Goal: Information Seeking & Learning: Learn about a topic

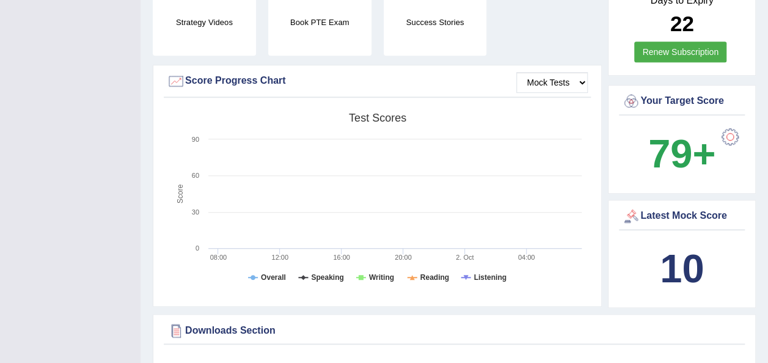
scroll to position [346, 0]
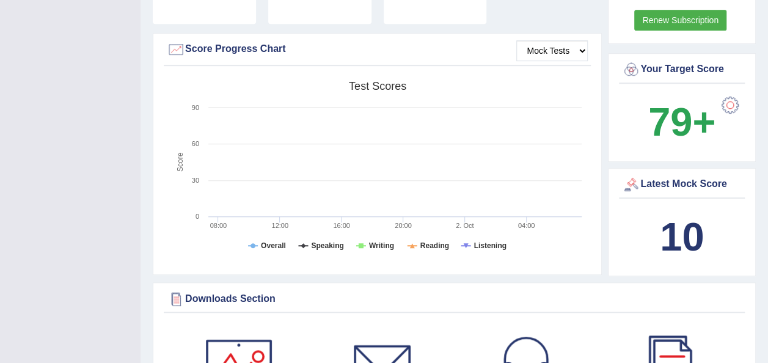
click at [675, 214] on b "10" at bounding box center [682, 236] width 44 height 45
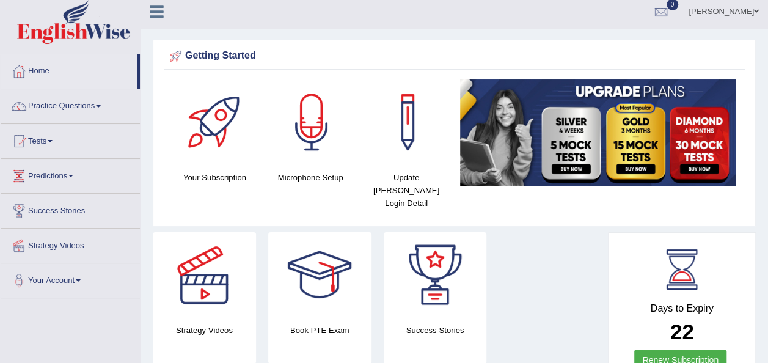
scroll to position [0, 0]
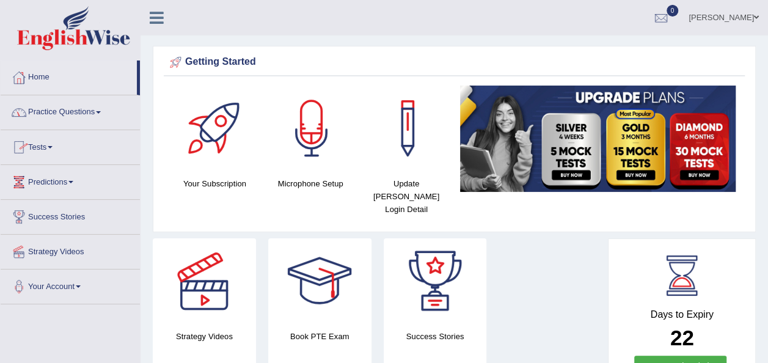
click at [44, 76] on link "Home" at bounding box center [69, 75] width 136 height 31
click at [95, 114] on link "Practice Questions" at bounding box center [70, 110] width 139 height 31
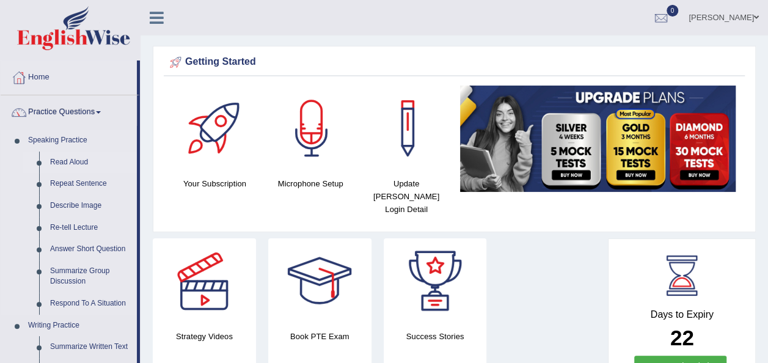
click at [79, 159] on link "Read Aloud" at bounding box center [91, 163] width 92 height 22
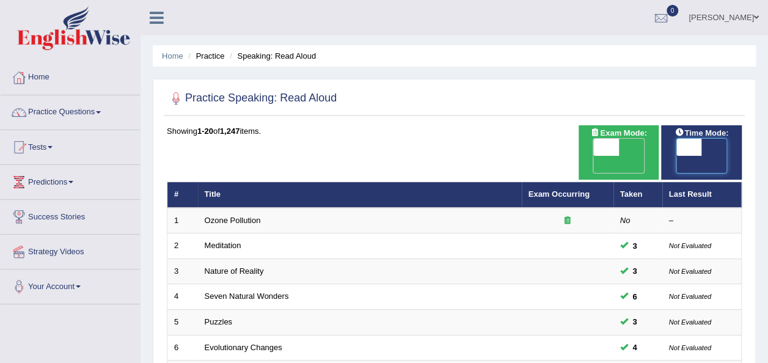
click at [681, 146] on span at bounding box center [689, 147] width 26 height 17
checkbox input "true"
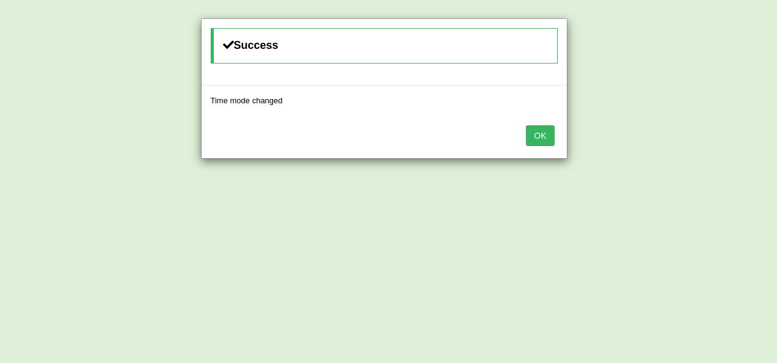
click at [544, 133] on button "OK" at bounding box center [540, 135] width 28 height 21
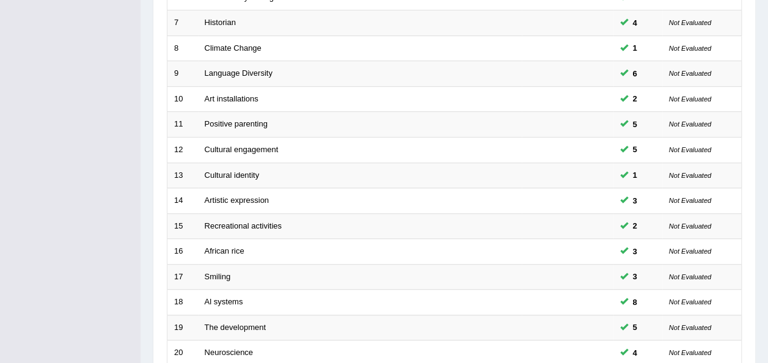
scroll to position [440, 0]
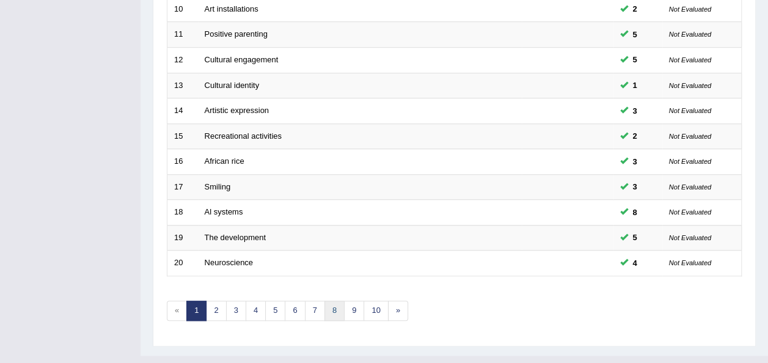
click at [328, 301] on link "8" at bounding box center [334, 311] width 20 height 20
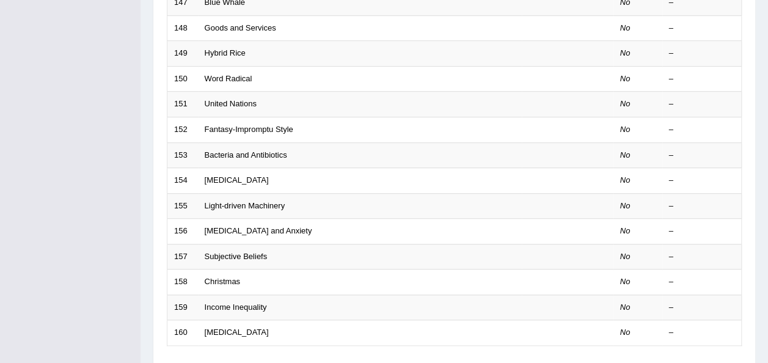
scroll to position [440, 0]
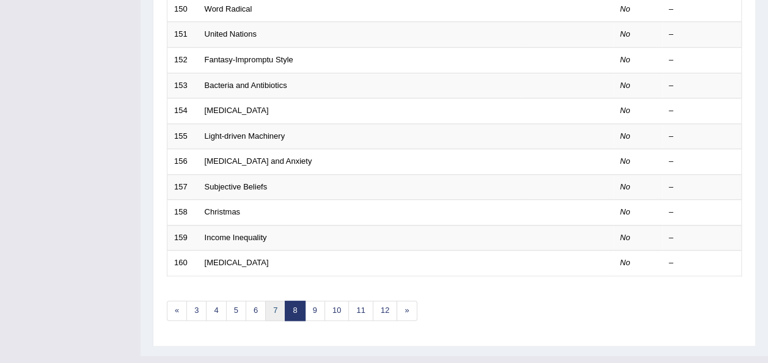
click at [275, 301] on link "7" at bounding box center [275, 311] width 20 height 20
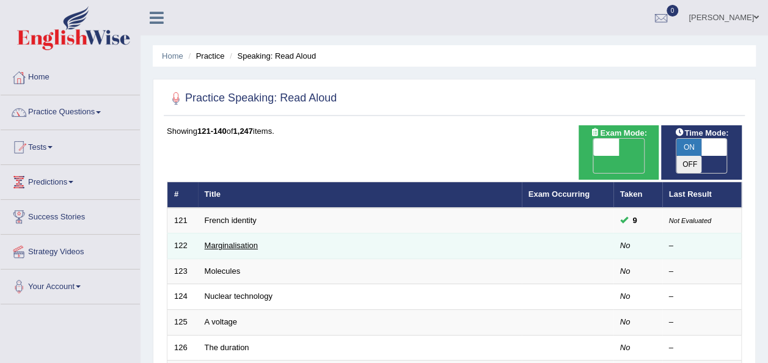
click at [225, 241] on link "Marginalisation" at bounding box center [231, 245] width 53 height 9
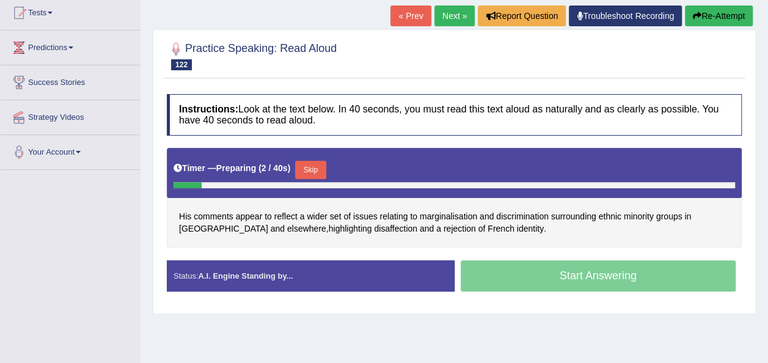
scroll to position [136, 0]
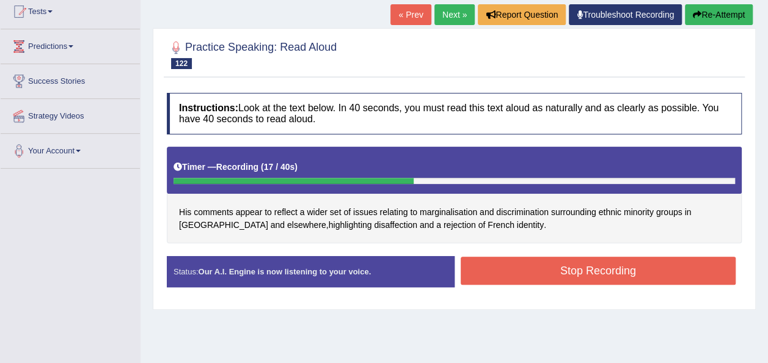
click at [552, 266] on button "Stop Recording" at bounding box center [599, 271] width 276 height 28
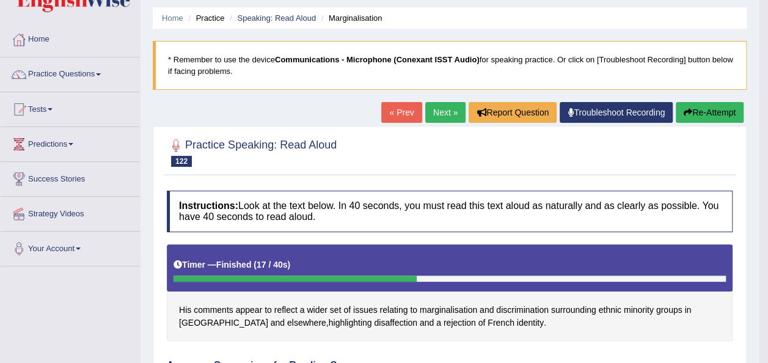
scroll to position [13, 0]
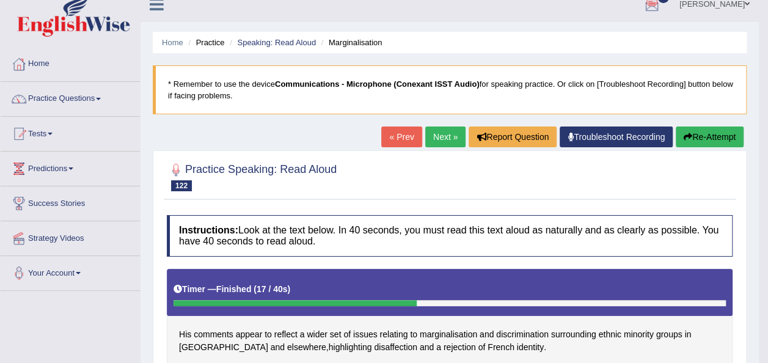
click at [437, 128] on link "Next »" at bounding box center [445, 136] width 40 height 21
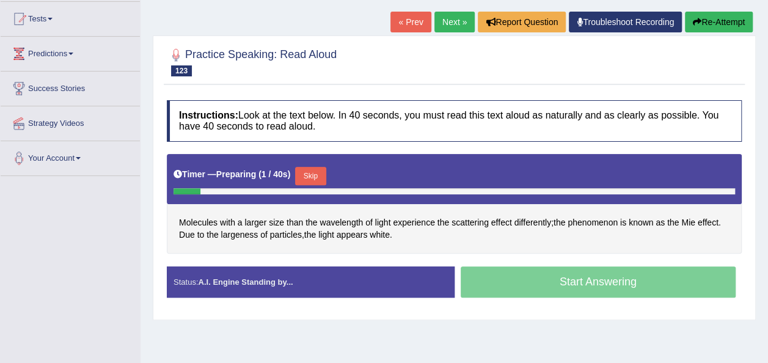
scroll to position [145, 0]
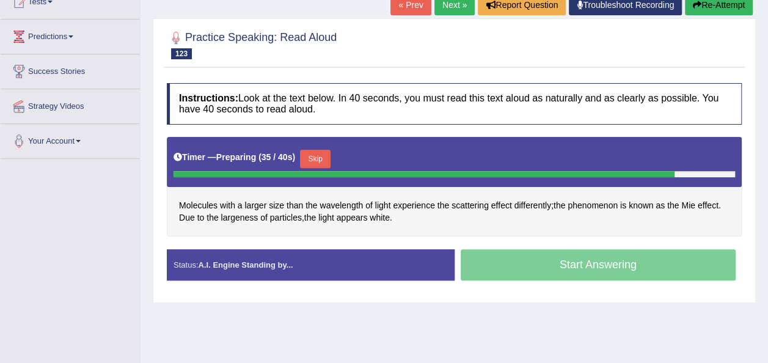
click at [310, 156] on button "Skip" at bounding box center [315, 159] width 31 height 18
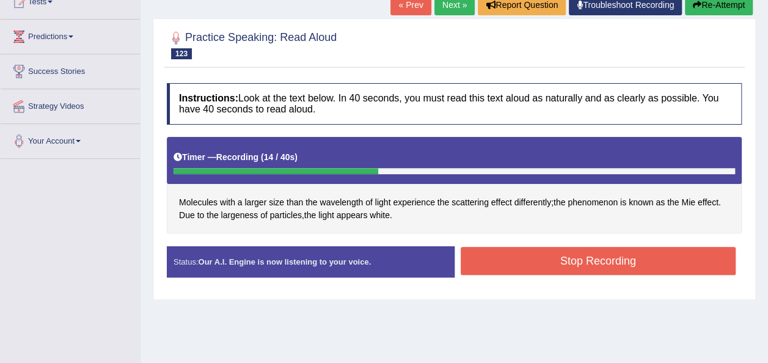
click at [498, 252] on button "Stop Recording" at bounding box center [599, 261] width 276 height 28
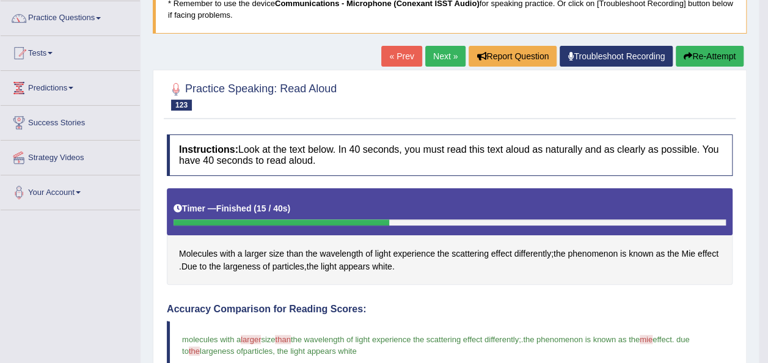
scroll to position [0, 0]
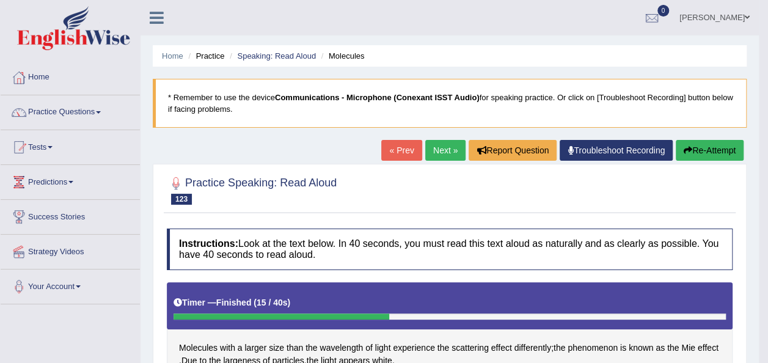
click at [437, 147] on link "Next »" at bounding box center [445, 150] width 40 height 21
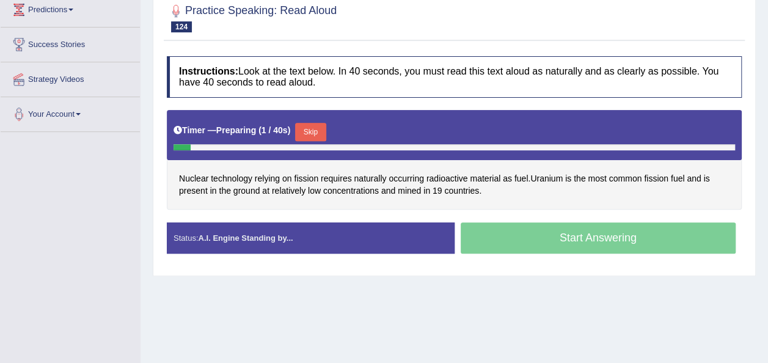
scroll to position [185, 0]
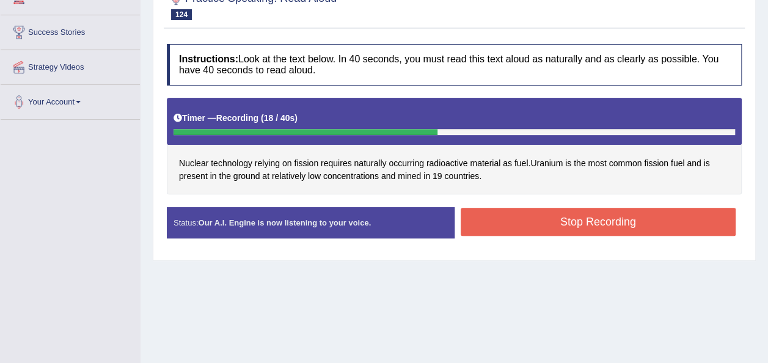
click at [502, 227] on button "Stop Recording" at bounding box center [599, 222] width 276 height 28
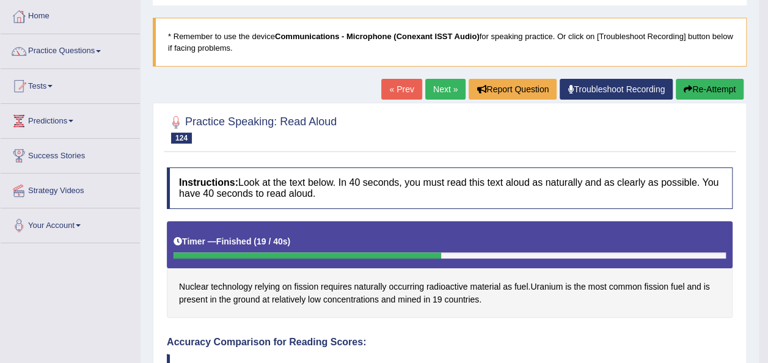
scroll to position [38, 0]
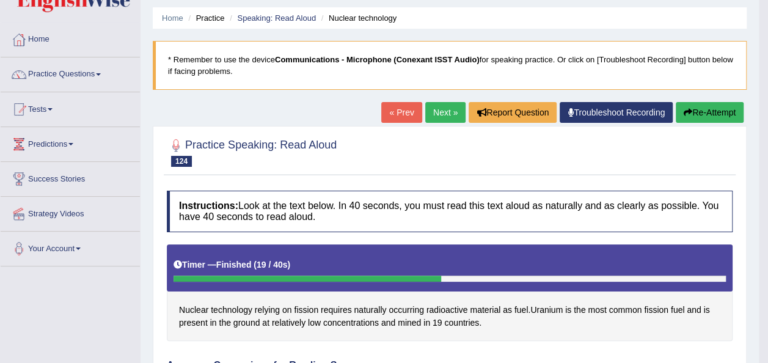
click at [720, 111] on button "Re-Attempt" at bounding box center [710, 112] width 68 height 21
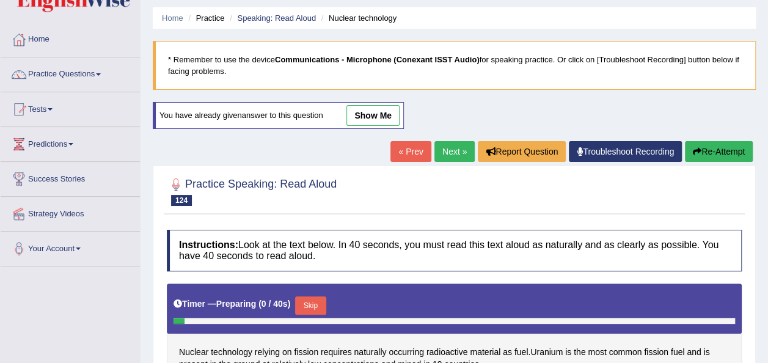
scroll to position [279, 0]
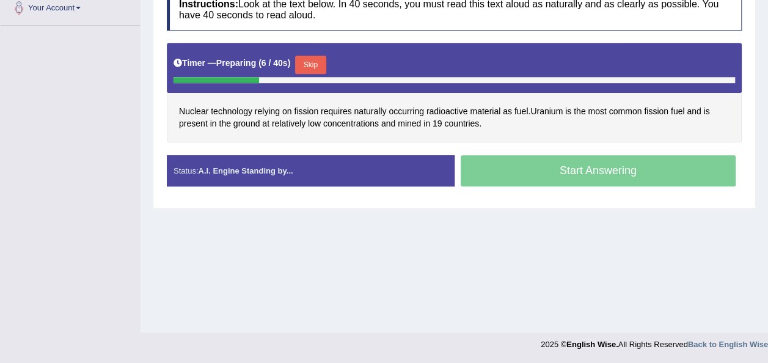
click at [301, 59] on button "Skip" at bounding box center [310, 65] width 31 height 18
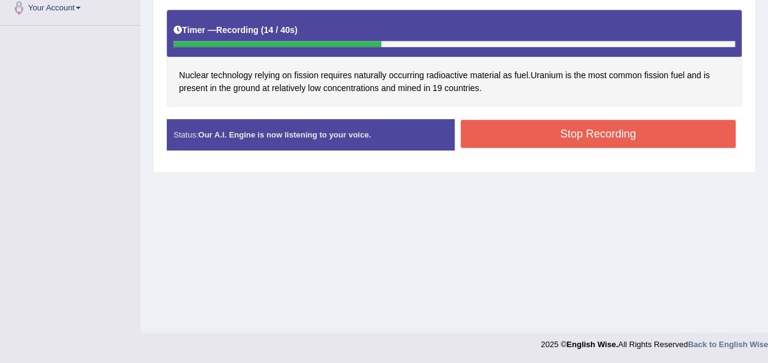
click at [491, 131] on button "Stop Recording" at bounding box center [599, 134] width 276 height 28
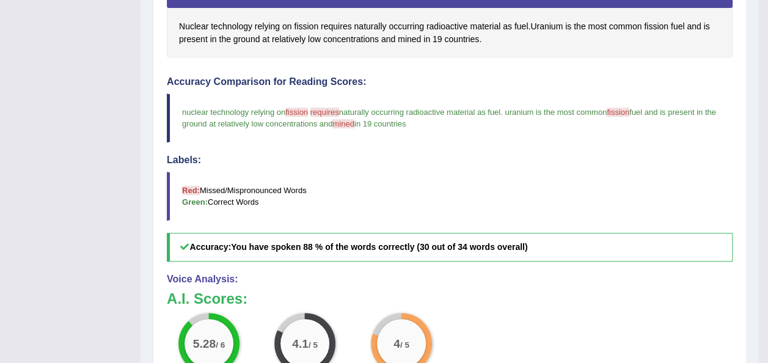
scroll to position [10, 0]
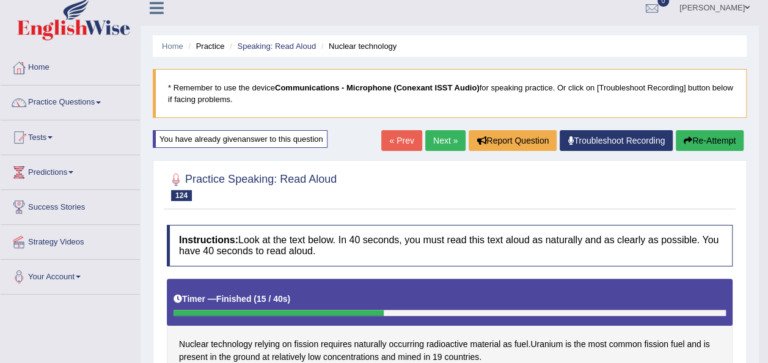
click at [440, 138] on link "Next »" at bounding box center [445, 140] width 40 height 21
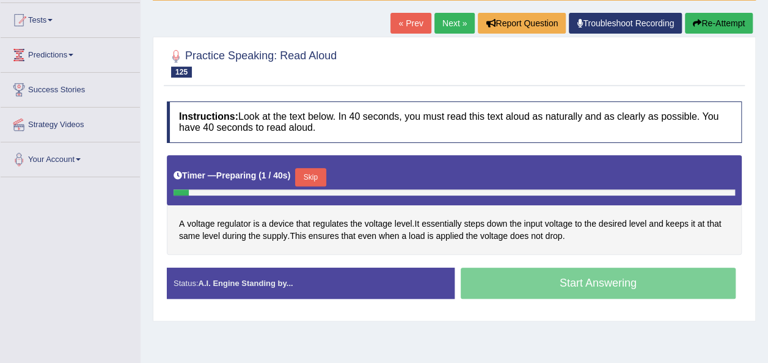
scroll to position [220, 0]
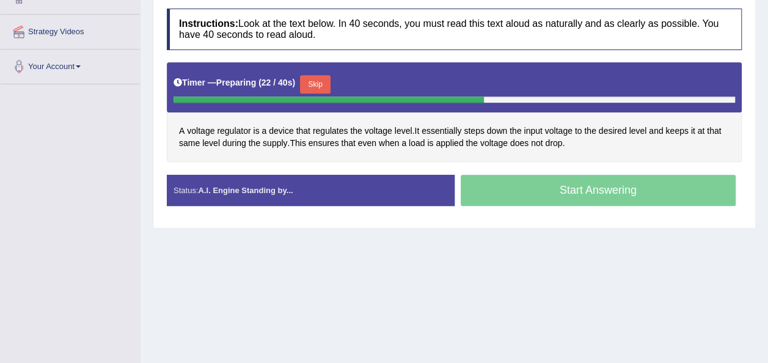
click at [307, 84] on button "Skip" at bounding box center [315, 84] width 31 height 18
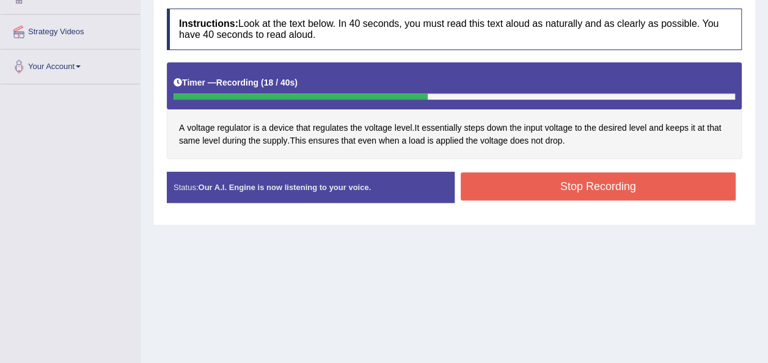
click at [538, 177] on button "Stop Recording" at bounding box center [599, 186] width 276 height 28
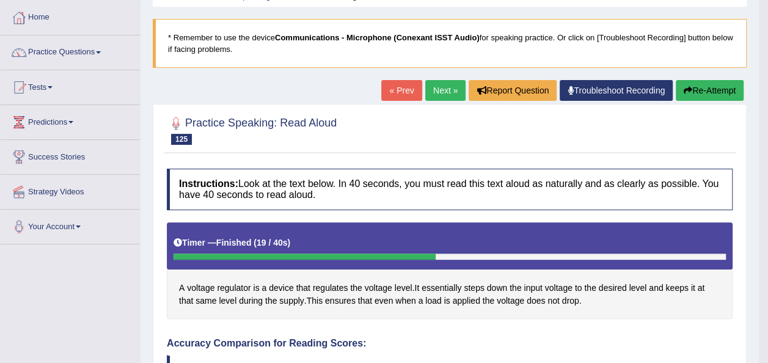
scroll to position [49, 0]
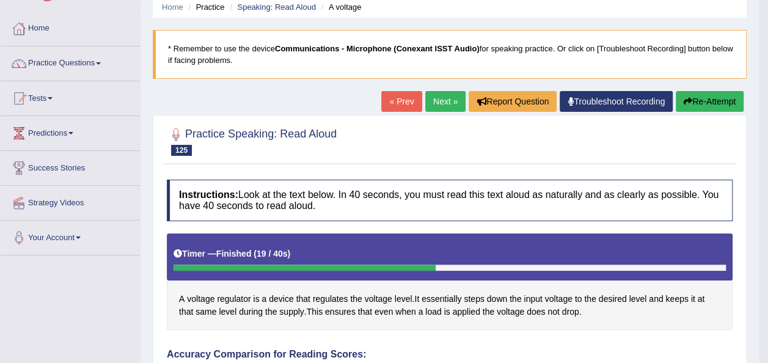
click at [448, 106] on link "Next »" at bounding box center [445, 101] width 40 height 21
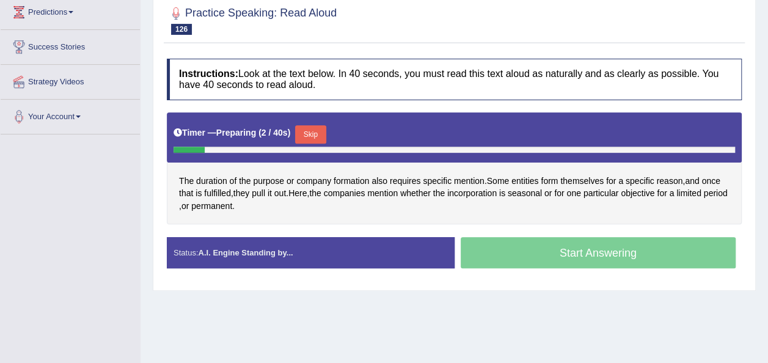
scroll to position [172, 0]
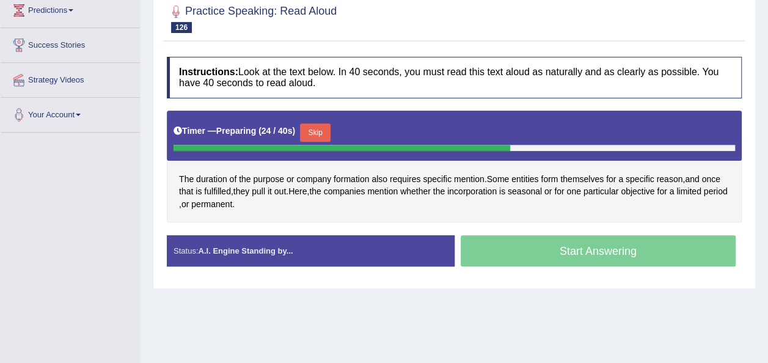
click at [306, 126] on button "Skip" at bounding box center [315, 132] width 31 height 18
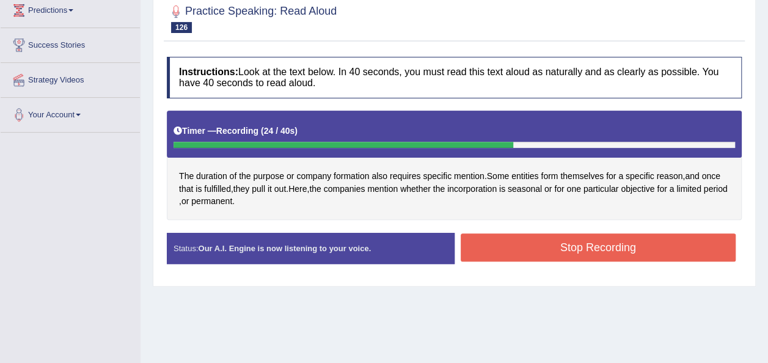
click at [508, 247] on button "Stop Recording" at bounding box center [599, 247] width 276 height 28
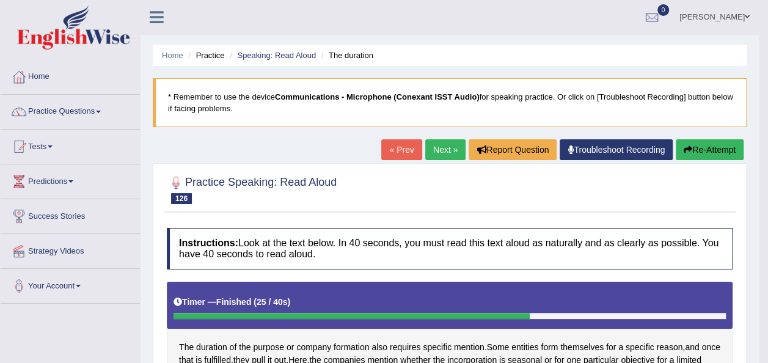
scroll to position [0, 0]
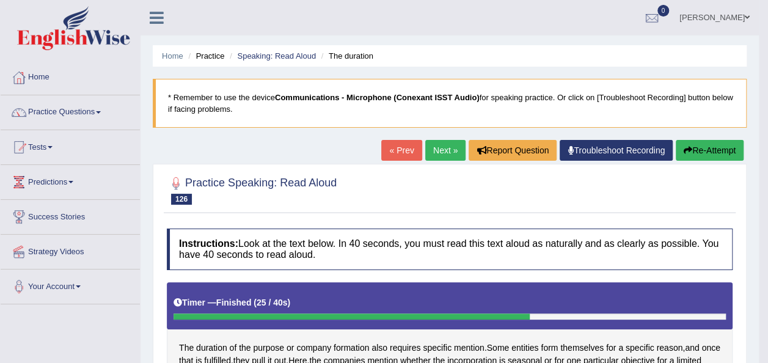
click at [439, 147] on link "Next »" at bounding box center [445, 150] width 40 height 21
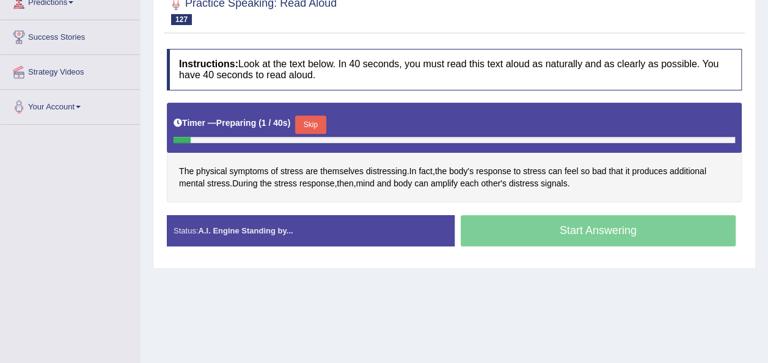
scroll to position [181, 0]
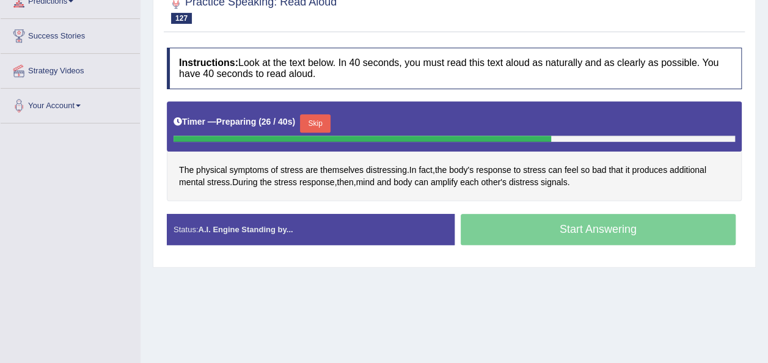
click at [313, 122] on button "Skip" at bounding box center [315, 123] width 31 height 18
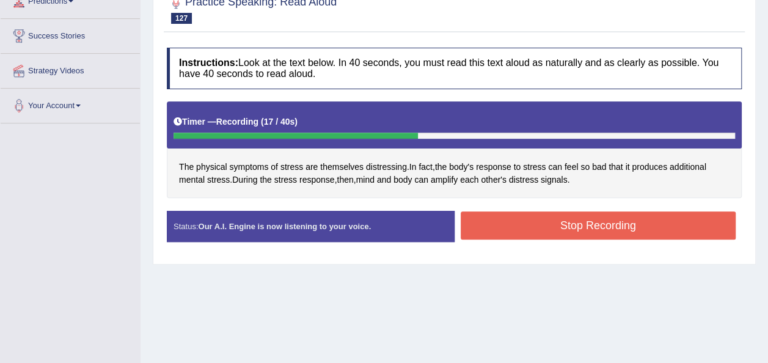
click at [492, 236] on button "Stop Recording" at bounding box center [599, 225] width 276 height 28
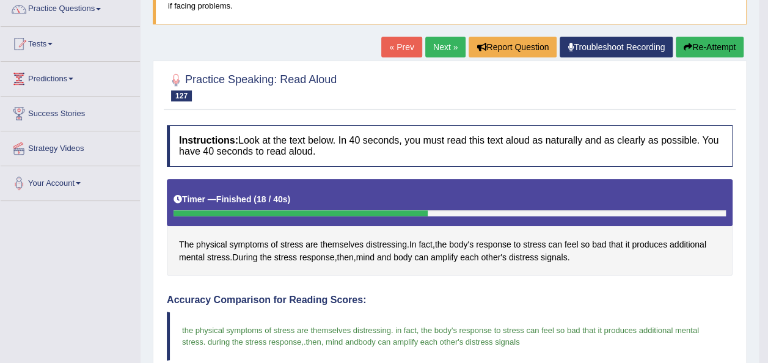
scroll to position [0, 0]
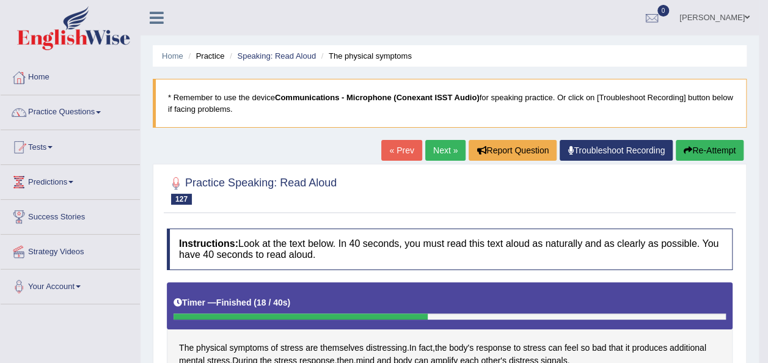
click at [446, 143] on link "Next »" at bounding box center [445, 150] width 40 height 21
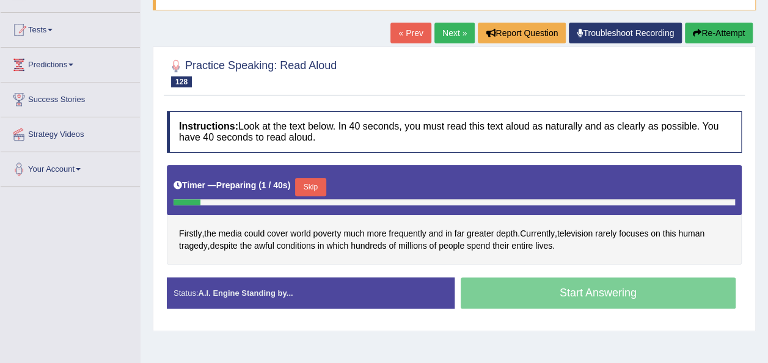
scroll to position [220, 0]
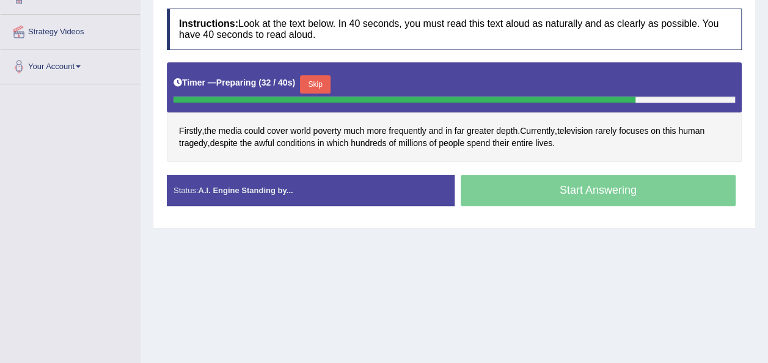
click at [321, 81] on button "Skip" at bounding box center [315, 84] width 31 height 18
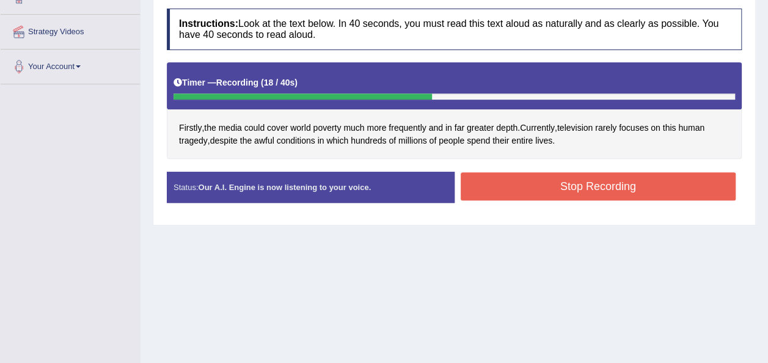
click at [462, 176] on button "Stop Recording" at bounding box center [599, 186] width 276 height 28
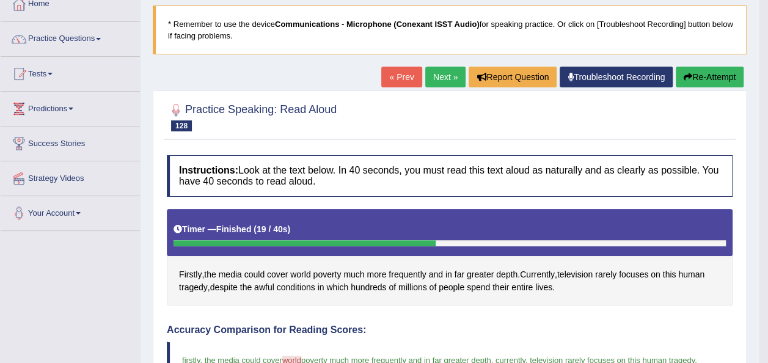
scroll to position [73, 0]
click at [695, 79] on button "Re-Attempt" at bounding box center [710, 77] width 68 height 21
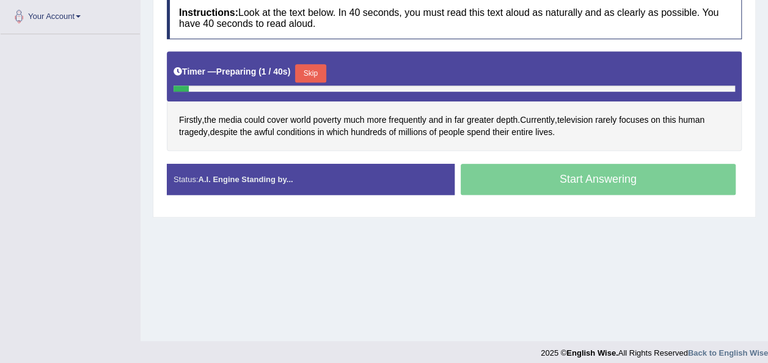
scroll to position [271, 0]
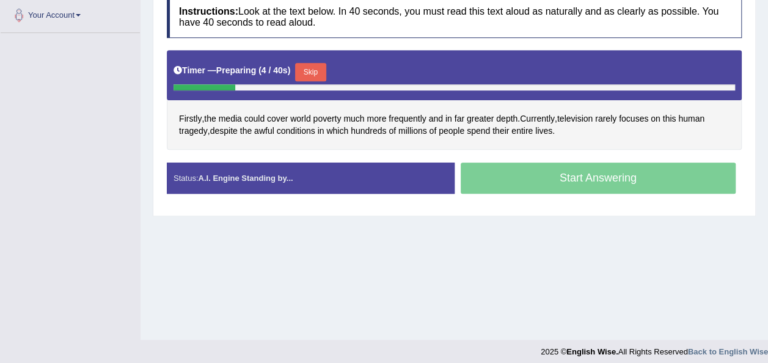
click at [308, 68] on button "Skip" at bounding box center [310, 72] width 31 height 18
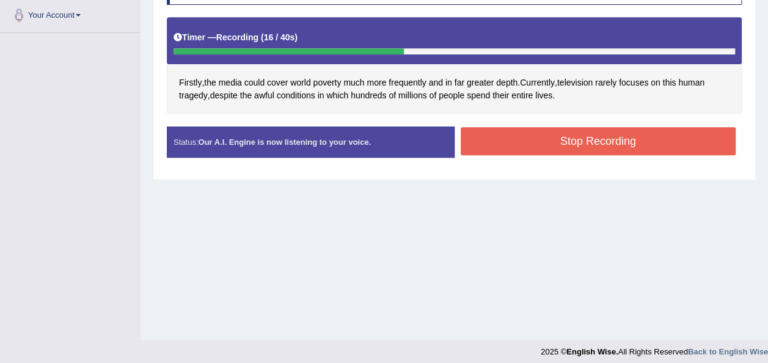
click at [502, 137] on button "Stop Recording" at bounding box center [599, 141] width 276 height 28
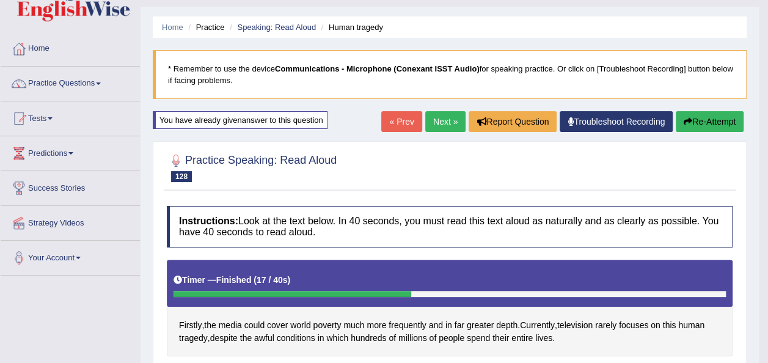
scroll to position [27, 0]
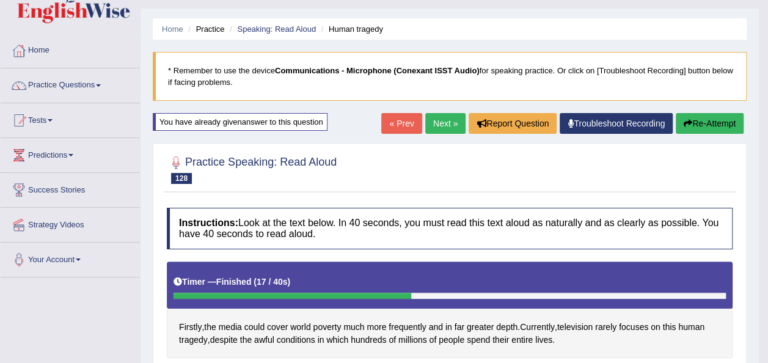
click at [433, 122] on link "Next »" at bounding box center [445, 123] width 40 height 21
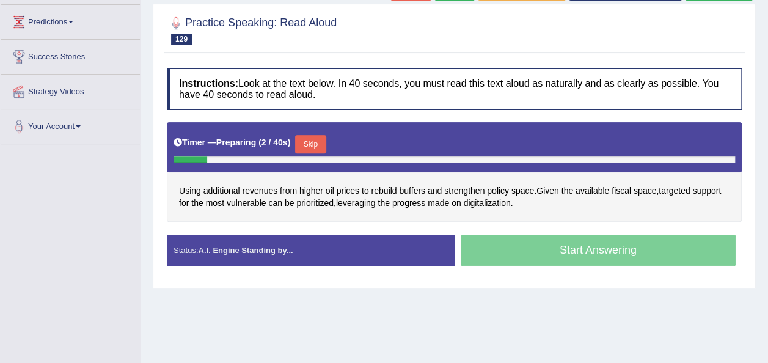
scroll to position [167, 0]
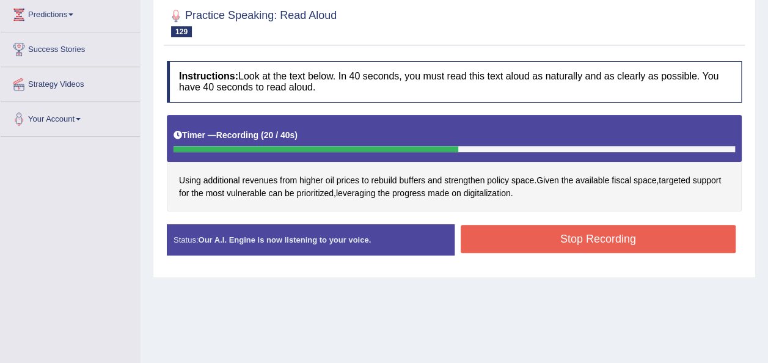
click at [486, 237] on button "Stop Recording" at bounding box center [599, 239] width 276 height 28
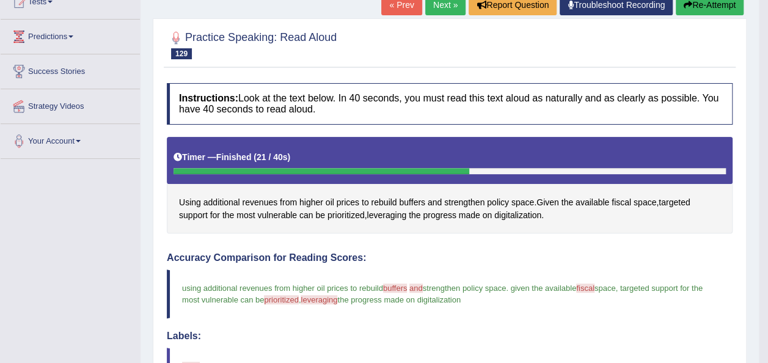
scroll to position [134, 0]
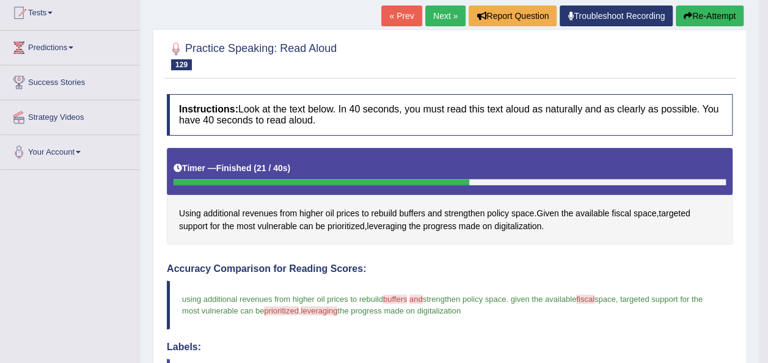
click at [686, 15] on icon "button" at bounding box center [688, 16] width 9 height 9
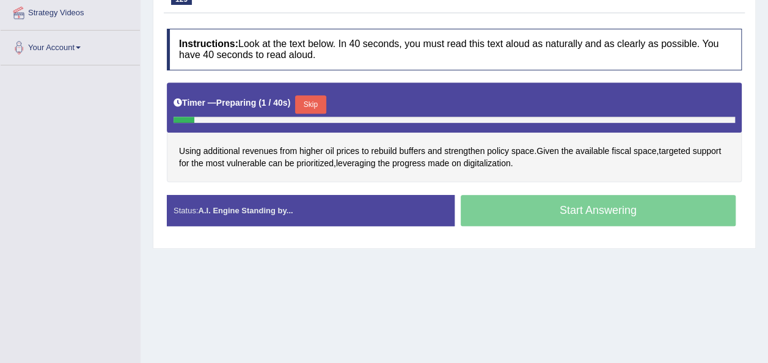
scroll to position [244, 0]
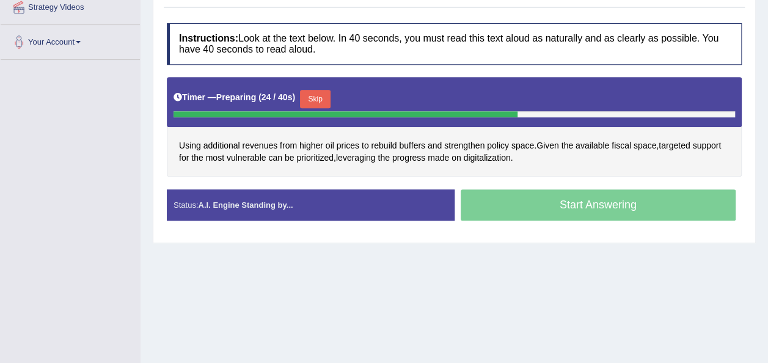
click at [313, 100] on button "Skip" at bounding box center [315, 99] width 31 height 18
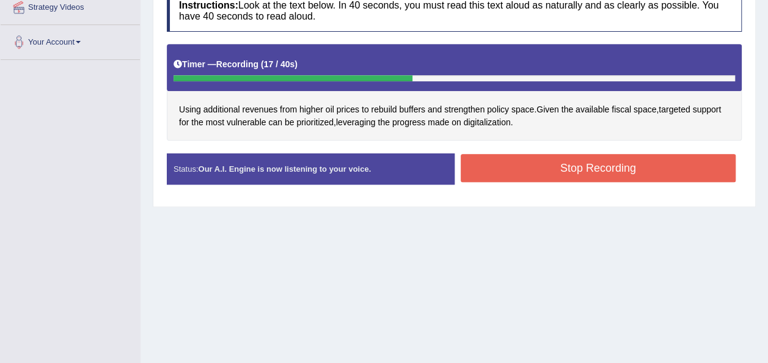
click at [494, 154] on button "Stop Recording" at bounding box center [599, 168] width 276 height 28
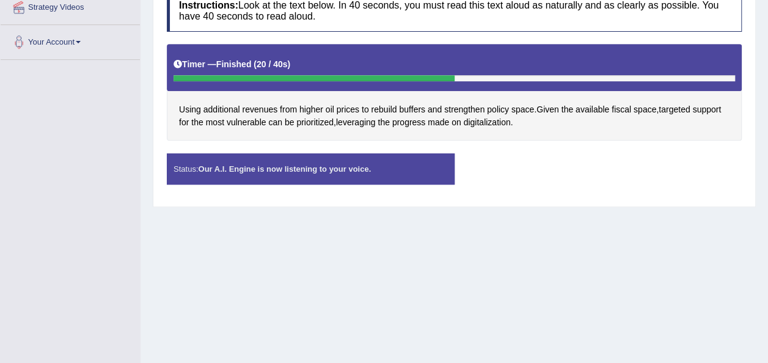
click at [494, 153] on div "Status: Our A.I. Engine is now listening to your voice. Start Answering Stop Re…" at bounding box center [454, 174] width 575 height 43
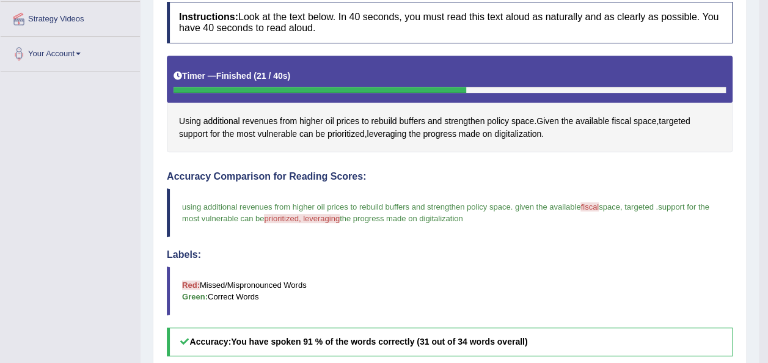
scroll to position [0, 0]
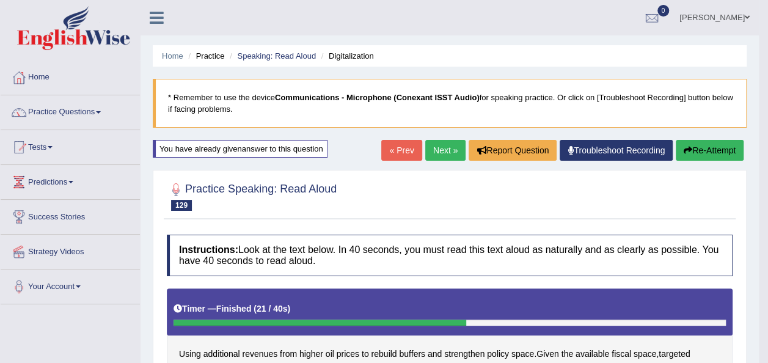
click at [445, 150] on link "Next »" at bounding box center [445, 150] width 40 height 21
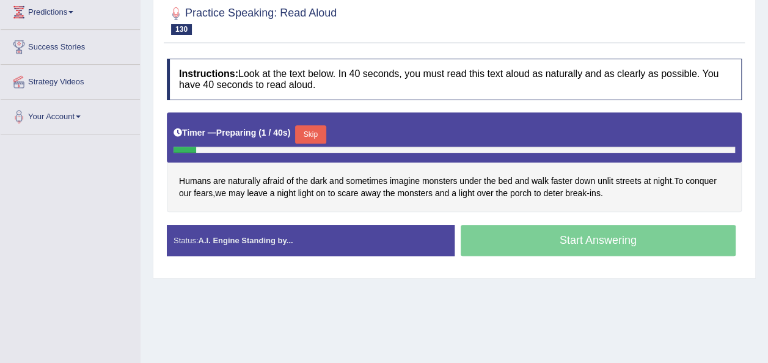
scroll to position [171, 0]
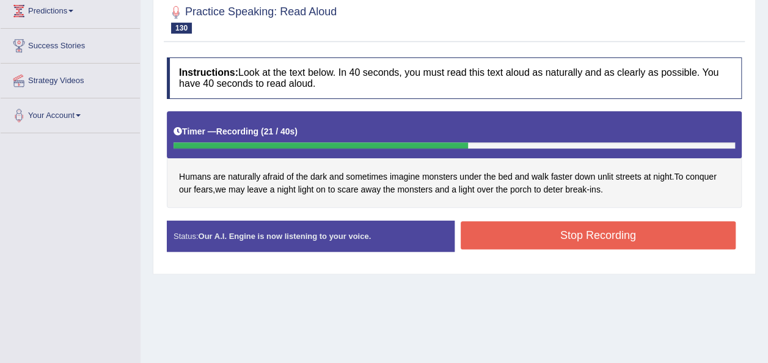
click at [547, 233] on button "Stop Recording" at bounding box center [599, 235] width 276 height 28
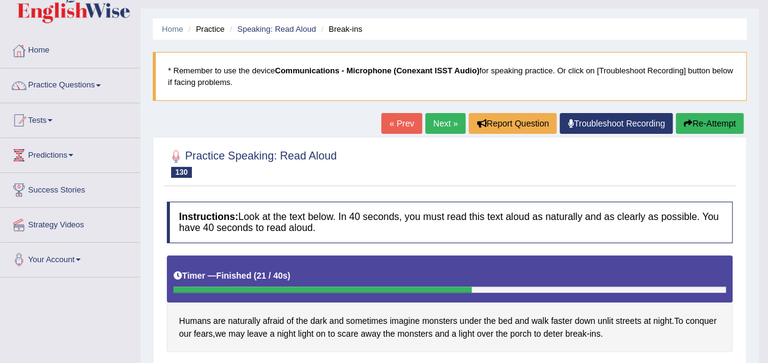
scroll to position [0, 0]
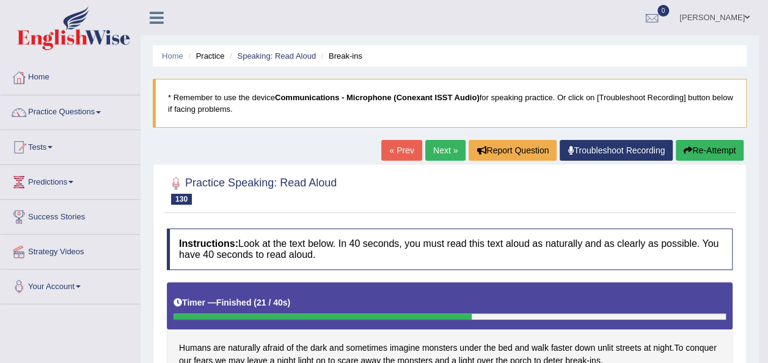
click at [452, 148] on link "Next »" at bounding box center [445, 150] width 40 height 21
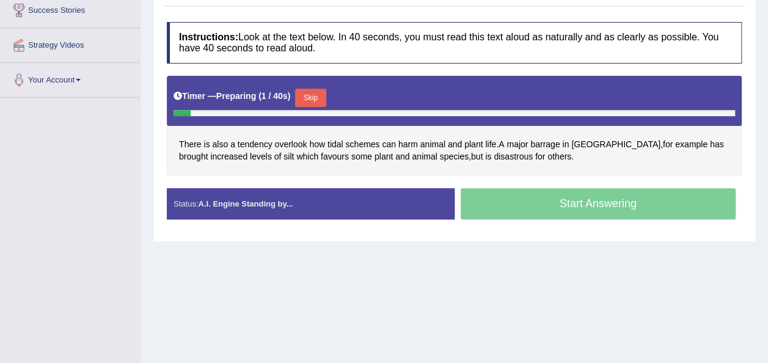
scroll to position [220, 0]
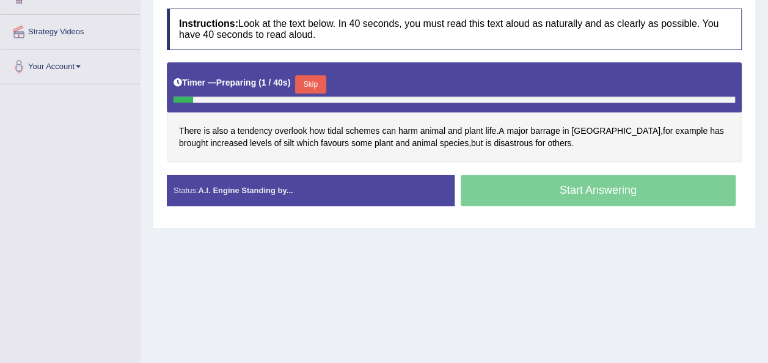
click at [481, 128] on span "plant" at bounding box center [473, 131] width 18 height 13
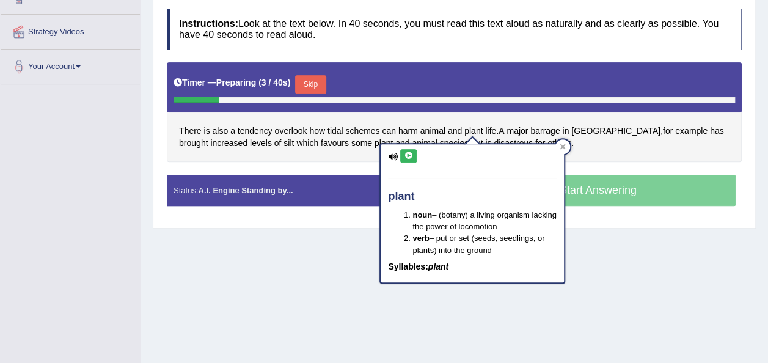
click at [280, 269] on div "Home Practice Speaking: Read Aloud Tidal schemes * Remember to use the device C…" at bounding box center [455, 85] width 628 height 611
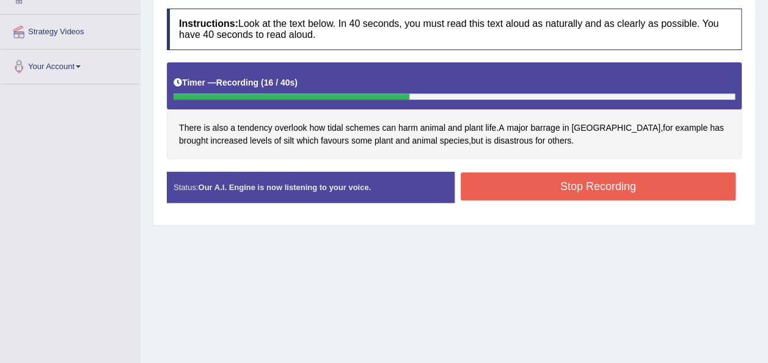
click at [516, 180] on button "Stop Recording" at bounding box center [599, 186] width 276 height 28
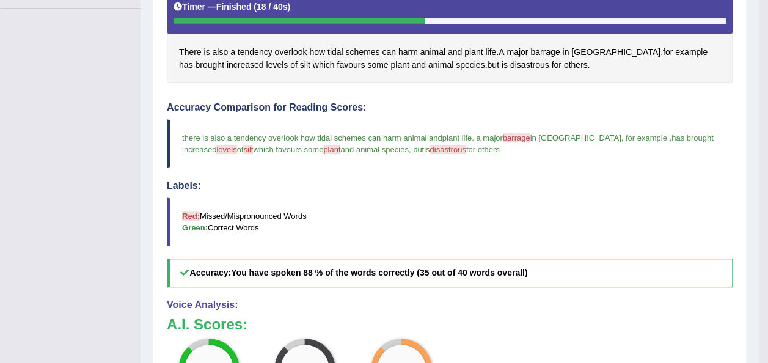
scroll to position [0, 0]
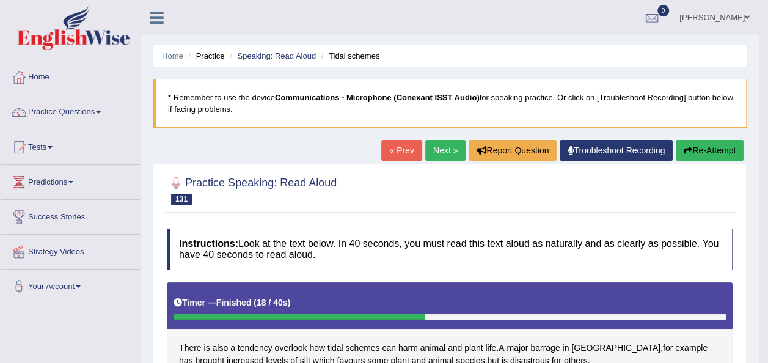
click at [692, 150] on button "Re-Attempt" at bounding box center [710, 150] width 68 height 21
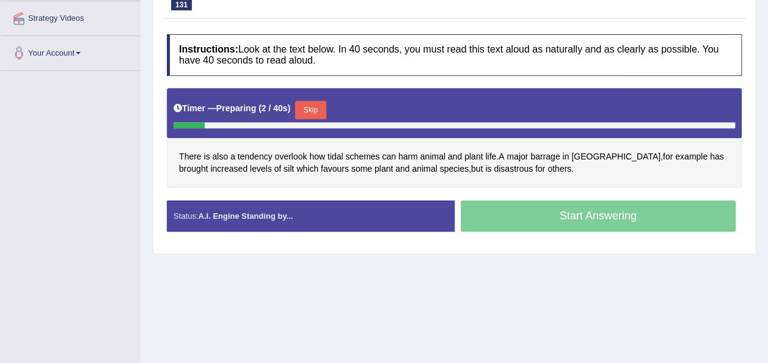
scroll to position [245, 0]
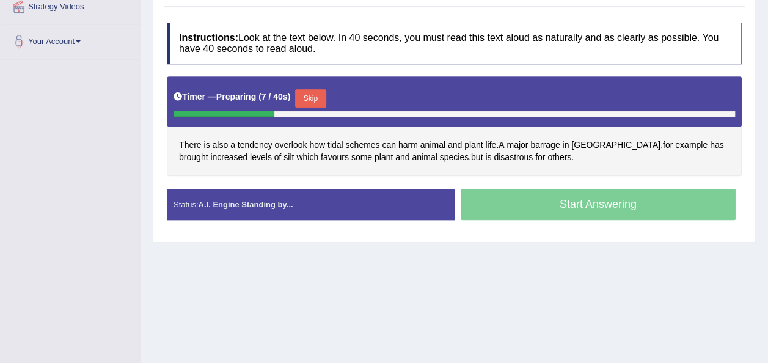
click at [306, 89] on button "Skip" at bounding box center [310, 98] width 31 height 18
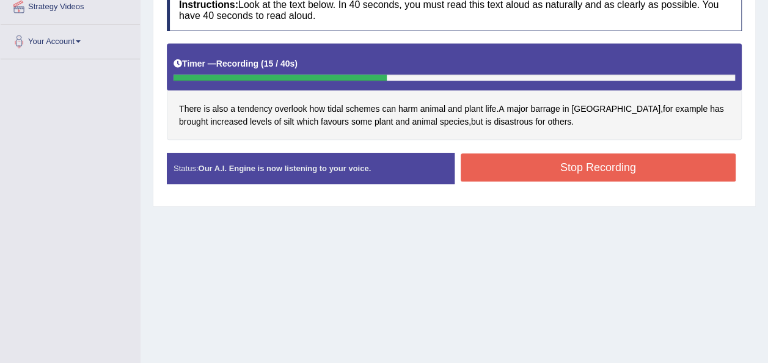
click at [518, 170] on button "Stop Recording" at bounding box center [599, 167] width 276 height 28
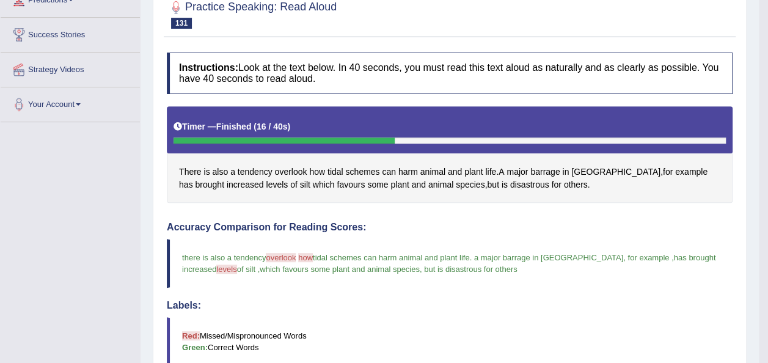
scroll to position [49, 0]
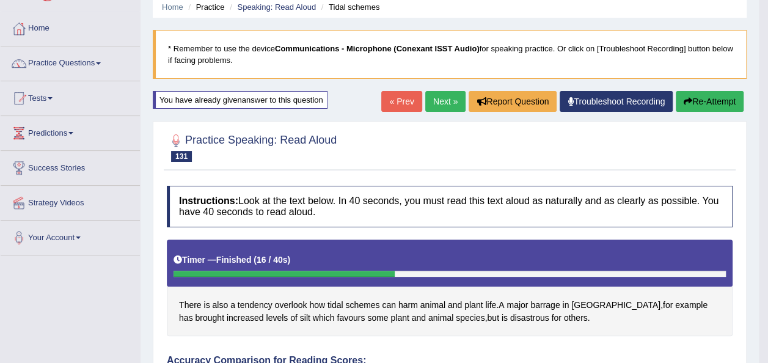
click at [433, 104] on link "Next »" at bounding box center [445, 101] width 40 height 21
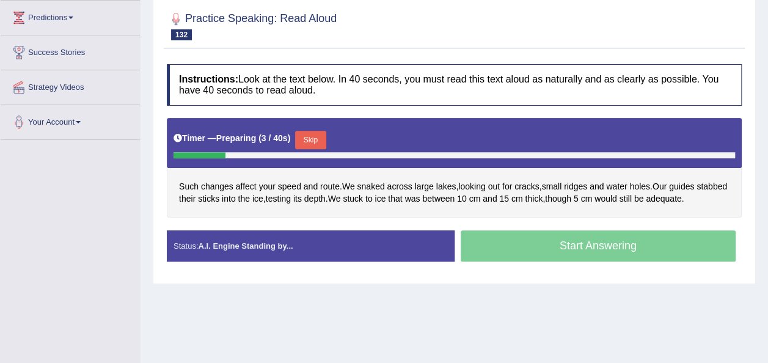
scroll to position [175, 0]
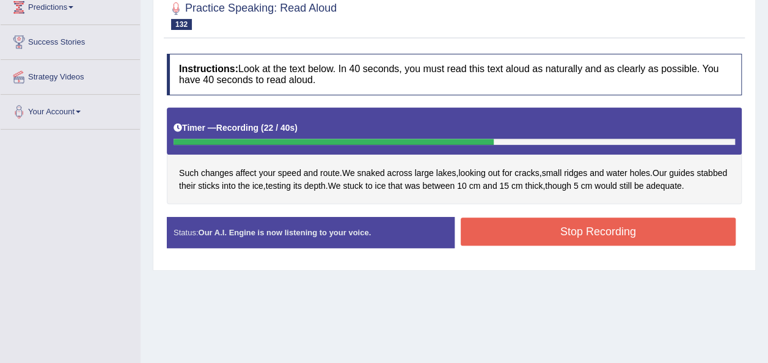
click at [631, 233] on button "Stop Recording" at bounding box center [599, 232] width 276 height 28
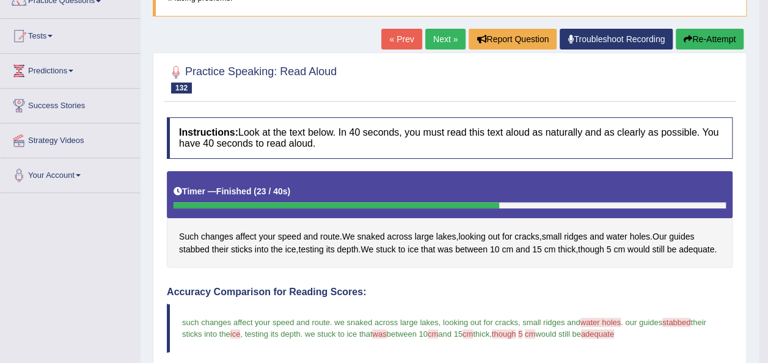
scroll to position [77, 0]
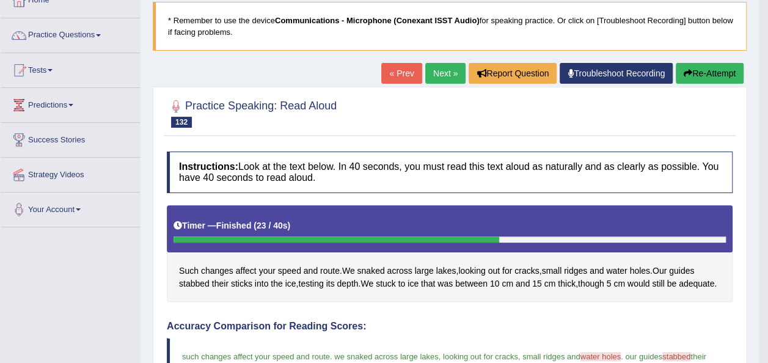
click at [706, 71] on button "Re-Attempt" at bounding box center [710, 73] width 68 height 21
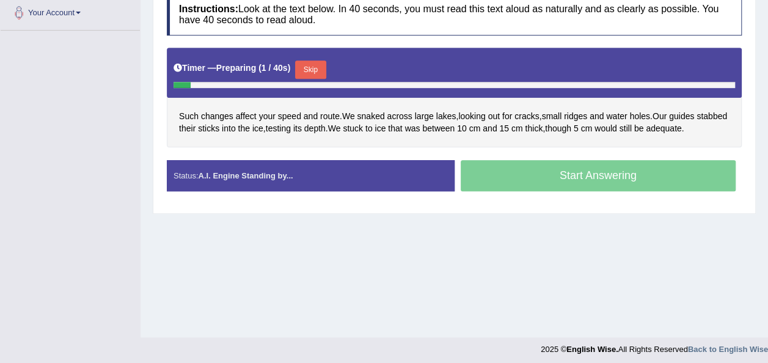
scroll to position [275, 0]
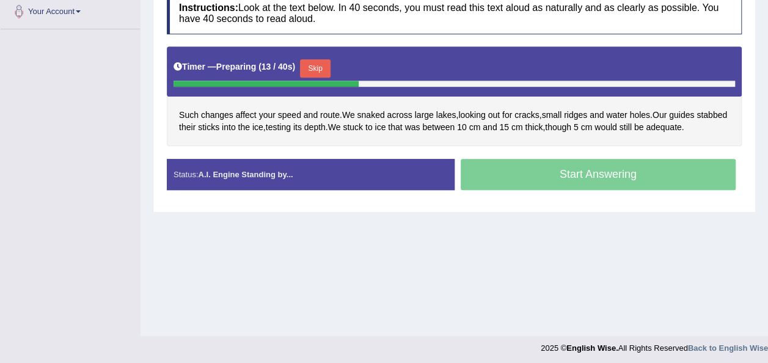
click at [314, 59] on button "Skip" at bounding box center [315, 68] width 31 height 18
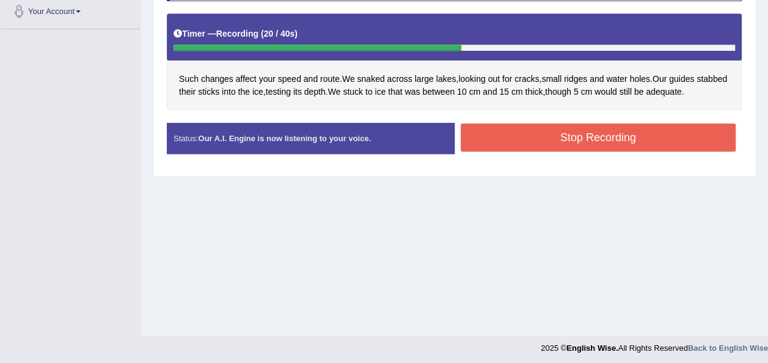
click at [494, 143] on button "Stop Recording" at bounding box center [599, 137] width 276 height 28
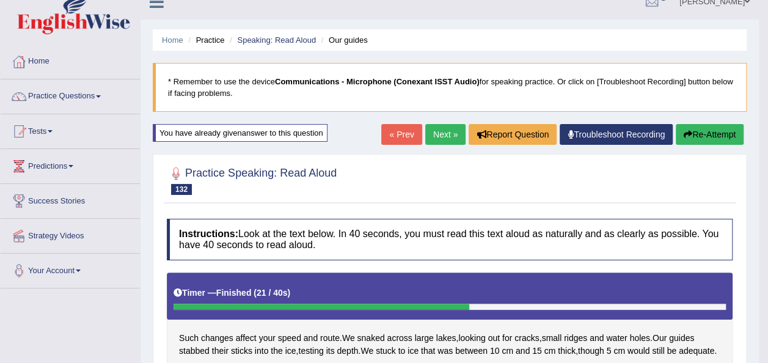
scroll to position [0, 0]
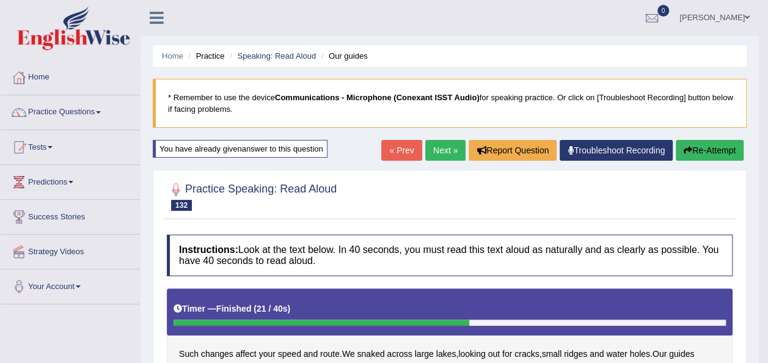
click at [695, 152] on button "Re-Attempt" at bounding box center [710, 150] width 68 height 21
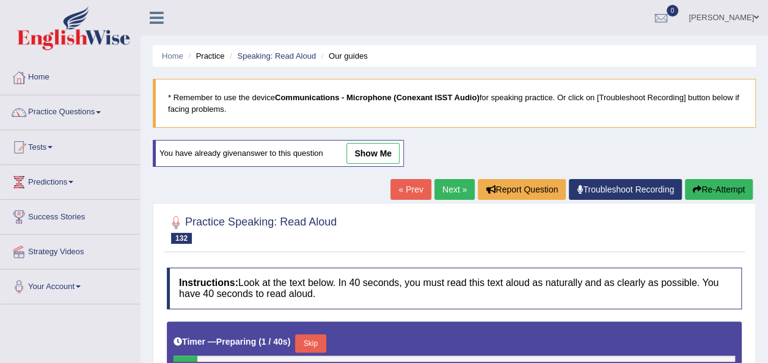
scroll to position [279, 0]
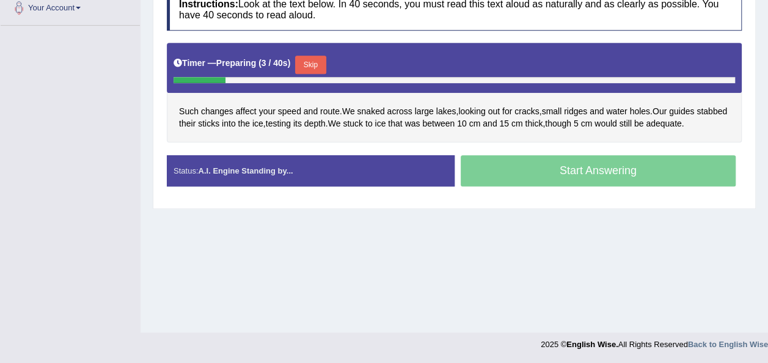
click at [309, 61] on button "Skip" at bounding box center [310, 65] width 31 height 18
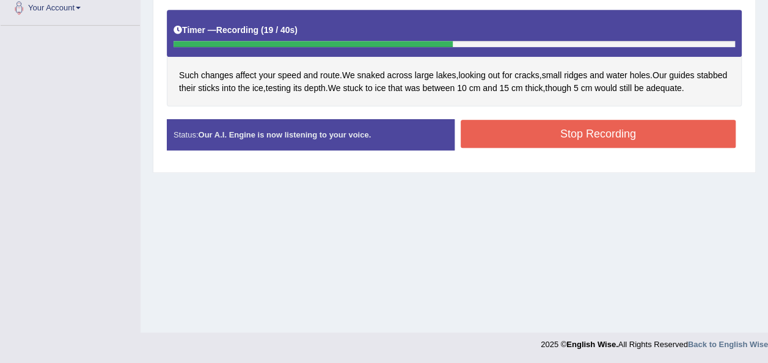
click at [563, 143] on button "Stop Recording" at bounding box center [599, 134] width 276 height 28
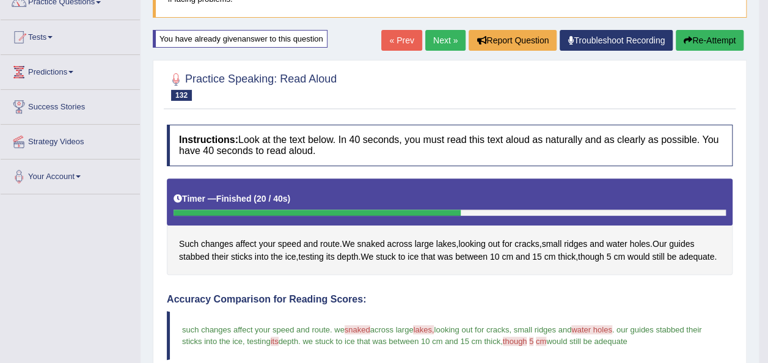
scroll to position [70, 0]
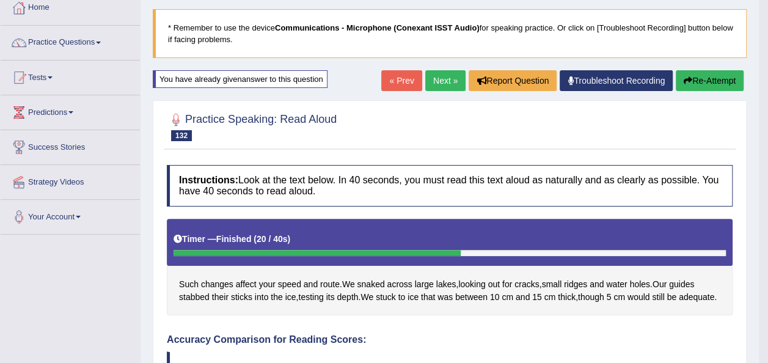
click at [428, 78] on link "Next »" at bounding box center [445, 80] width 40 height 21
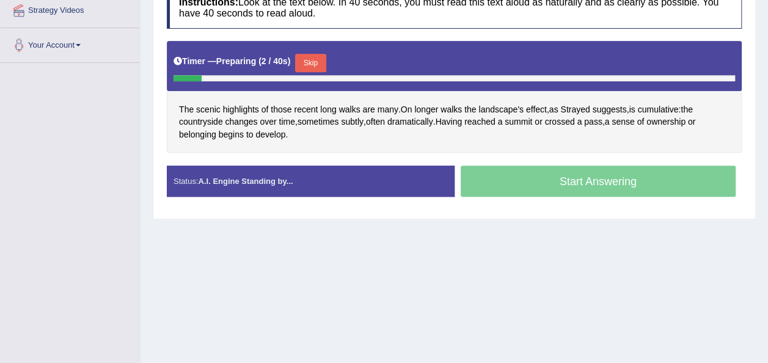
scroll to position [244, 0]
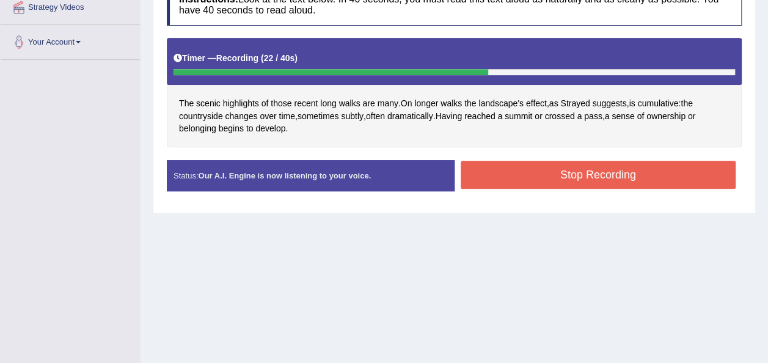
click at [486, 176] on button "Stop Recording" at bounding box center [599, 175] width 276 height 28
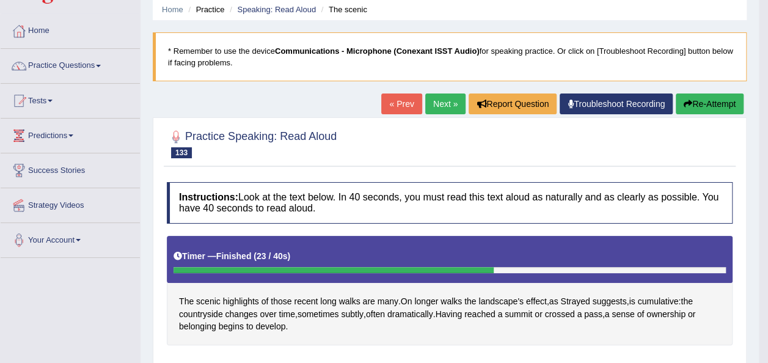
scroll to position [0, 0]
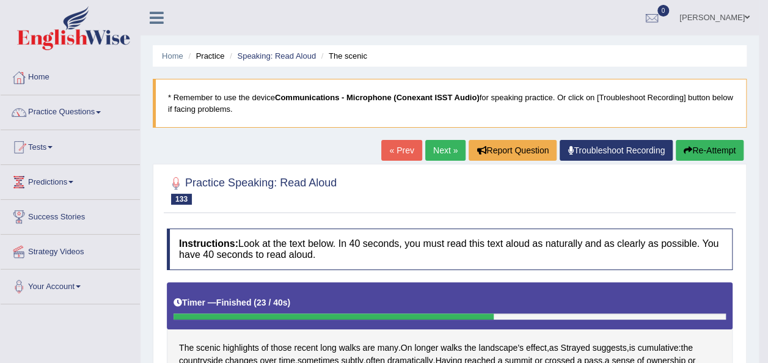
click at [700, 148] on button "Re-Attempt" at bounding box center [710, 150] width 68 height 21
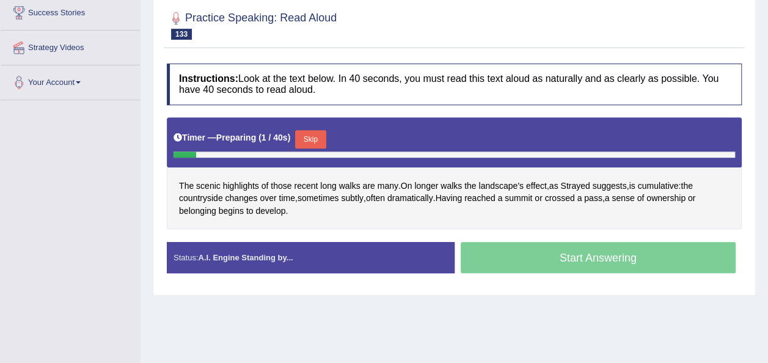
scroll to position [210, 0]
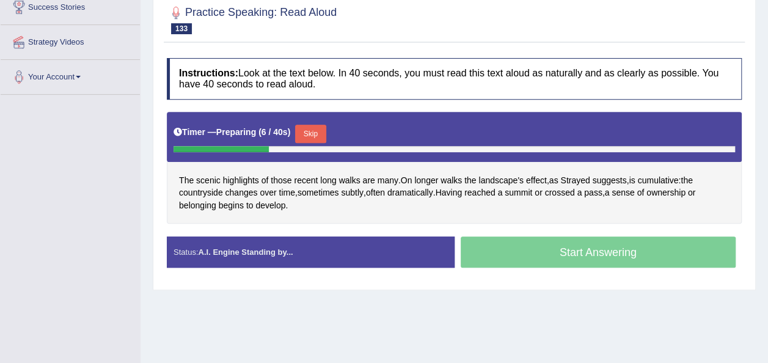
click at [302, 133] on button "Skip" at bounding box center [310, 134] width 31 height 18
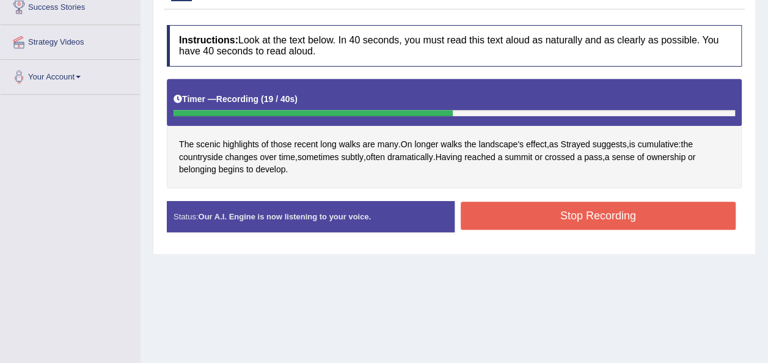
click at [549, 221] on button "Stop Recording" at bounding box center [599, 216] width 276 height 28
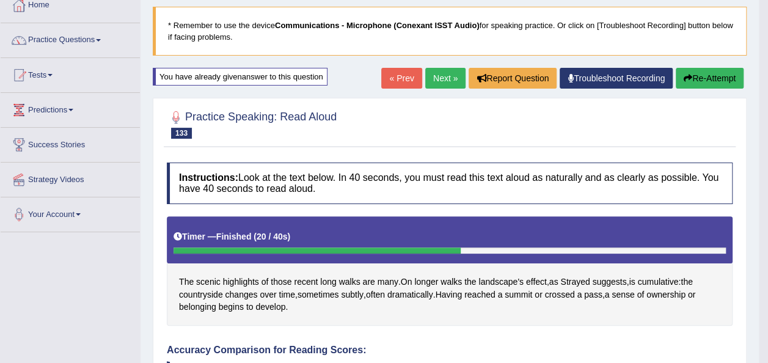
scroll to position [0, 0]
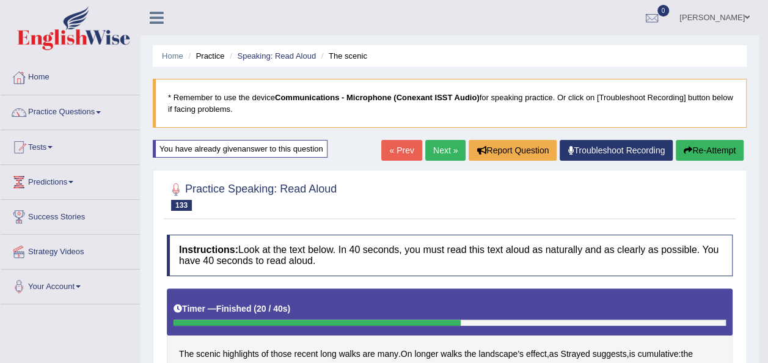
click at [701, 147] on button "Re-Attempt" at bounding box center [710, 150] width 68 height 21
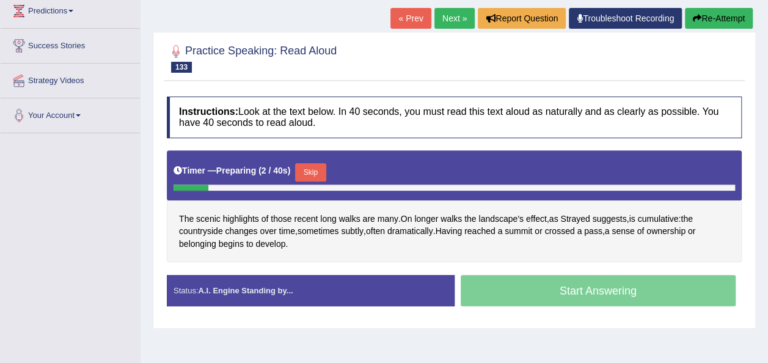
scroll to position [181, 0]
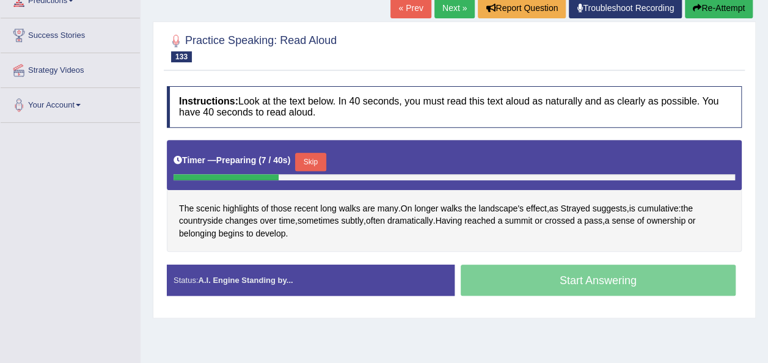
click at [306, 159] on button "Skip" at bounding box center [310, 162] width 31 height 18
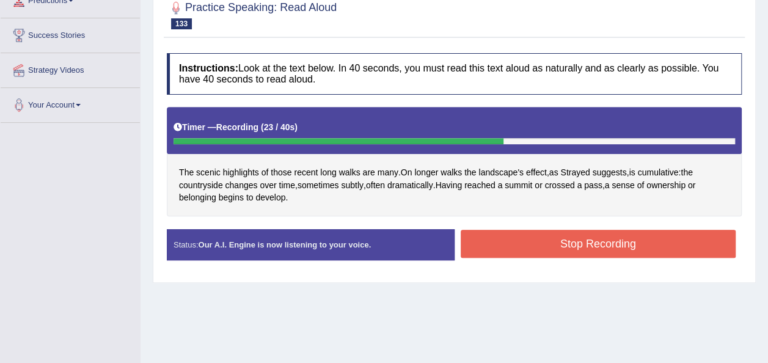
click at [496, 236] on button "Stop Recording" at bounding box center [599, 244] width 276 height 28
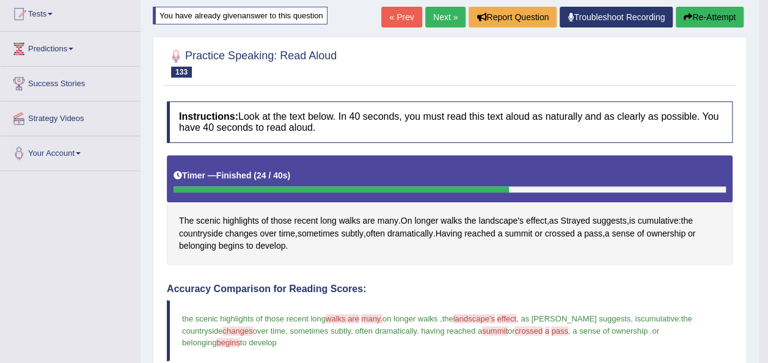
scroll to position [133, 0]
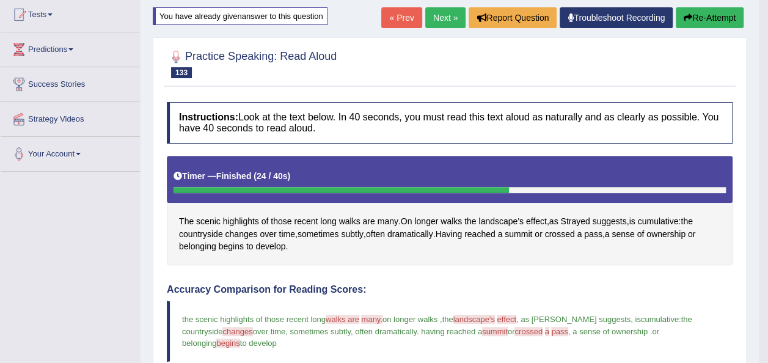
click at [700, 20] on button "Re-Attempt" at bounding box center [710, 17] width 68 height 21
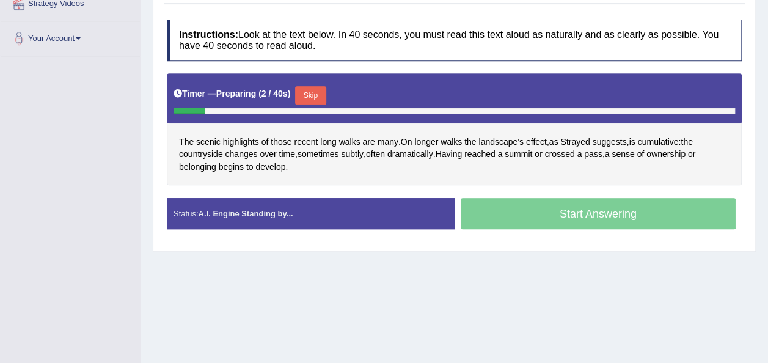
scroll to position [279, 0]
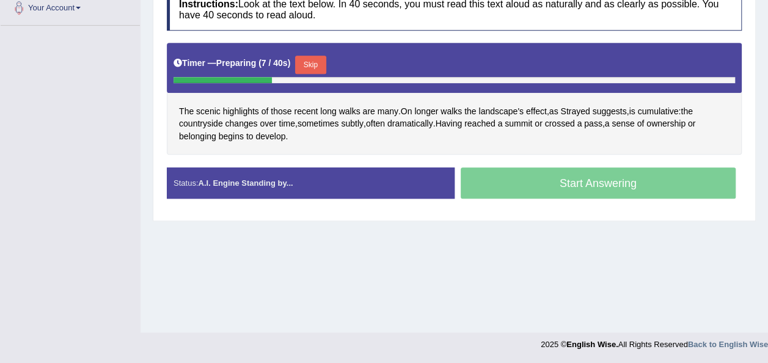
click at [304, 62] on button "Skip" at bounding box center [310, 65] width 31 height 18
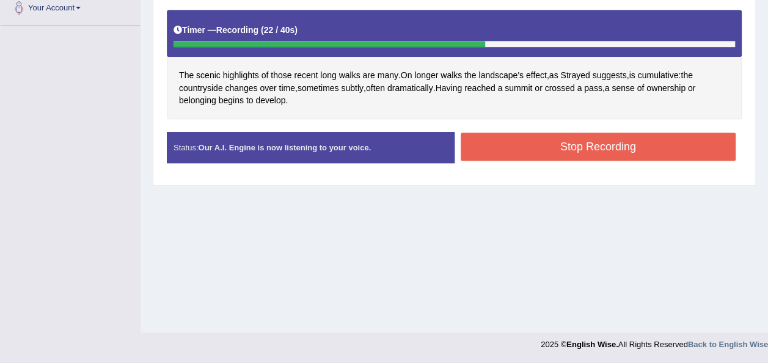
click at [494, 139] on button "Stop Recording" at bounding box center [599, 147] width 276 height 28
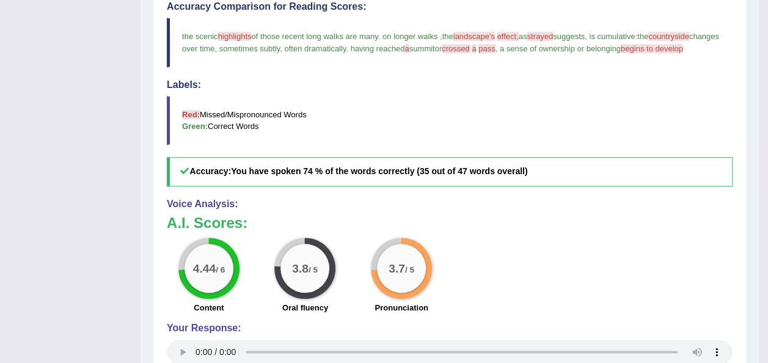
scroll to position [98, 0]
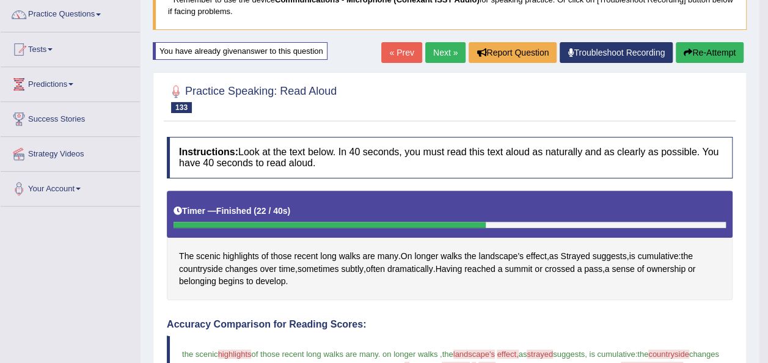
click at [704, 55] on button "Re-Attempt" at bounding box center [710, 52] width 68 height 21
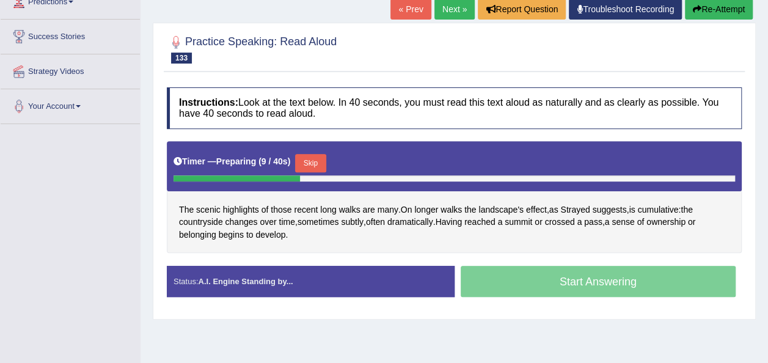
scroll to position [182, 0]
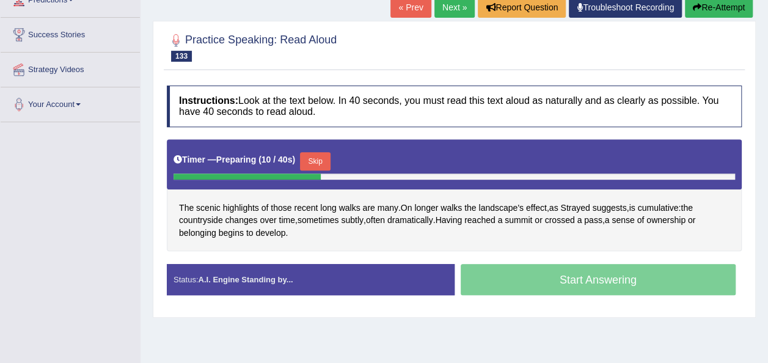
click at [303, 158] on button "Skip" at bounding box center [315, 161] width 31 height 18
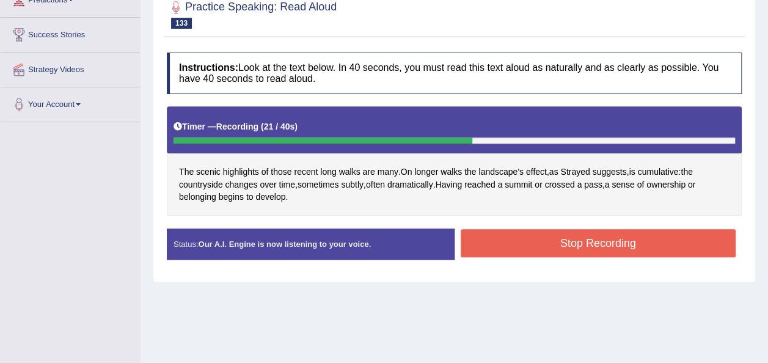
click at [501, 233] on button "Stop Recording" at bounding box center [599, 243] width 276 height 28
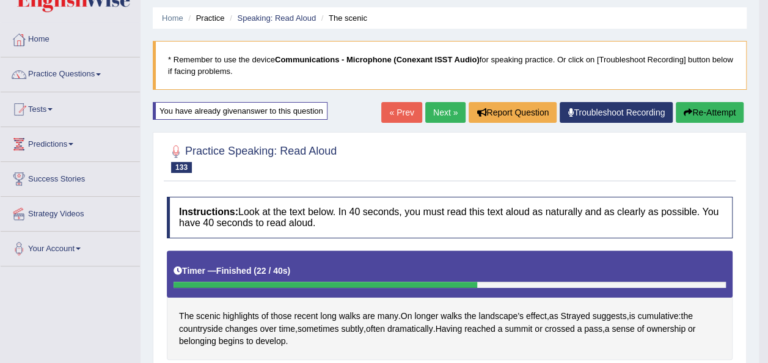
scroll to position [35, 0]
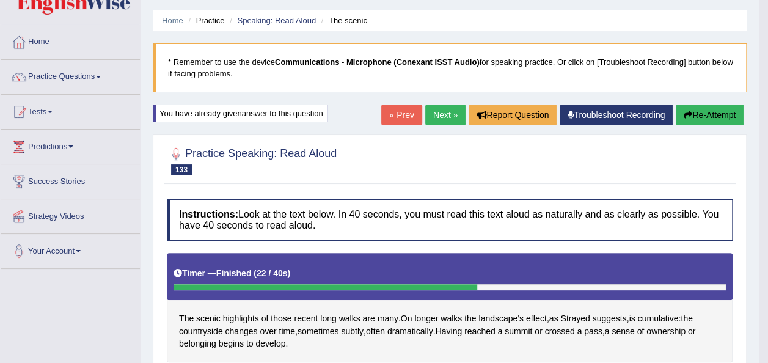
click at [712, 120] on button "Re-Attempt" at bounding box center [710, 114] width 68 height 21
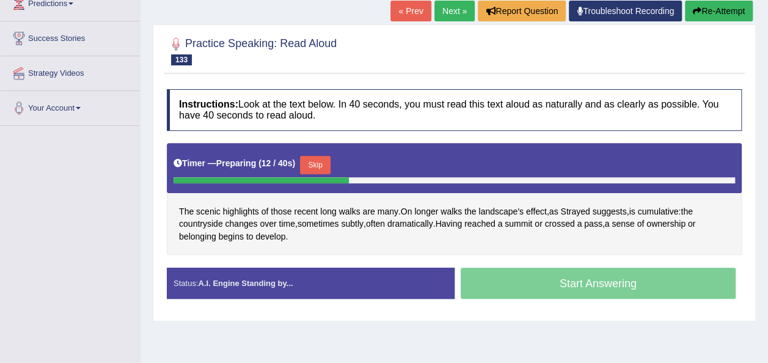
scroll to position [194, 0]
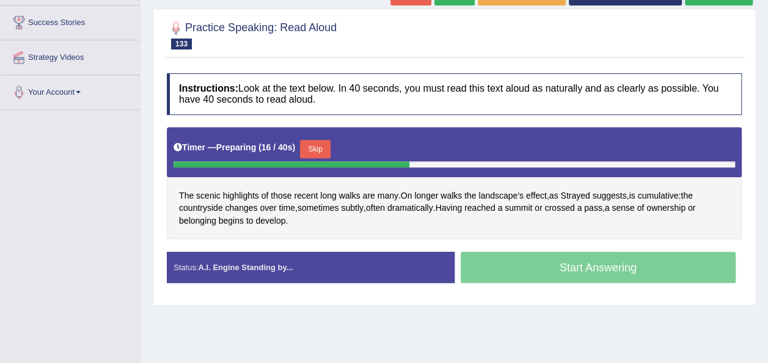
click at [314, 147] on button "Skip" at bounding box center [315, 149] width 31 height 18
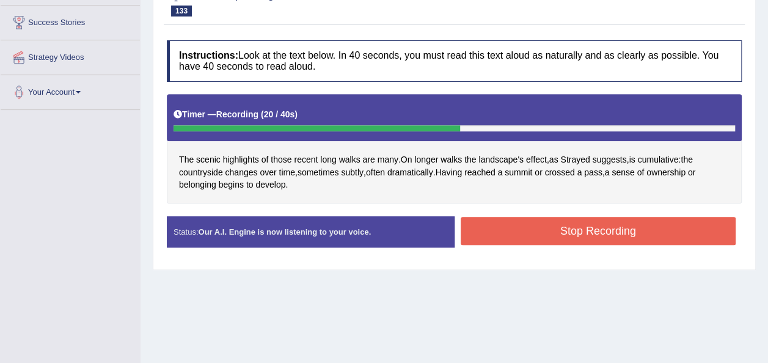
click at [490, 233] on button "Stop Recording" at bounding box center [599, 231] width 276 height 28
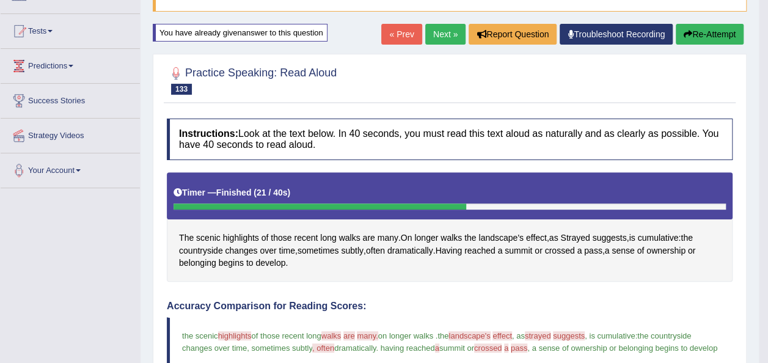
scroll to position [100, 0]
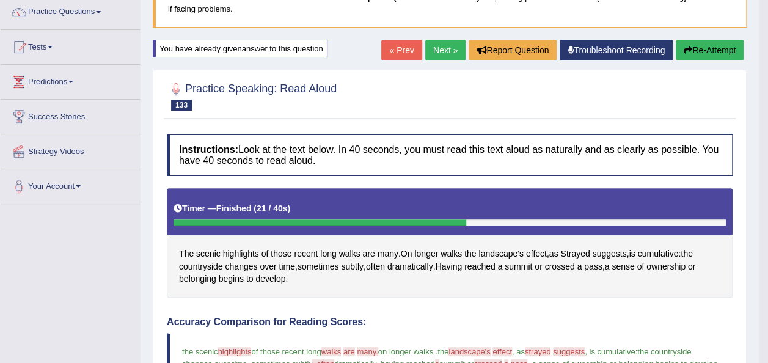
click at [706, 50] on button "Re-Attempt" at bounding box center [710, 50] width 68 height 21
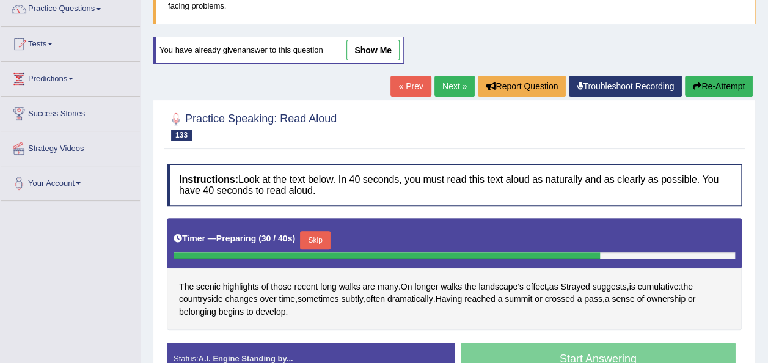
click at [310, 235] on button "Skip" at bounding box center [315, 240] width 31 height 18
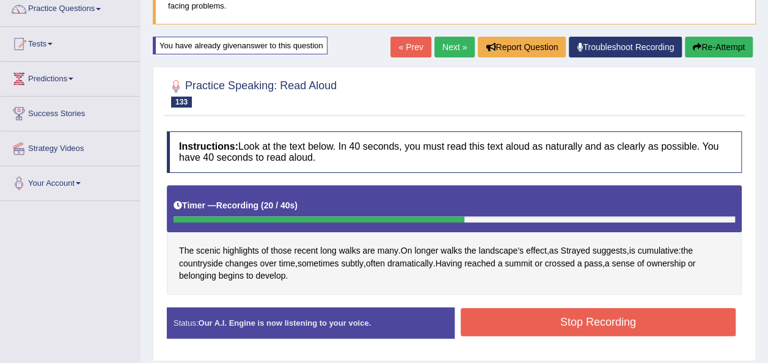
click at [562, 319] on button "Stop Recording" at bounding box center [599, 322] width 276 height 28
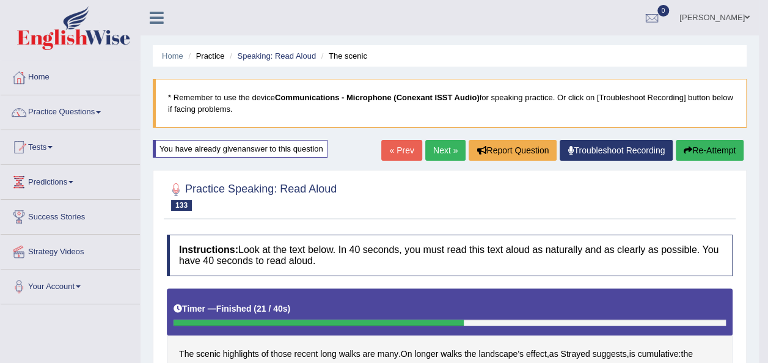
click at [442, 153] on link "Next »" at bounding box center [445, 150] width 40 height 21
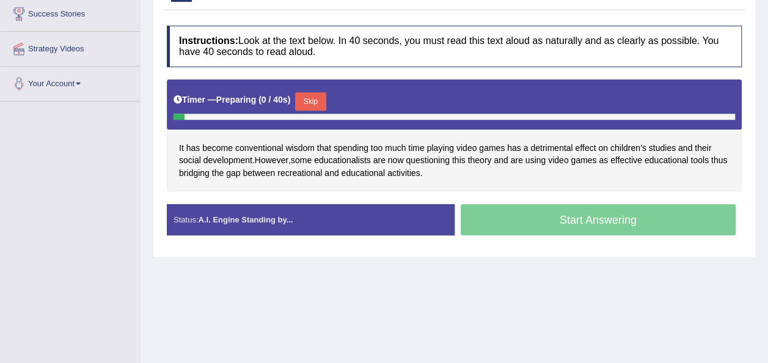
scroll to position [244, 0]
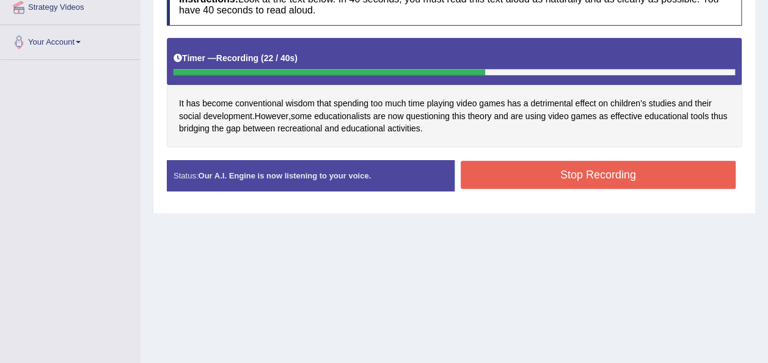
click at [525, 172] on button "Stop Recording" at bounding box center [599, 175] width 276 height 28
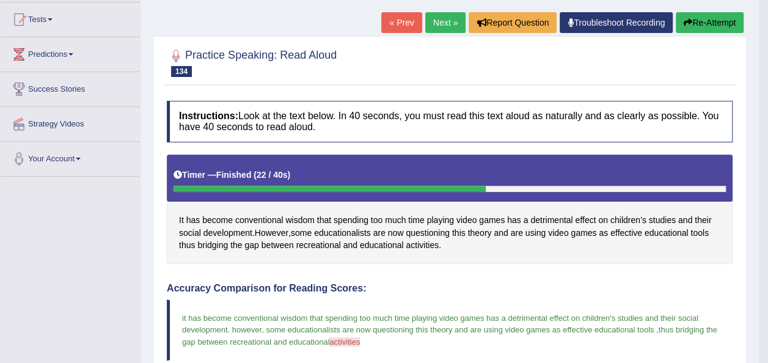
scroll to position [122, 0]
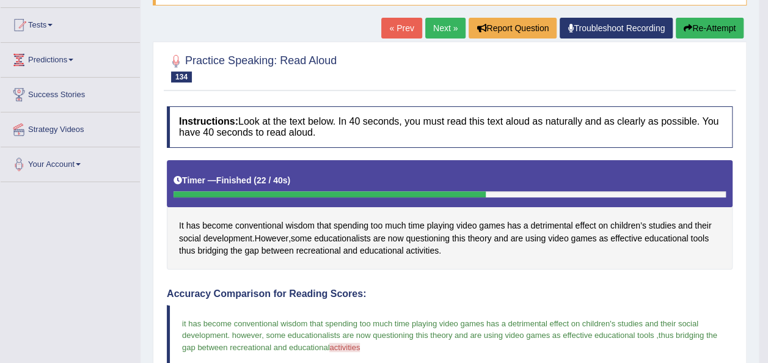
click at [701, 29] on button "Re-Attempt" at bounding box center [710, 28] width 68 height 21
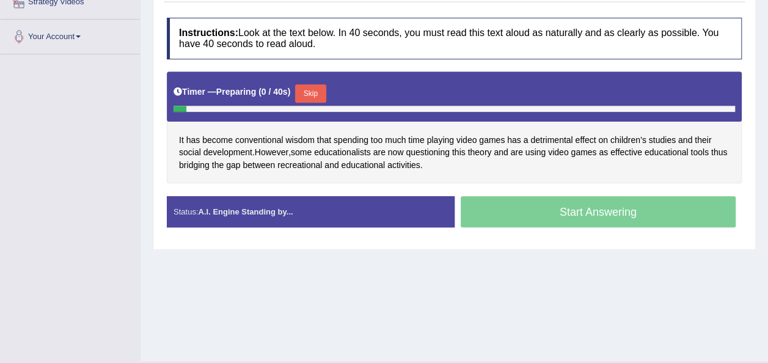
scroll to position [265, 0]
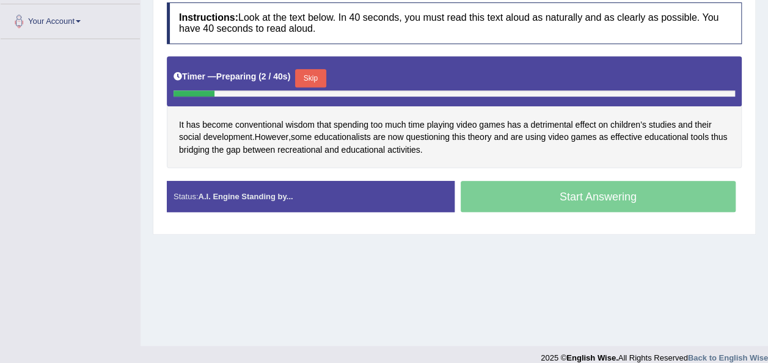
click at [312, 70] on button "Skip" at bounding box center [310, 78] width 31 height 18
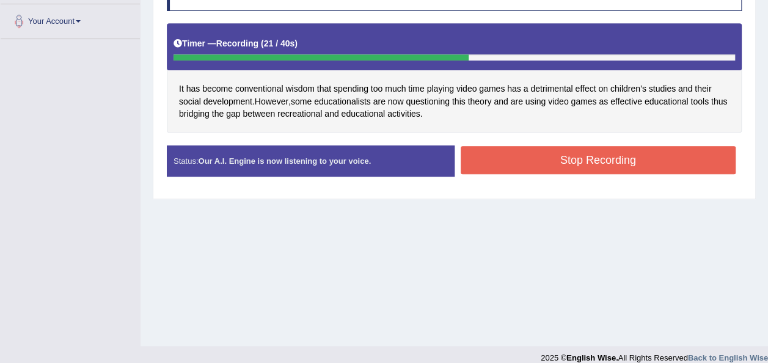
click at [524, 162] on button "Stop Recording" at bounding box center [599, 160] width 276 height 28
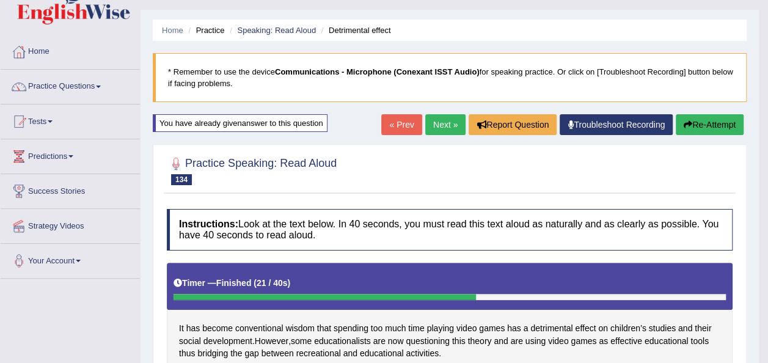
scroll to position [21, 0]
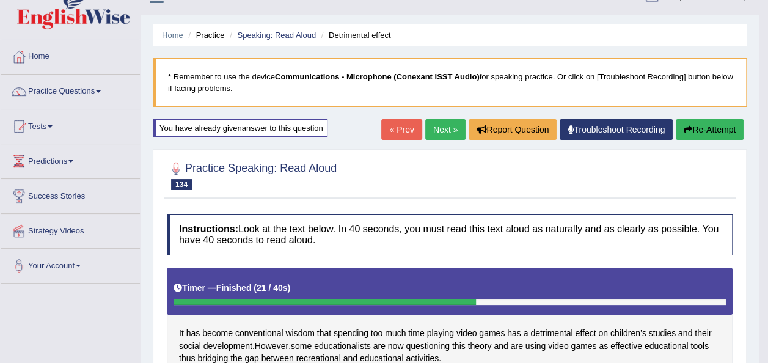
click at [428, 125] on link "Next »" at bounding box center [445, 129] width 40 height 21
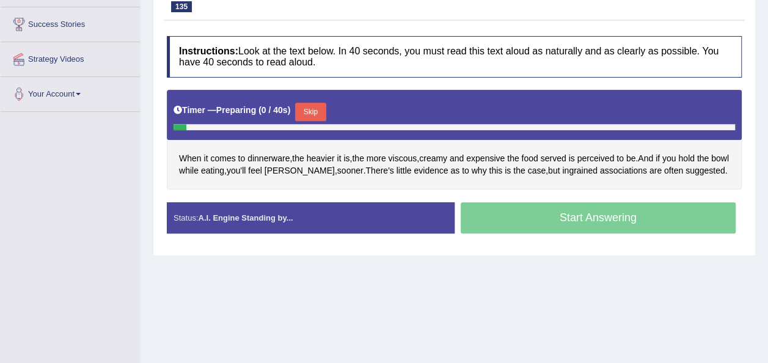
scroll to position [220, 0]
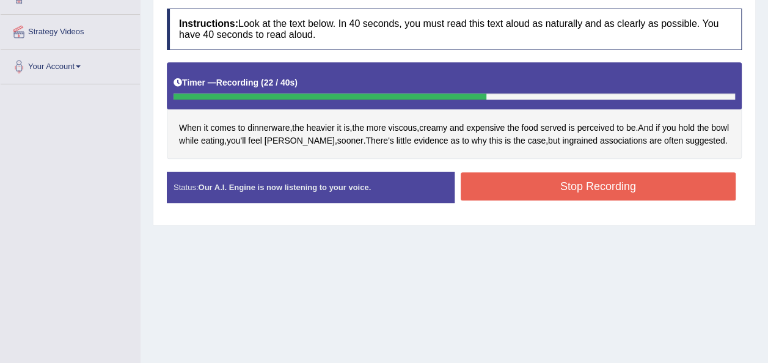
click at [579, 185] on button "Stop Recording" at bounding box center [599, 186] width 276 height 28
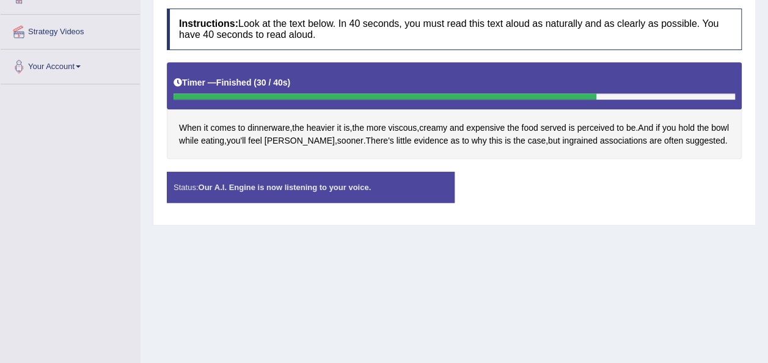
click at [579, 185] on div "Status: Our A.I. Engine is now listening to your voice. Start Answering Stop Re…" at bounding box center [454, 193] width 575 height 43
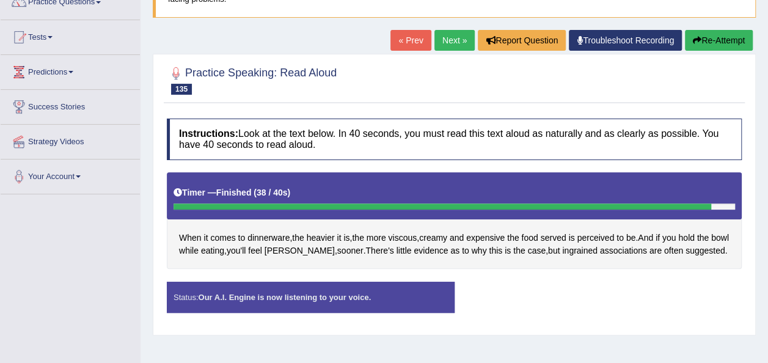
scroll to position [111, 0]
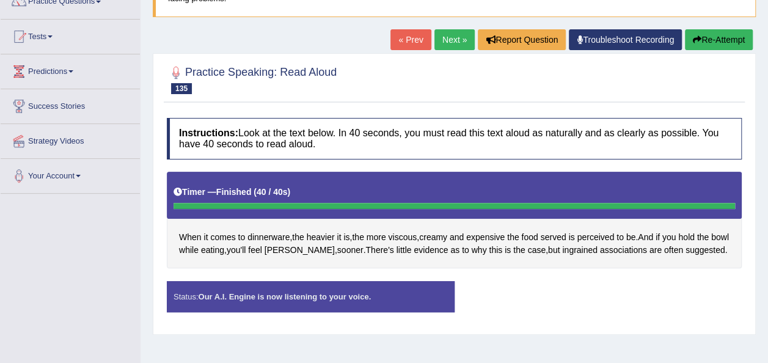
click at [711, 35] on button "Re-Attempt" at bounding box center [719, 39] width 68 height 21
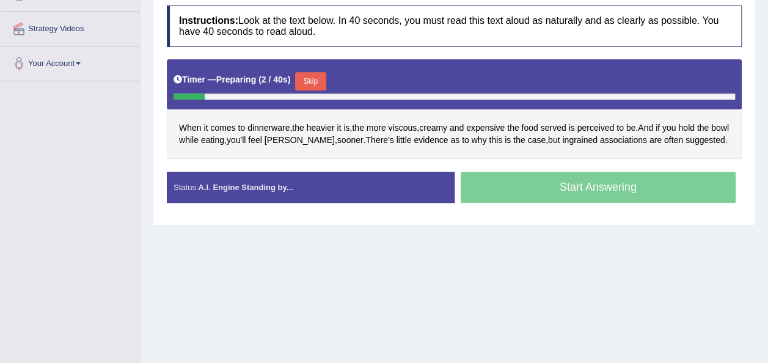
scroll to position [241, 0]
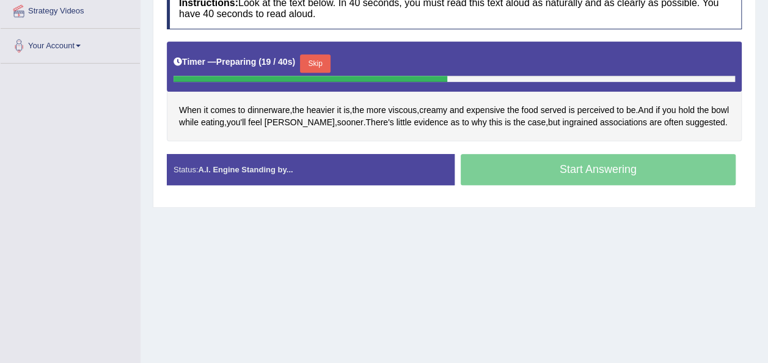
click at [304, 60] on button "Skip" at bounding box center [315, 63] width 31 height 18
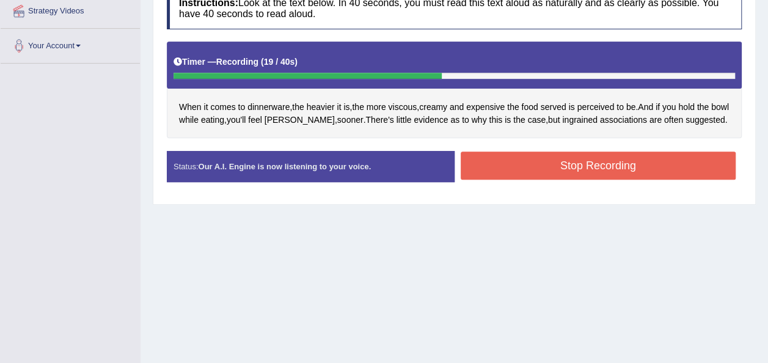
click at [530, 178] on div "Stop Recording" at bounding box center [599, 167] width 288 height 31
click at [521, 165] on button "Stop Recording" at bounding box center [599, 166] width 276 height 28
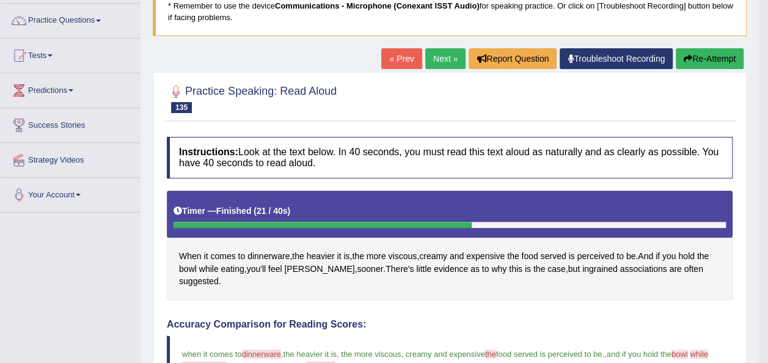
scroll to position [70, 0]
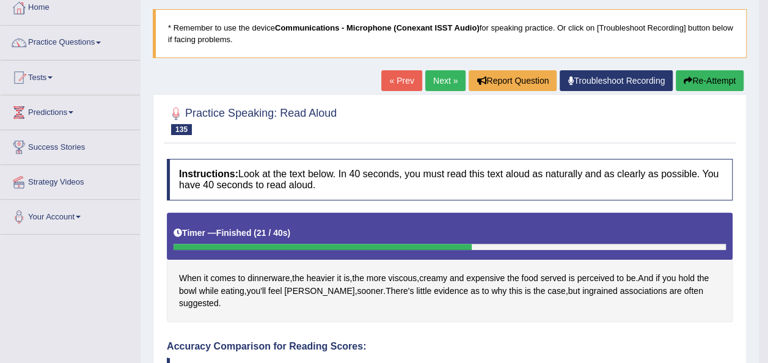
click at [442, 87] on link "Next »" at bounding box center [445, 80] width 40 height 21
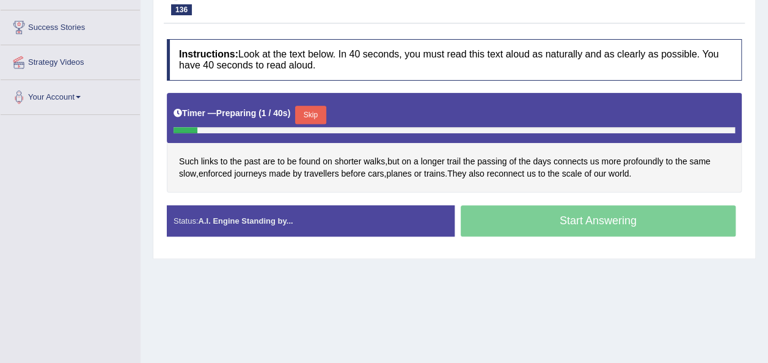
scroll to position [196, 0]
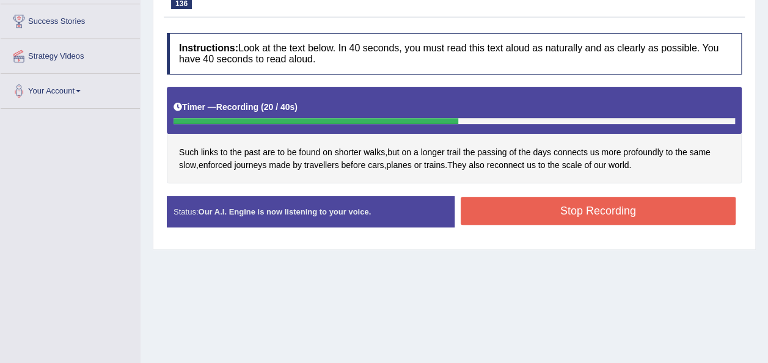
click at [512, 205] on button "Stop Recording" at bounding box center [599, 211] width 276 height 28
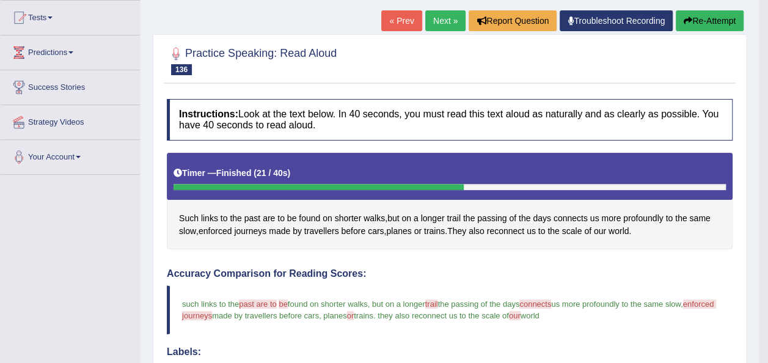
scroll to position [126, 0]
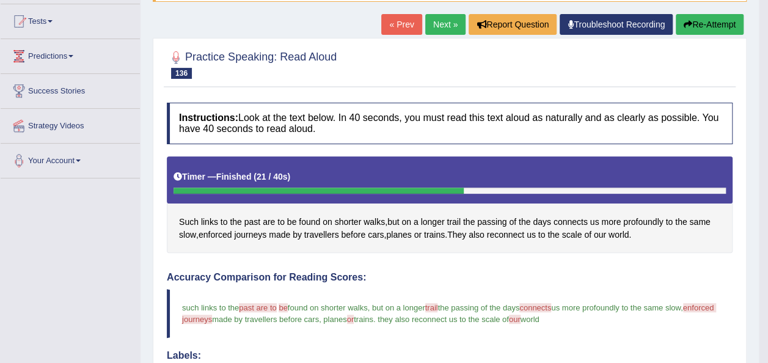
click at [428, 20] on link "Next »" at bounding box center [445, 24] width 40 height 21
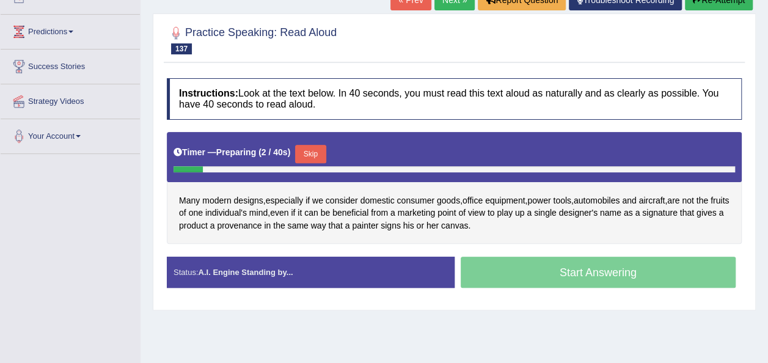
scroll to position [171, 0]
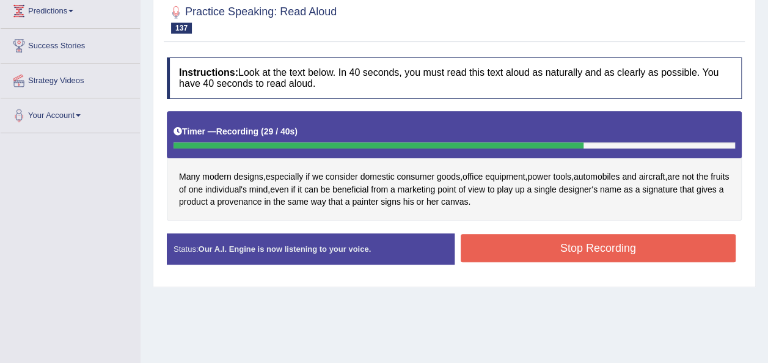
click at [516, 246] on button "Stop Recording" at bounding box center [599, 248] width 276 height 28
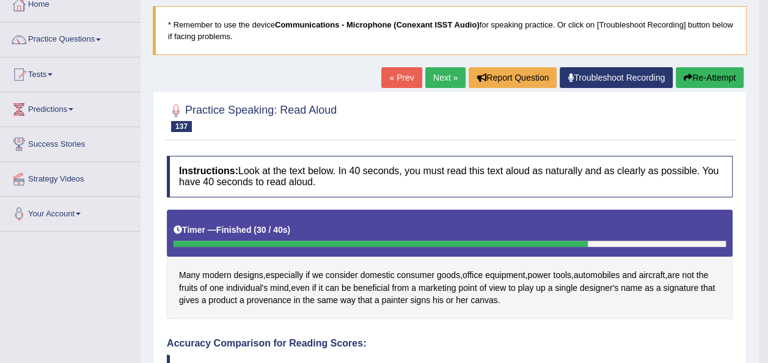
scroll to position [73, 0]
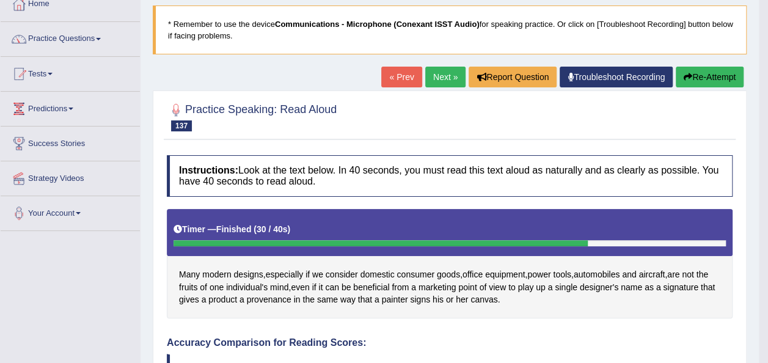
click at [430, 84] on link "Next »" at bounding box center [445, 77] width 40 height 21
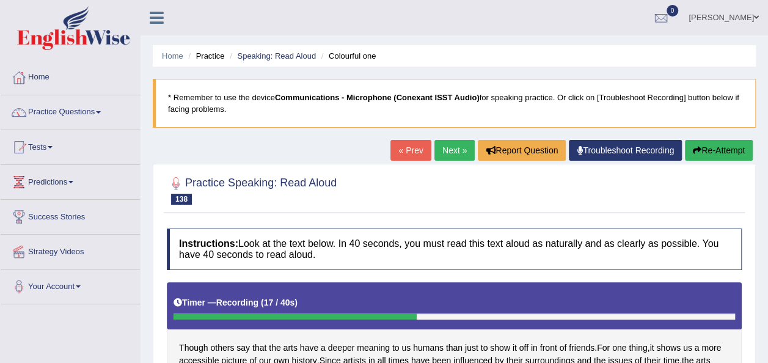
click at [720, 150] on button "Re-Attempt" at bounding box center [719, 150] width 68 height 21
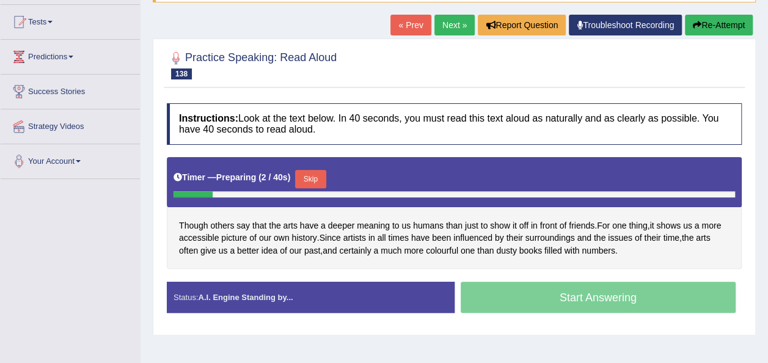
scroll to position [126, 0]
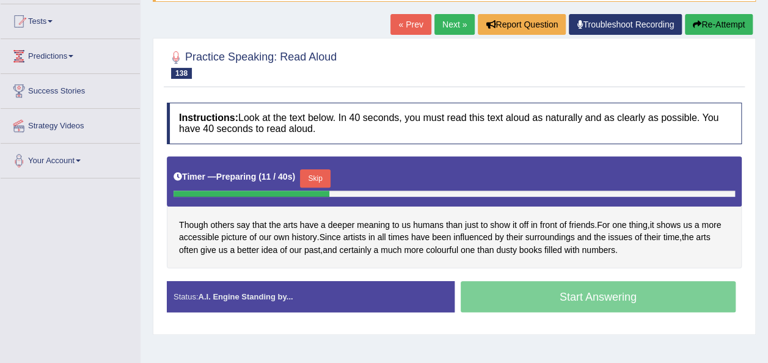
click at [308, 173] on button "Skip" at bounding box center [315, 178] width 31 height 18
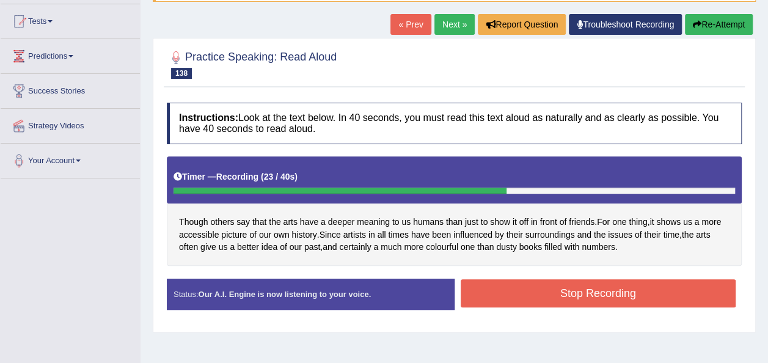
click at [576, 292] on button "Stop Recording" at bounding box center [599, 293] width 276 height 28
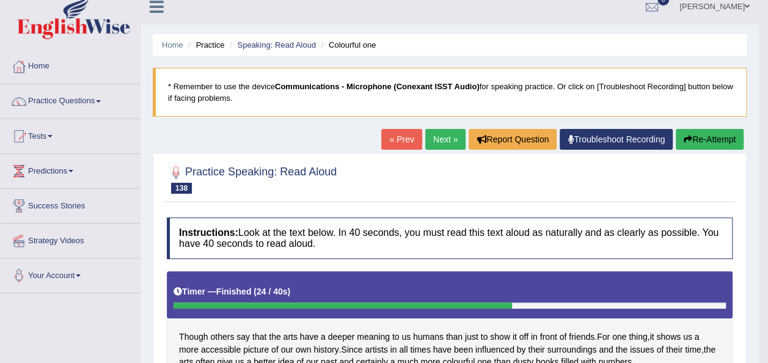
scroll to position [0, 0]
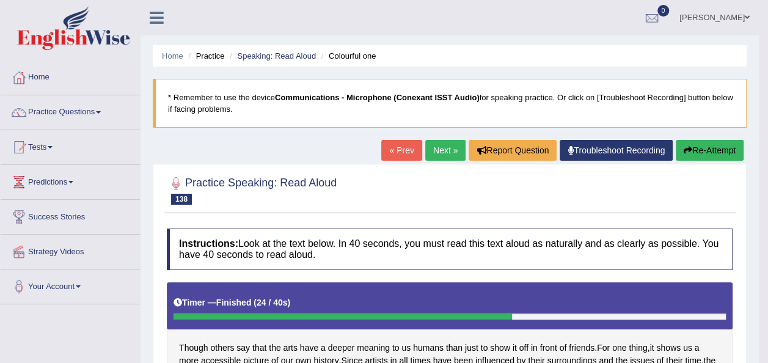
click at [439, 145] on link "Next »" at bounding box center [445, 150] width 40 height 21
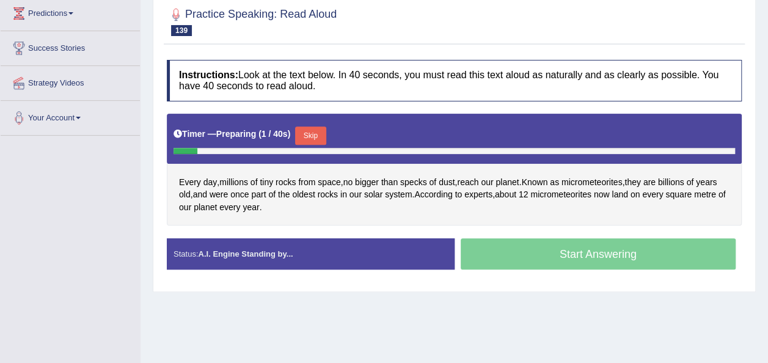
scroll to position [176, 0]
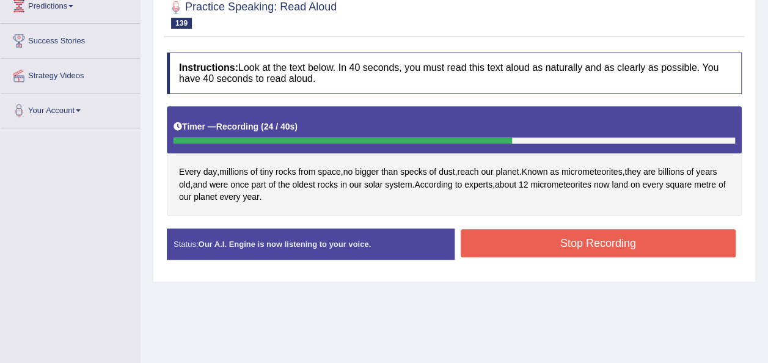
click at [569, 246] on button "Stop Recording" at bounding box center [599, 243] width 276 height 28
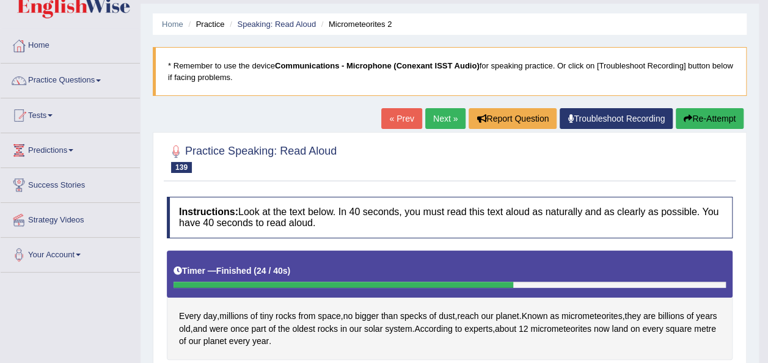
scroll to position [0, 0]
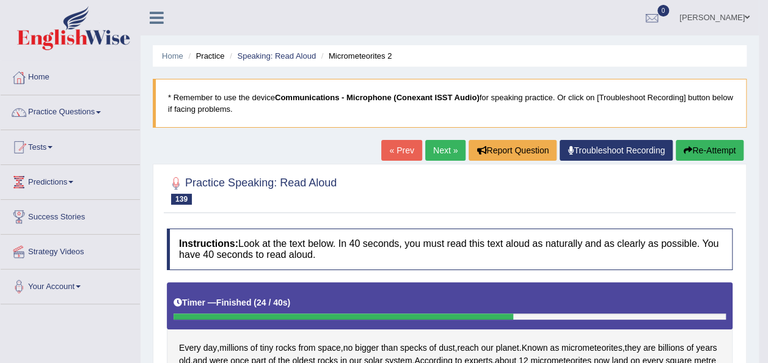
click at [440, 155] on link "Next »" at bounding box center [445, 150] width 40 height 21
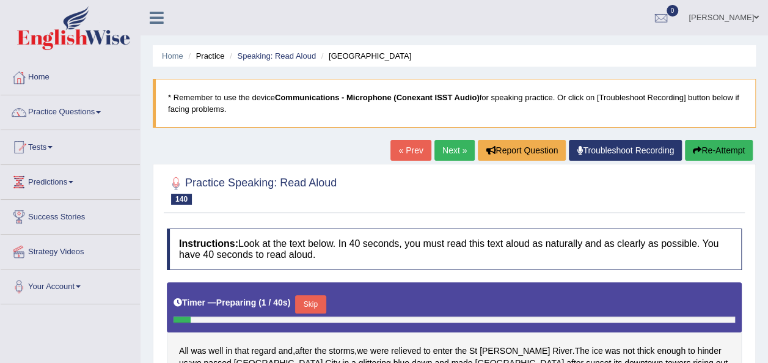
scroll to position [279, 0]
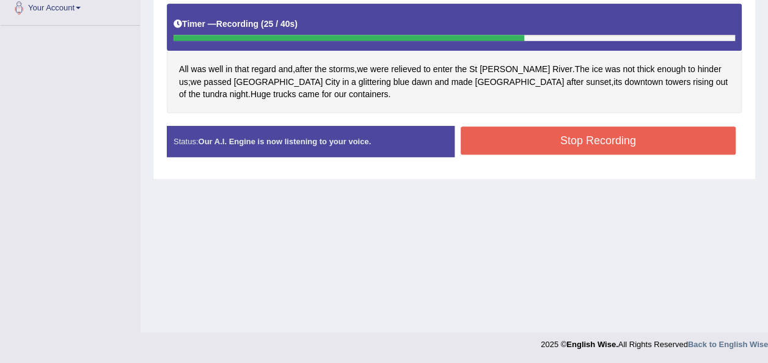
click at [591, 143] on button "Stop Recording" at bounding box center [599, 140] width 276 height 28
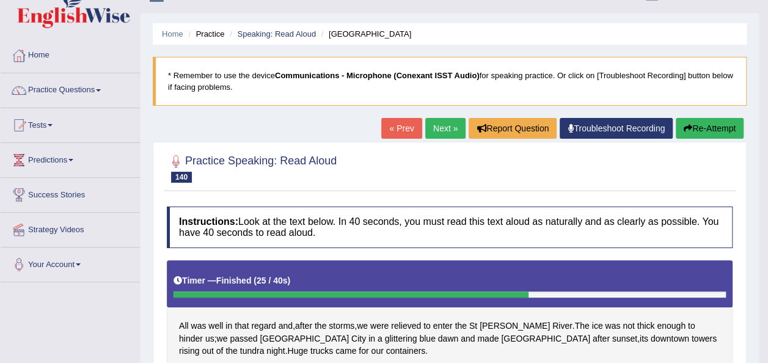
scroll to position [10, 0]
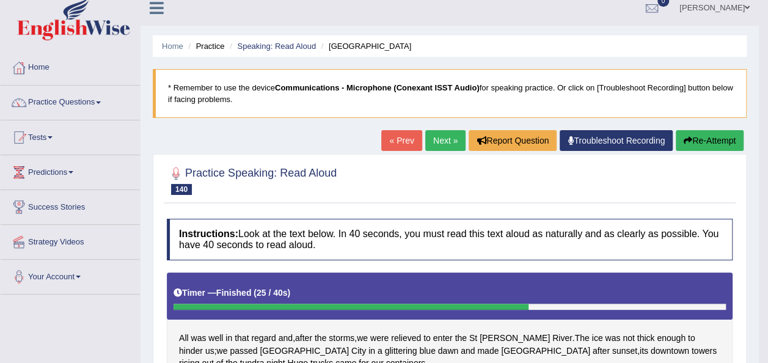
click at [709, 139] on button "Re-Attempt" at bounding box center [710, 140] width 68 height 21
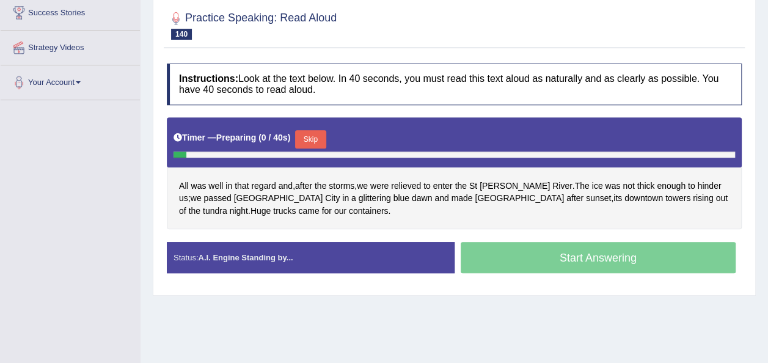
scroll to position [205, 0]
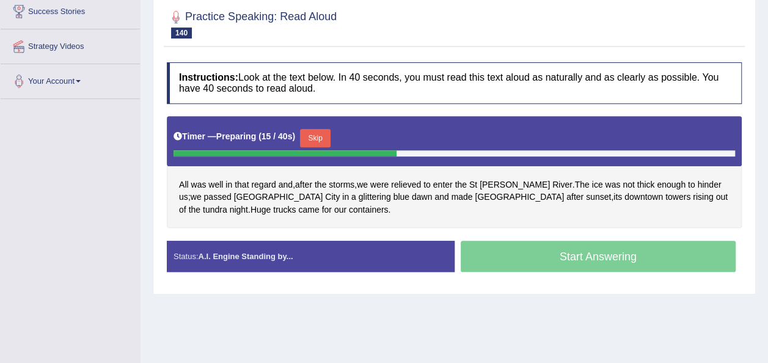
click at [312, 131] on button "Skip" at bounding box center [315, 138] width 31 height 18
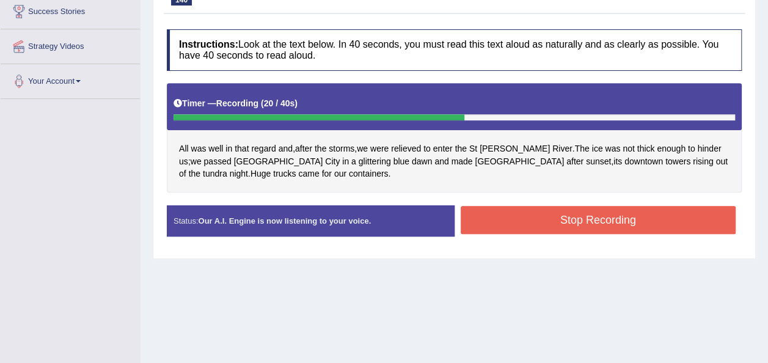
click at [487, 216] on button "Stop Recording" at bounding box center [599, 220] width 276 height 28
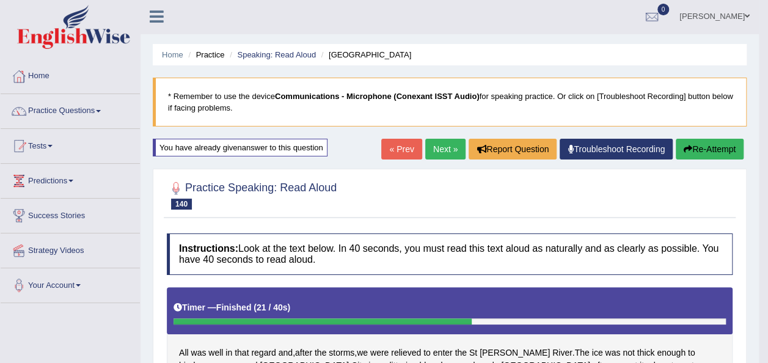
scroll to position [0, 0]
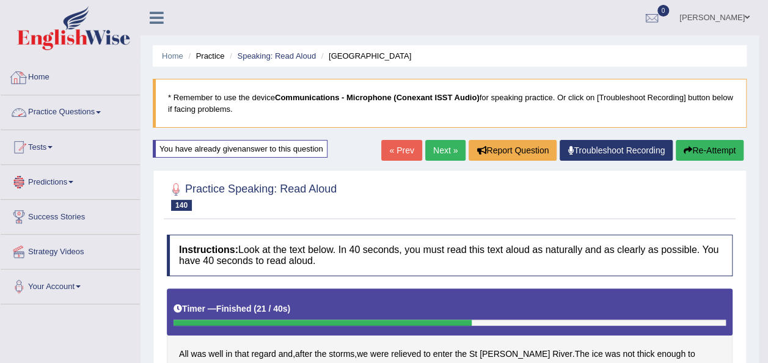
click at [101, 111] on span at bounding box center [98, 112] width 5 height 2
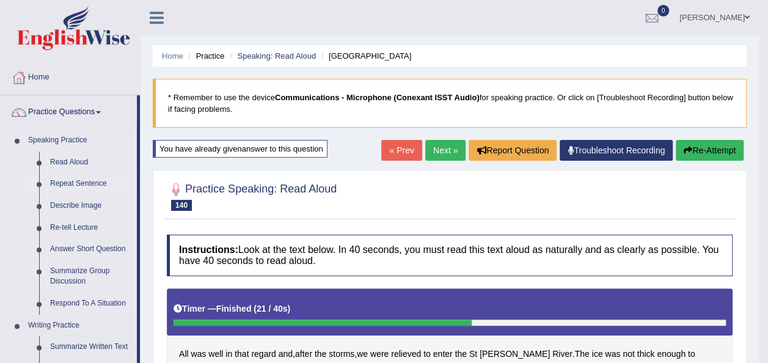
click at [81, 181] on link "Repeat Sentence" at bounding box center [91, 184] width 92 height 22
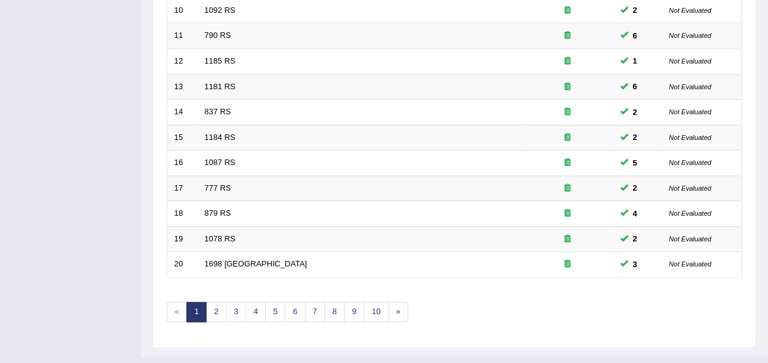
scroll to position [440, 0]
click at [306, 301] on link "7" at bounding box center [315, 311] width 20 height 20
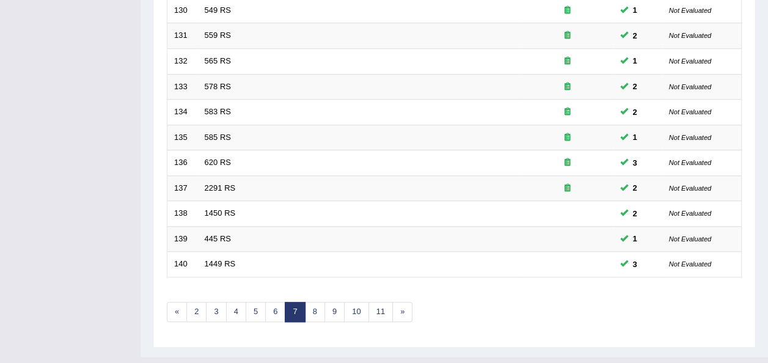
scroll to position [440, 0]
click at [306, 301] on link "8" at bounding box center [315, 311] width 20 height 20
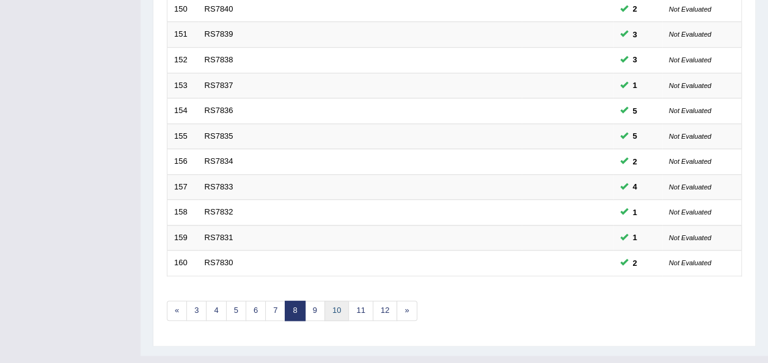
click at [337, 301] on link "10" at bounding box center [336, 311] width 24 height 20
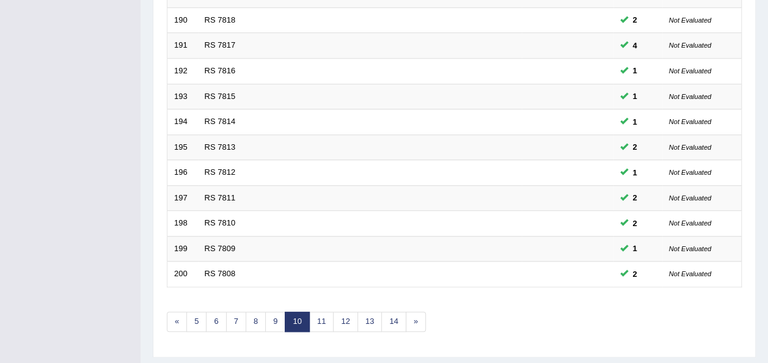
scroll to position [440, 0]
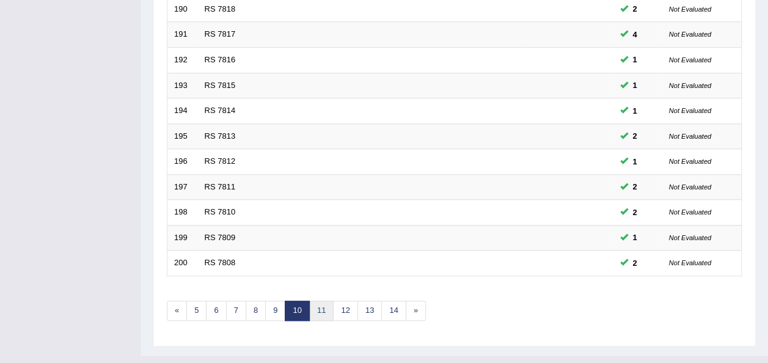
click at [320, 301] on link "11" at bounding box center [321, 311] width 24 height 20
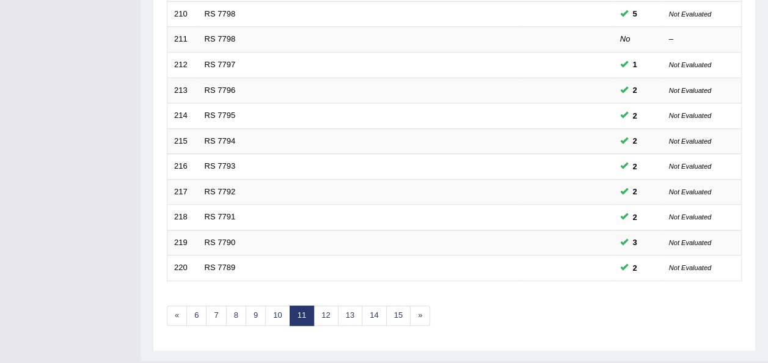
scroll to position [440, 0]
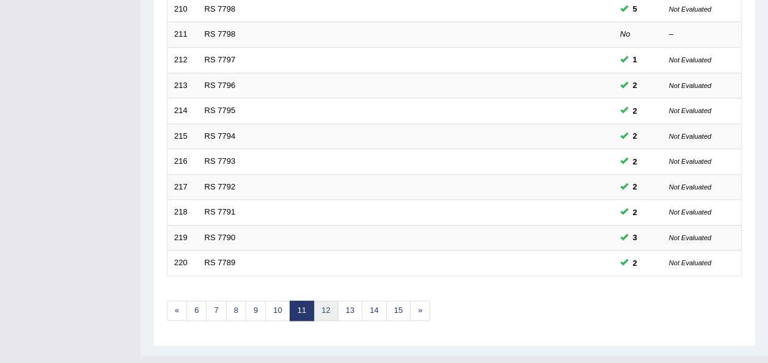
click at [323, 301] on link "12" at bounding box center [325, 311] width 24 height 20
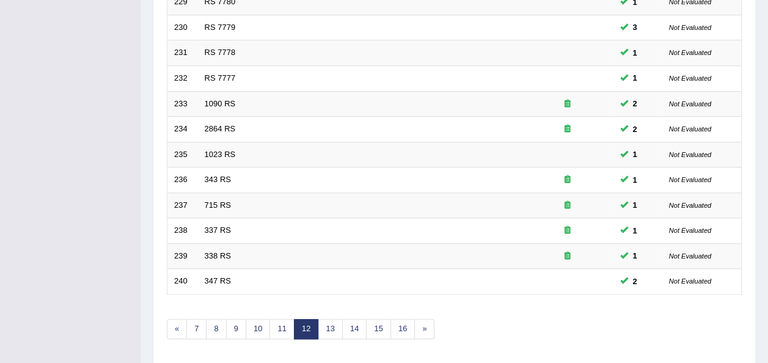
scroll to position [440, 0]
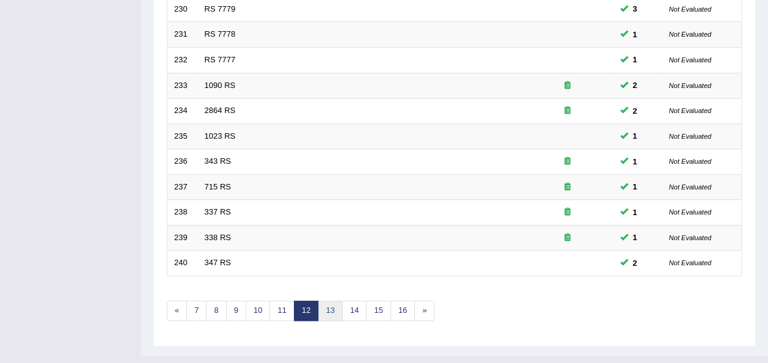
click at [319, 301] on link "13" at bounding box center [330, 311] width 24 height 20
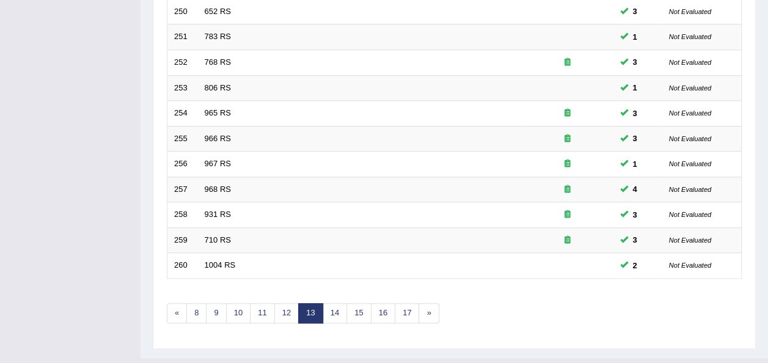
scroll to position [440, 0]
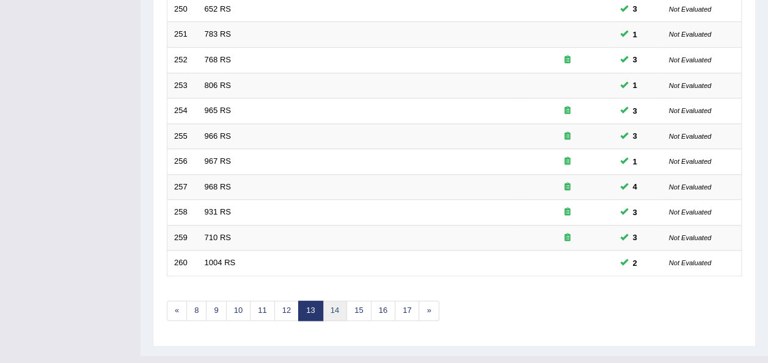
click at [335, 301] on link "14" at bounding box center [335, 311] width 24 height 20
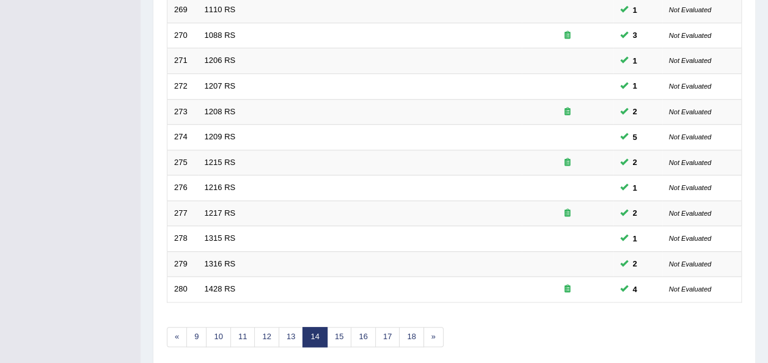
scroll to position [440, 0]
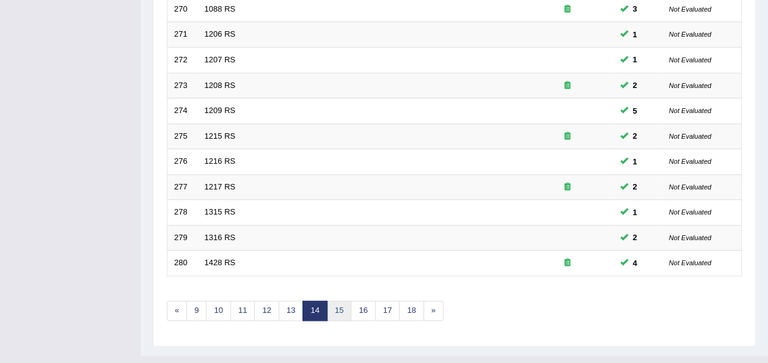
click at [335, 301] on link "15" at bounding box center [339, 311] width 24 height 20
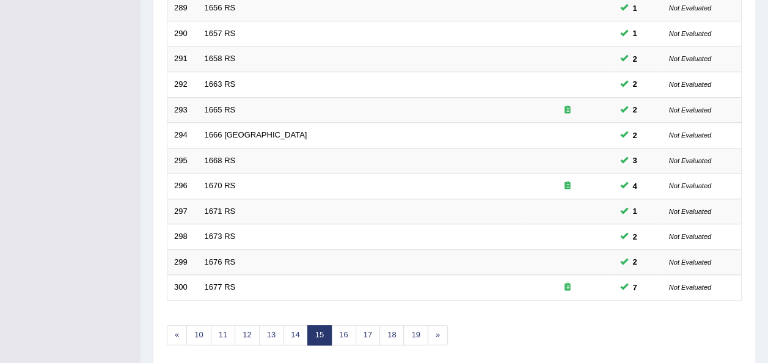
scroll to position [440, 0]
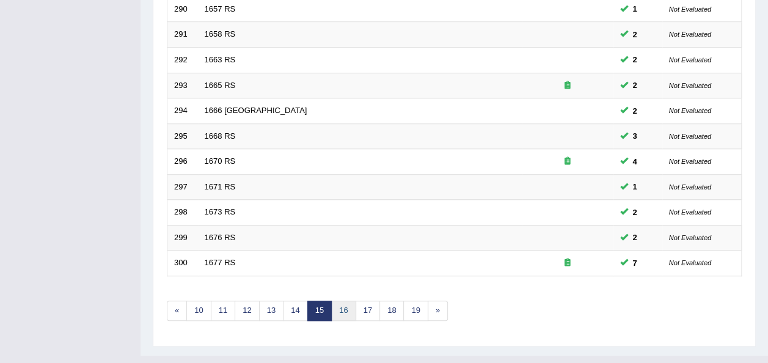
click at [335, 301] on link "16" at bounding box center [343, 311] width 24 height 20
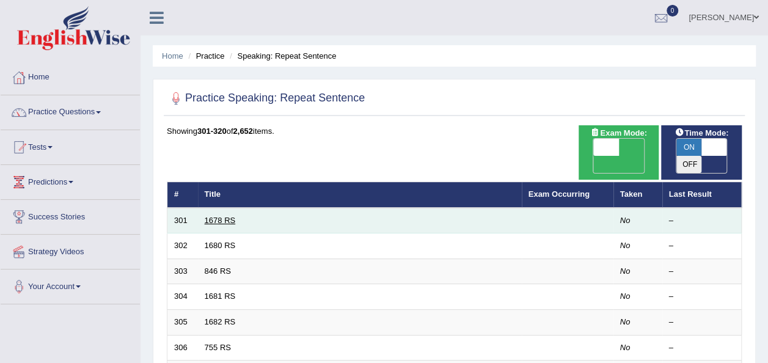
click at [222, 216] on link "1678 RS" at bounding box center [220, 220] width 31 height 9
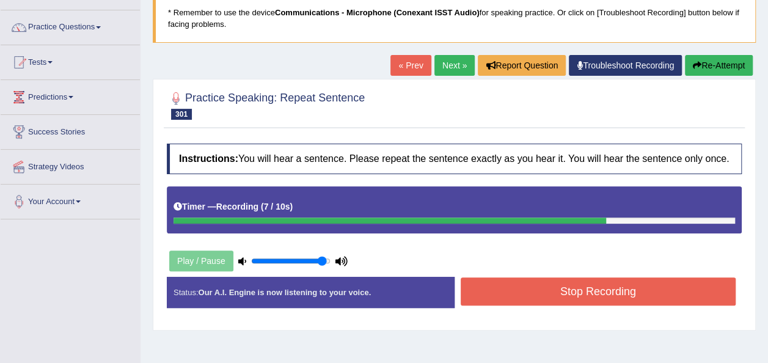
scroll to position [110, 0]
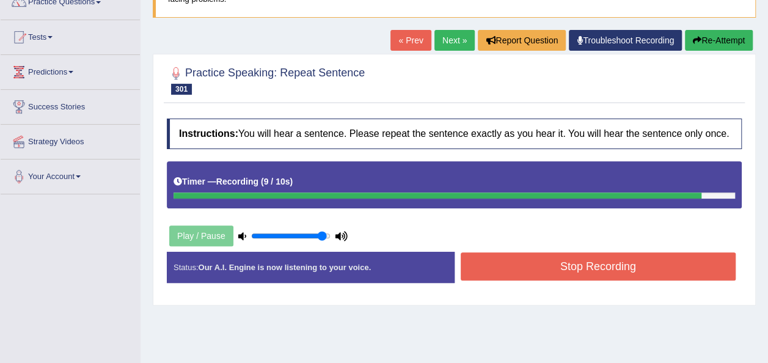
click at [628, 265] on button "Stop Recording" at bounding box center [599, 266] width 276 height 28
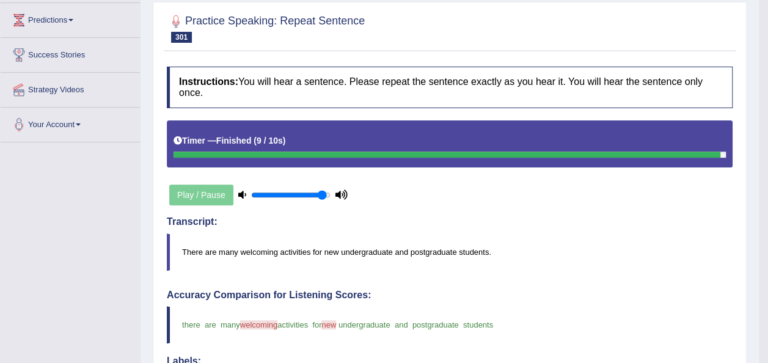
scroll to position [0, 0]
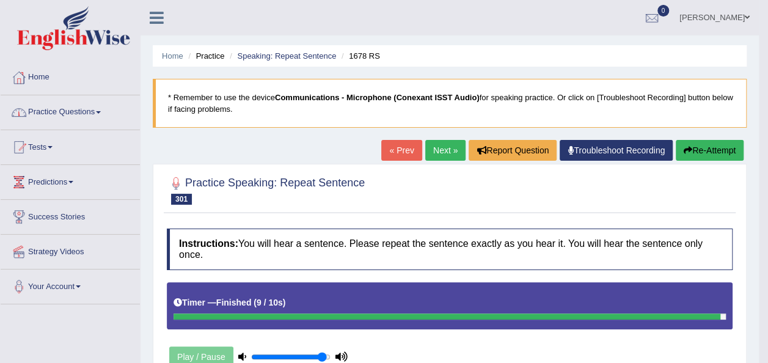
click at [105, 110] on link "Practice Questions" at bounding box center [70, 110] width 139 height 31
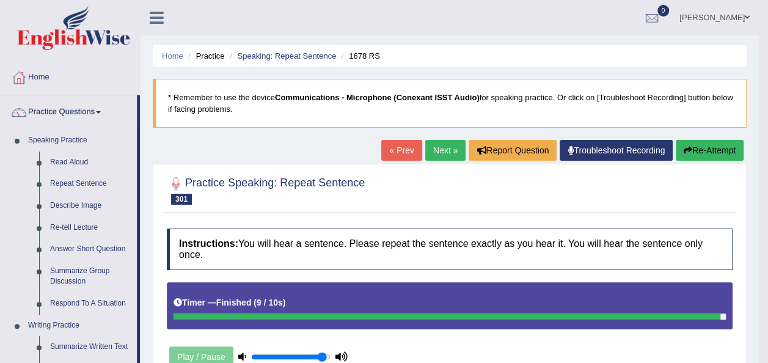
drag, startPoint x: 497, startPoint y: 333, endPoint x: 429, endPoint y: 153, distance: 192.8
click at [429, 153] on link "Next »" at bounding box center [445, 150] width 40 height 21
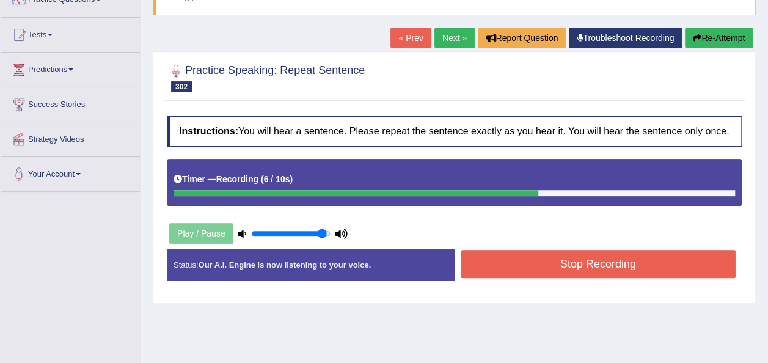
scroll to position [119, 0]
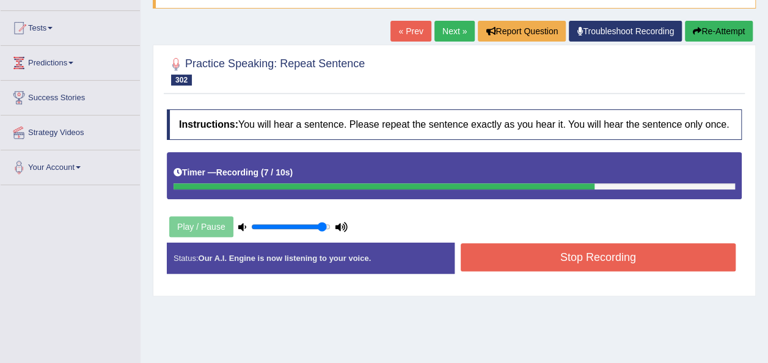
click at [646, 258] on button "Stop Recording" at bounding box center [599, 257] width 276 height 28
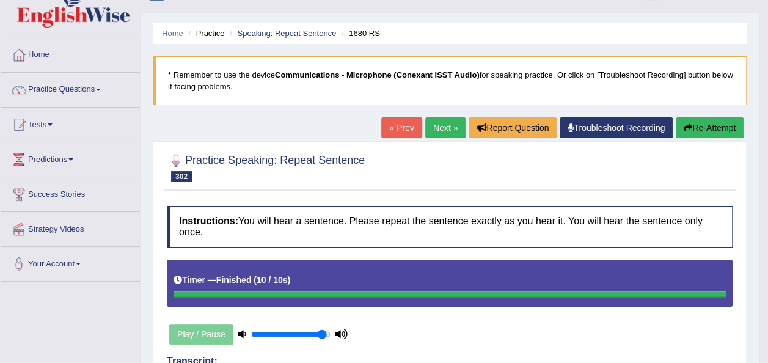
scroll to position [0, 0]
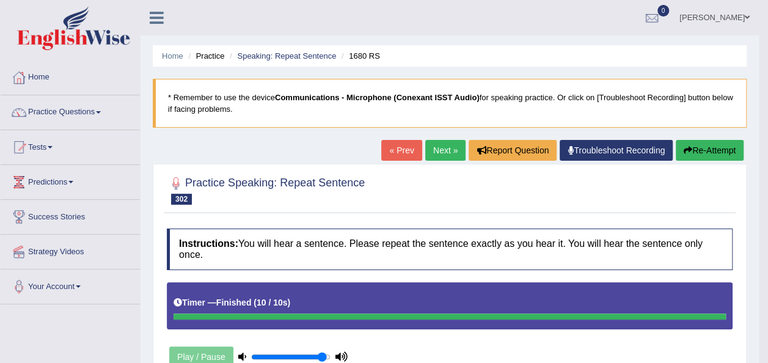
click at [95, 114] on link "Practice Questions" at bounding box center [70, 110] width 139 height 31
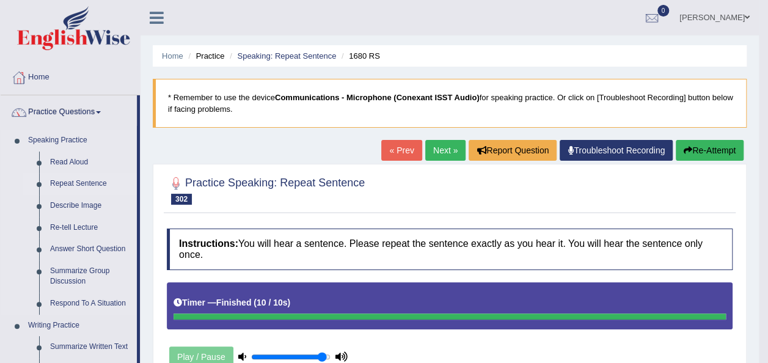
click at [74, 183] on link "Repeat Sentence" at bounding box center [91, 184] width 92 height 22
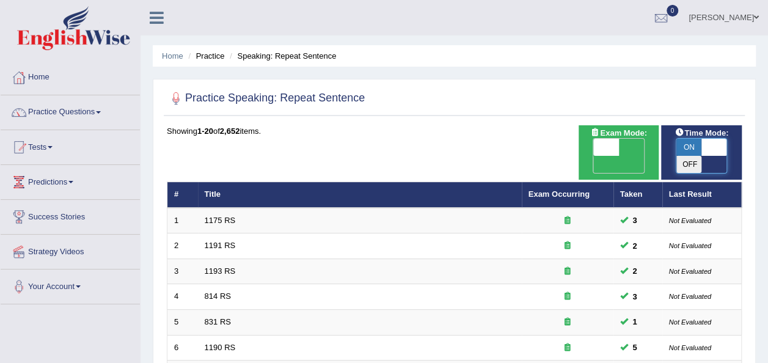
click at [720, 145] on span at bounding box center [714, 147] width 26 height 17
checkbox input "false"
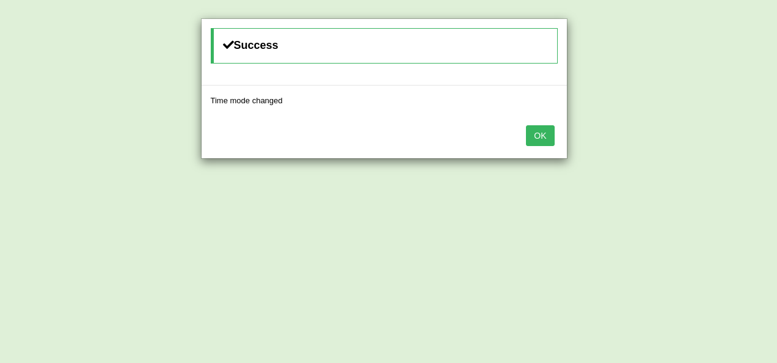
click at [541, 138] on button "OK" at bounding box center [540, 135] width 28 height 21
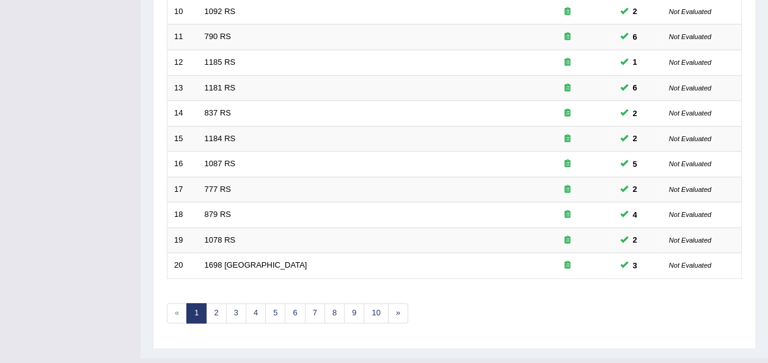
scroll to position [440, 0]
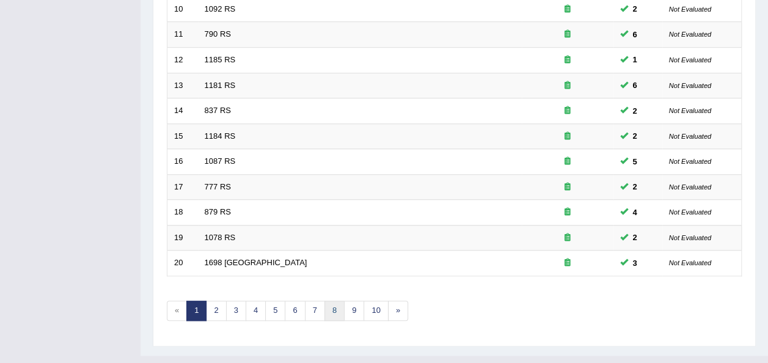
click at [329, 301] on link "8" at bounding box center [334, 311] width 20 height 20
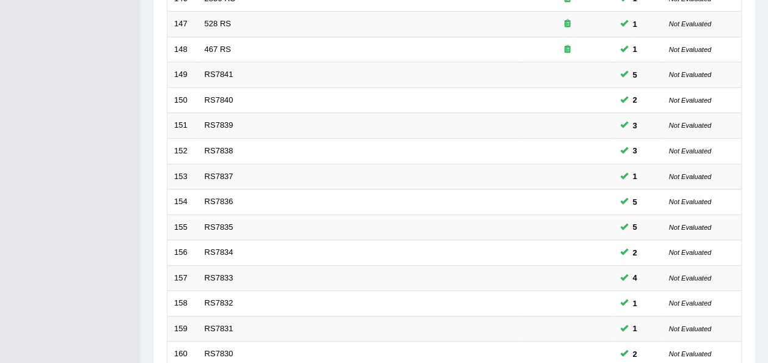
scroll to position [440, 0]
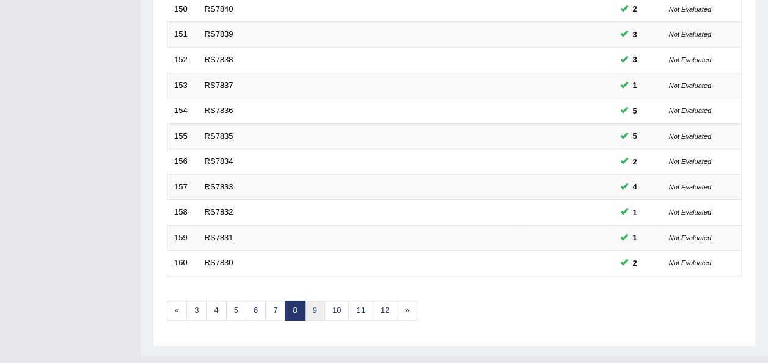
click at [311, 301] on link "9" at bounding box center [315, 311] width 20 height 20
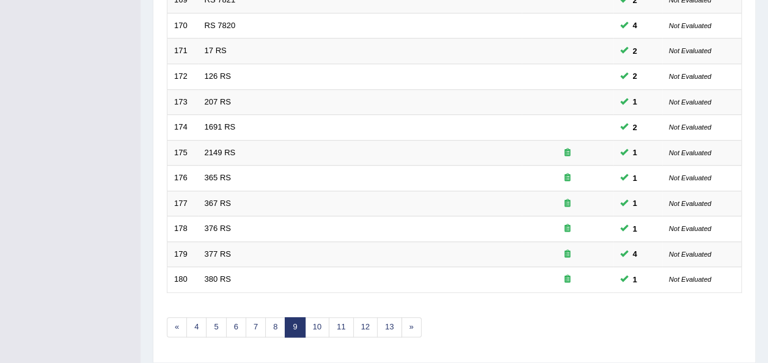
scroll to position [440, 0]
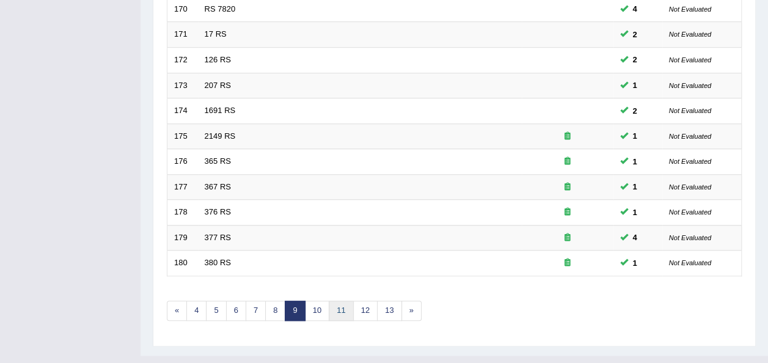
click at [335, 301] on link "11" at bounding box center [341, 311] width 24 height 20
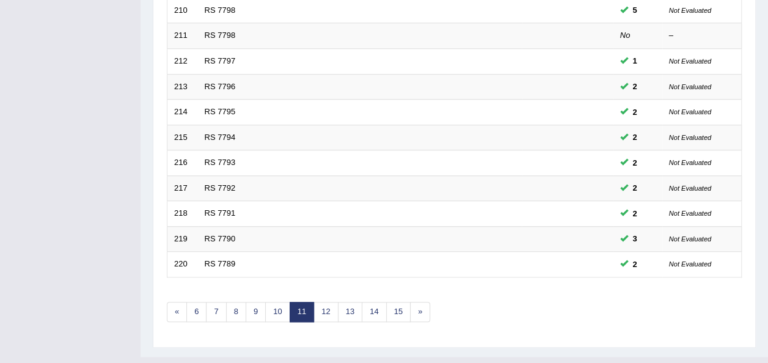
scroll to position [440, 0]
click at [321, 301] on link "12" at bounding box center [325, 311] width 24 height 20
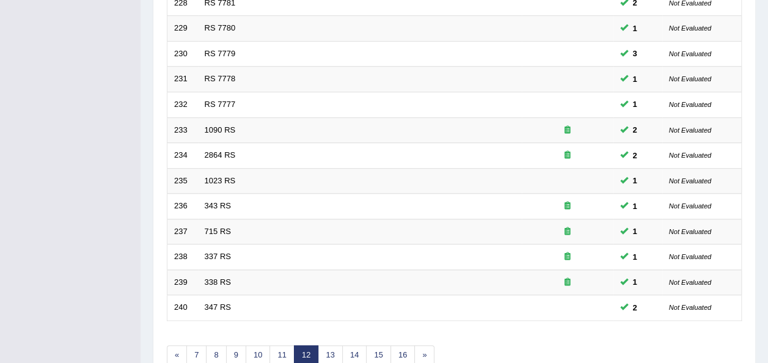
scroll to position [440, 0]
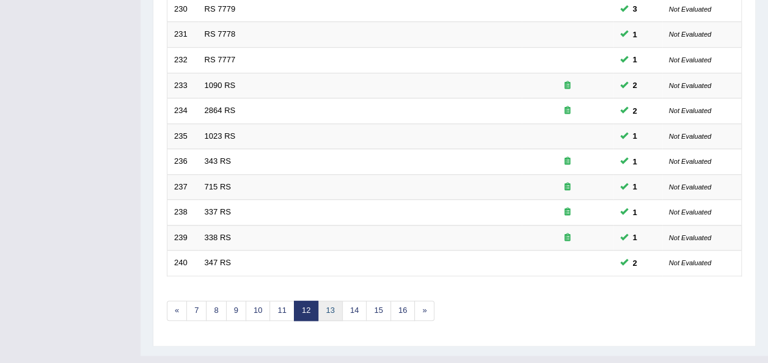
click at [321, 301] on link "13" at bounding box center [330, 311] width 24 height 20
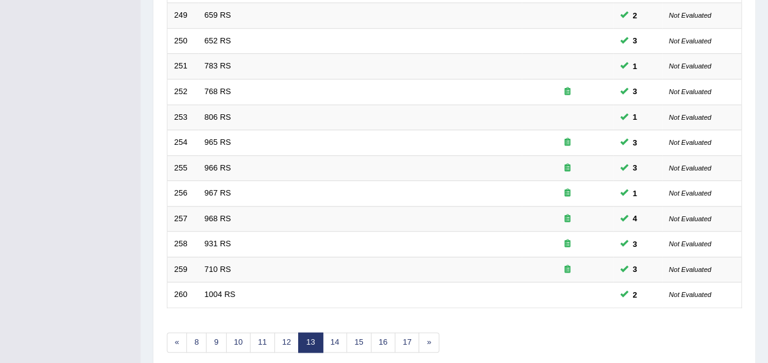
scroll to position [440, 0]
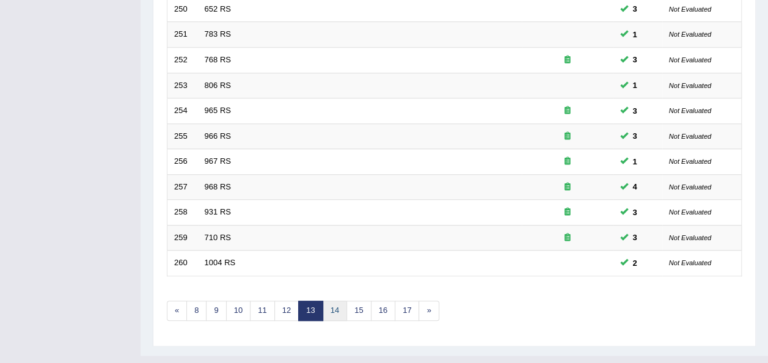
click at [324, 301] on link "14" at bounding box center [335, 311] width 24 height 20
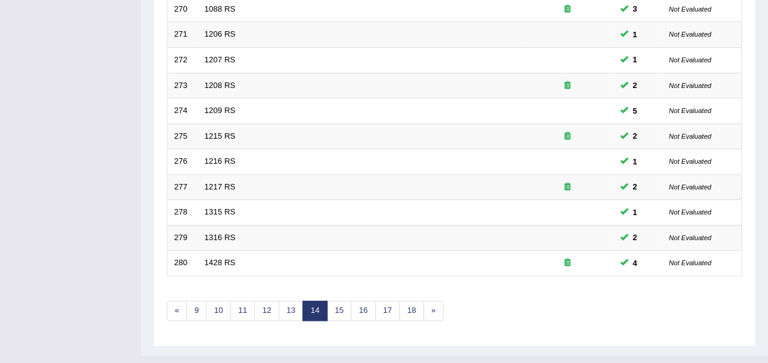
scroll to position [440, 0]
click at [333, 301] on link "15" at bounding box center [339, 311] width 24 height 20
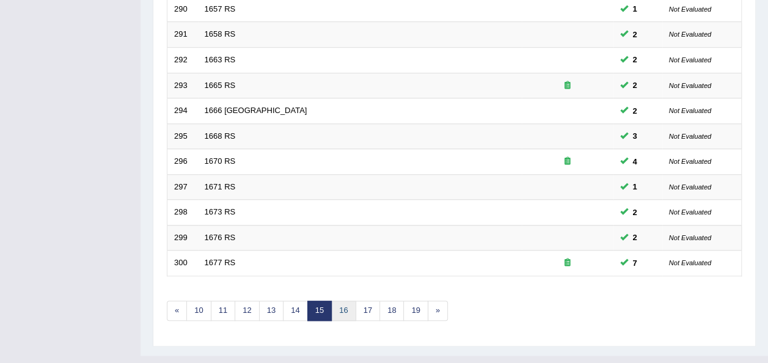
click at [341, 301] on link "16" at bounding box center [343, 311] width 24 height 20
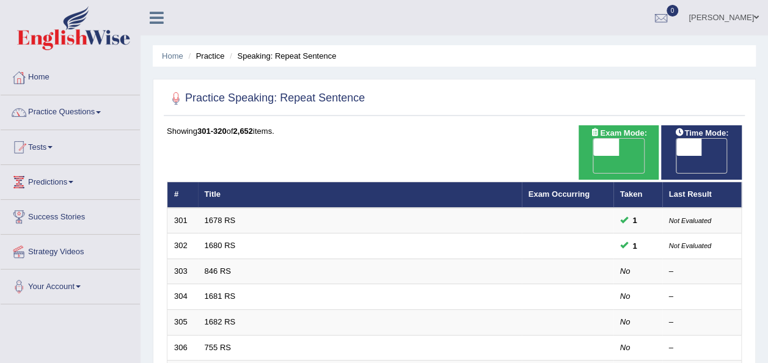
scroll to position [24, 0]
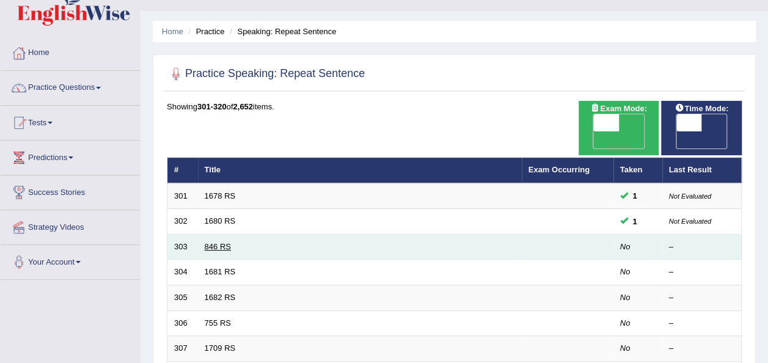
click at [224, 242] on link "846 RS" at bounding box center [218, 246] width 26 height 9
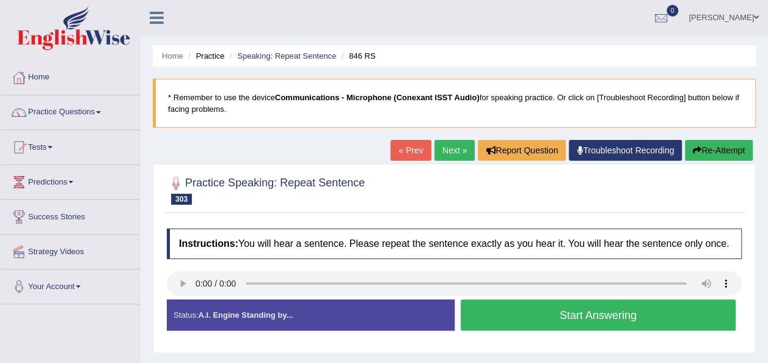
click at [492, 315] on button "Start Answering" at bounding box center [599, 314] width 276 height 31
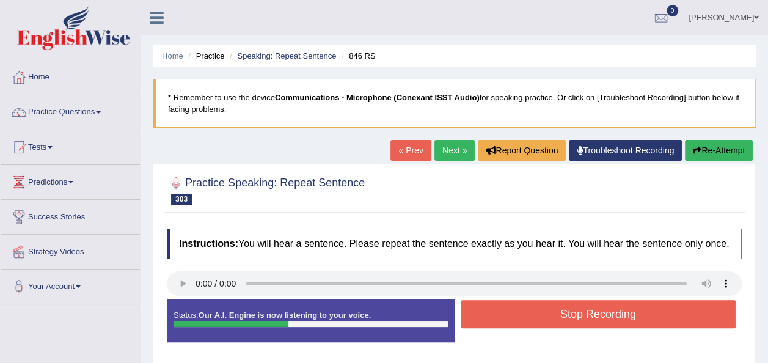
click at [492, 315] on button "Stop Recording" at bounding box center [599, 314] width 276 height 28
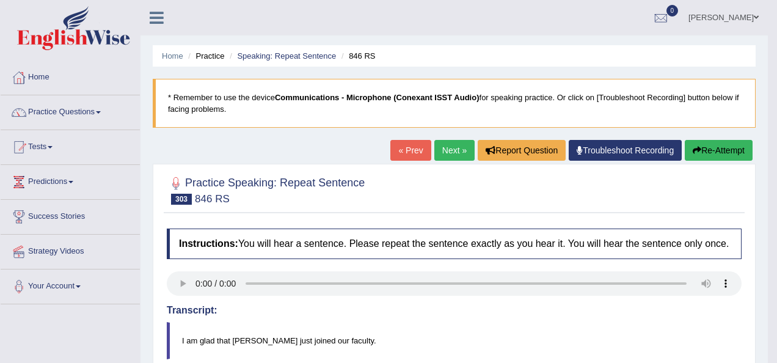
drag, startPoint x: 770, startPoint y: 280, endPoint x: 778, endPoint y: 318, distance: 38.1
click at [777, 318] on html "Toggle navigation Home Practice Questions Speaking Practice Read Aloud Repeat S…" at bounding box center [388, 181] width 777 height 363
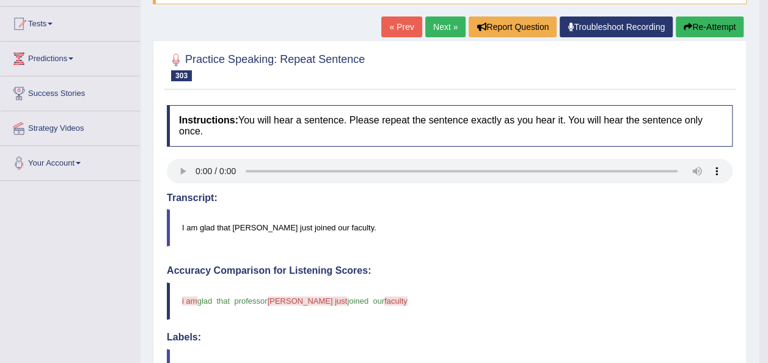
scroll to position [104, 0]
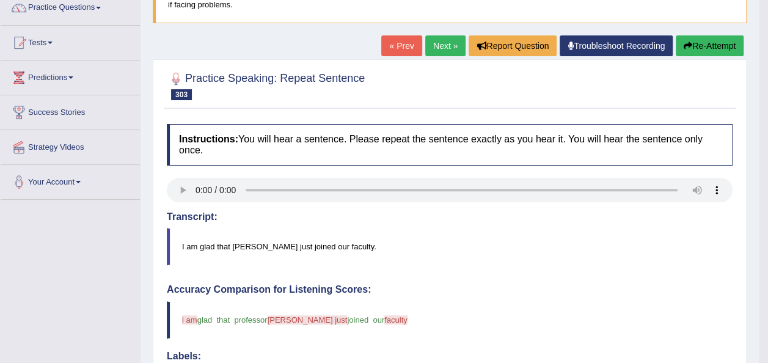
click at [436, 46] on link "Next »" at bounding box center [445, 45] width 40 height 21
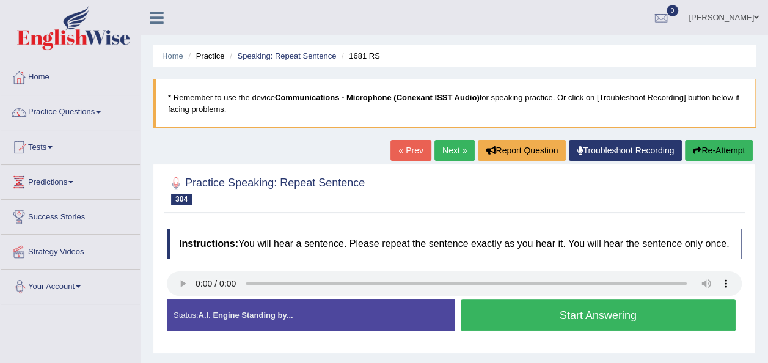
click at [469, 307] on button "Start Answering" at bounding box center [599, 314] width 276 height 31
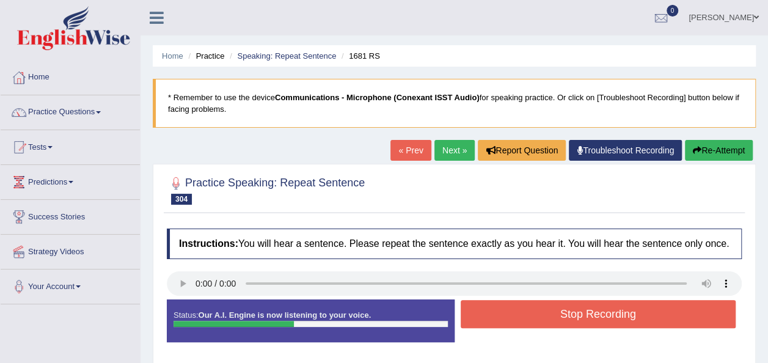
click at [469, 307] on button "Stop Recording" at bounding box center [599, 314] width 276 height 28
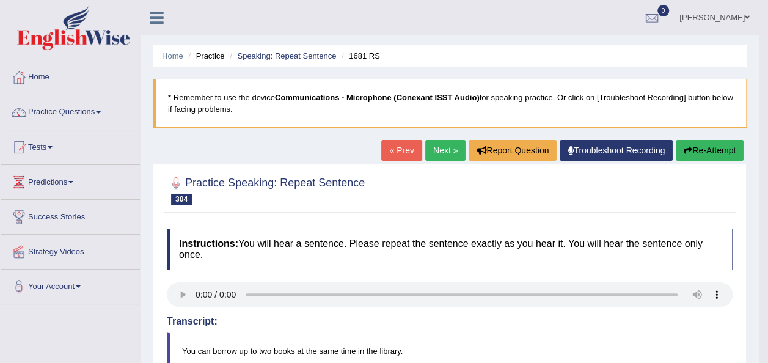
click at [436, 151] on link "Next »" at bounding box center [445, 150] width 40 height 21
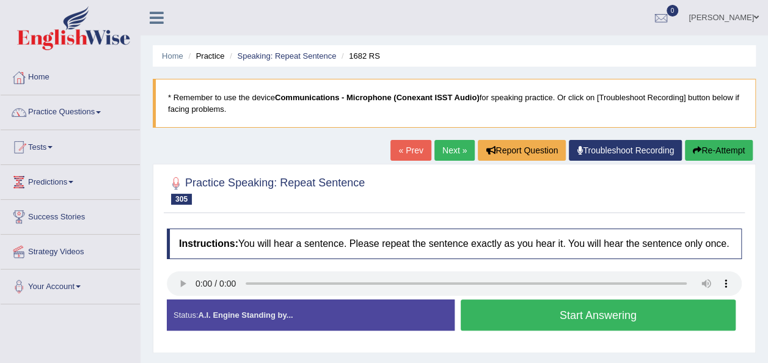
click at [513, 315] on button "Start Answering" at bounding box center [599, 314] width 276 height 31
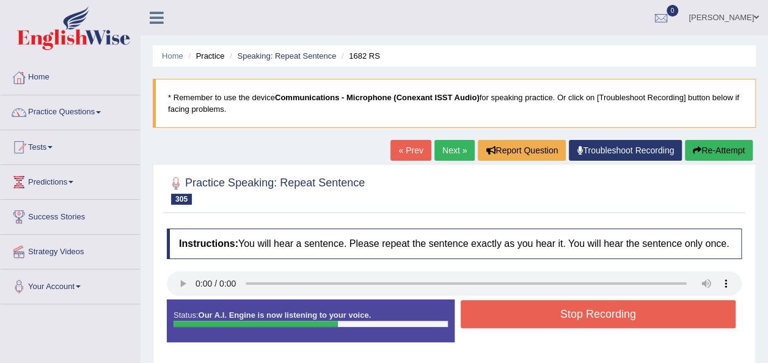
click at [513, 315] on button "Stop Recording" at bounding box center [599, 314] width 276 height 28
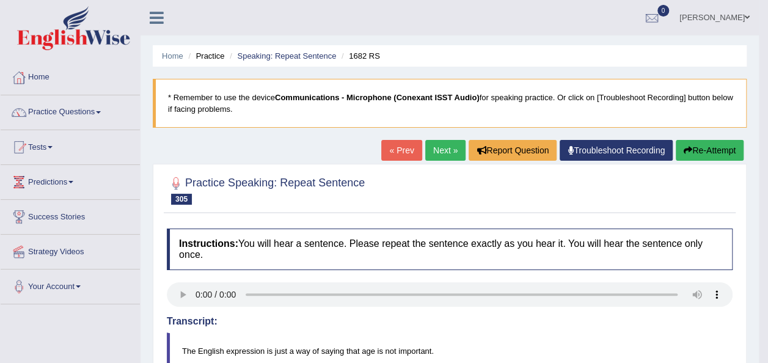
click at [447, 145] on link "Next »" at bounding box center [445, 150] width 40 height 21
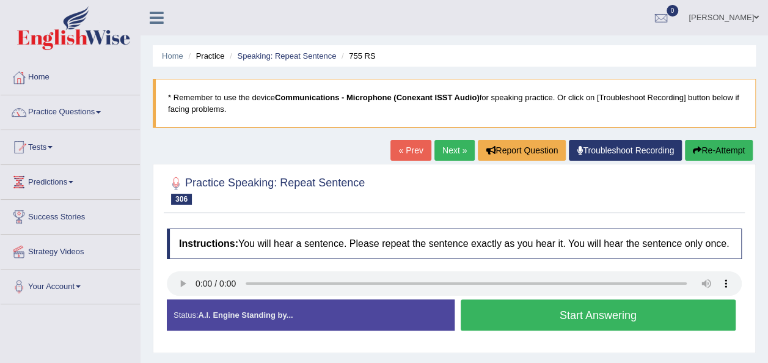
click at [529, 309] on button "Start Answering" at bounding box center [599, 314] width 276 height 31
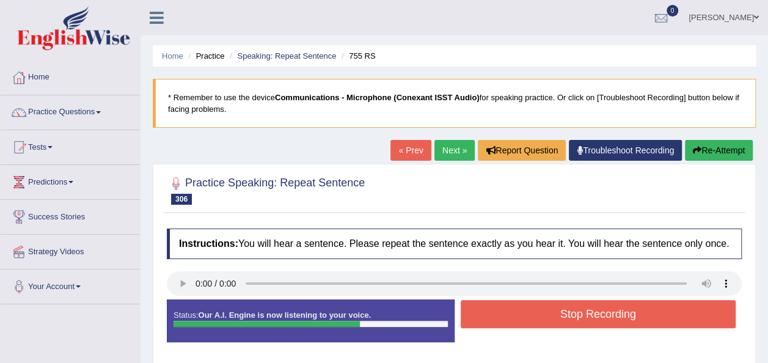
click at [528, 309] on button "Stop Recording" at bounding box center [599, 314] width 276 height 28
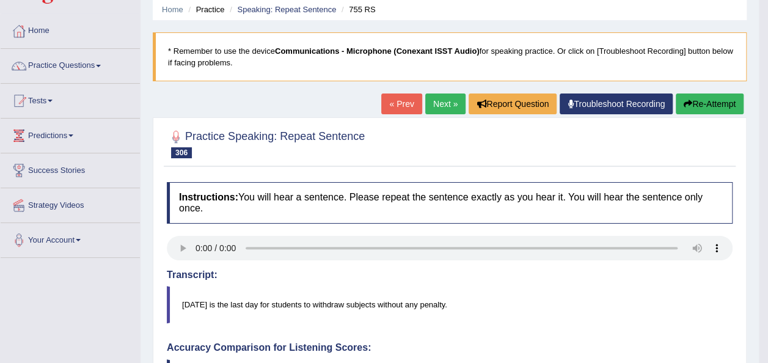
scroll to position [49, 0]
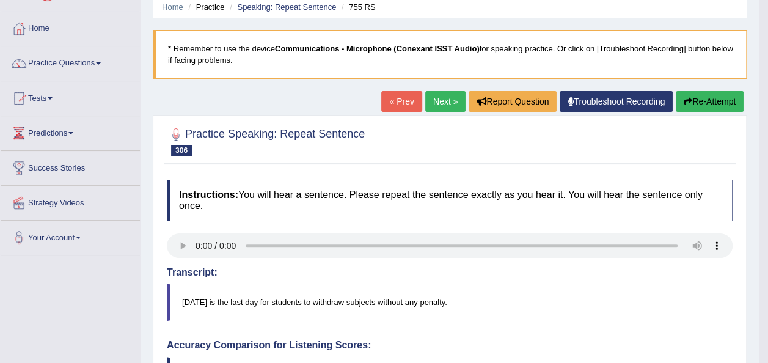
click at [442, 103] on link "Next »" at bounding box center [445, 101] width 40 height 21
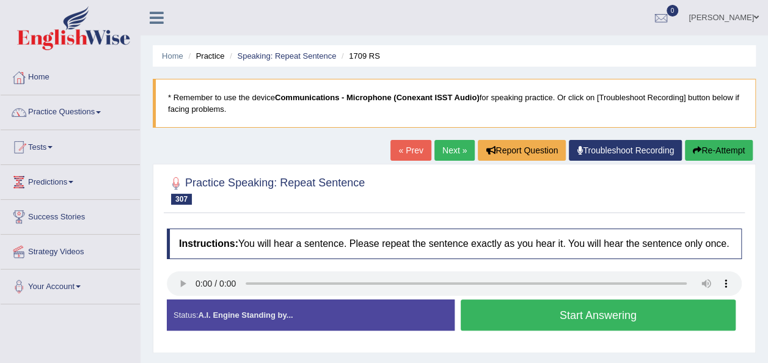
click at [539, 320] on button "Start Answering" at bounding box center [599, 314] width 276 height 31
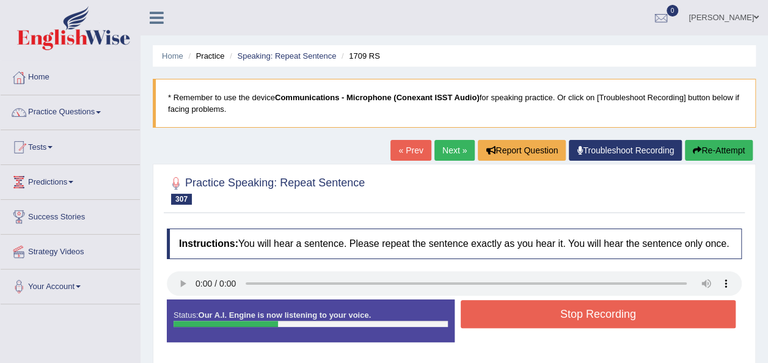
click at [539, 320] on button "Stop Recording" at bounding box center [599, 314] width 276 height 28
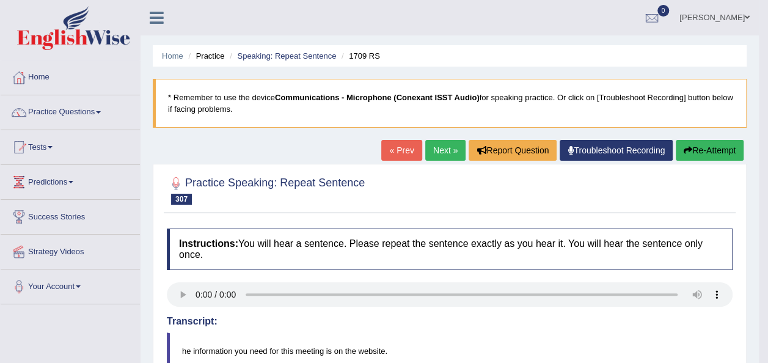
click at [431, 147] on link "Next »" at bounding box center [445, 150] width 40 height 21
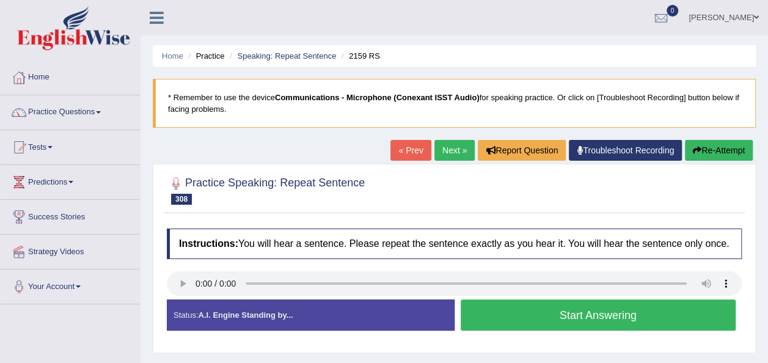
click at [493, 323] on button "Start Answering" at bounding box center [599, 314] width 276 height 31
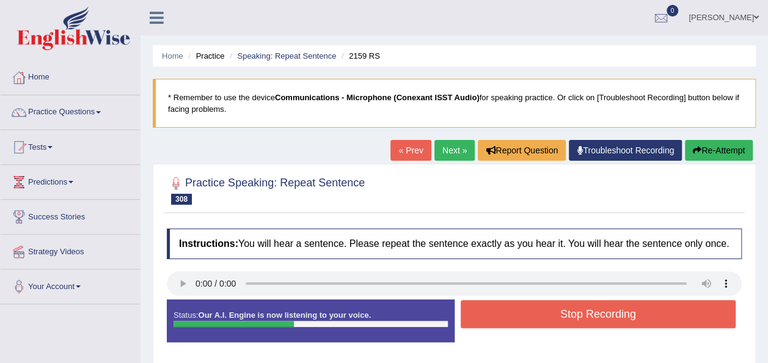
click at [492, 321] on button "Stop Recording" at bounding box center [599, 314] width 276 height 28
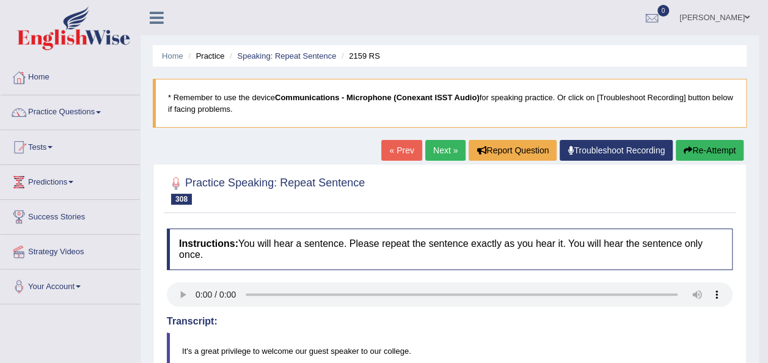
click at [436, 155] on link "Next »" at bounding box center [445, 150] width 40 height 21
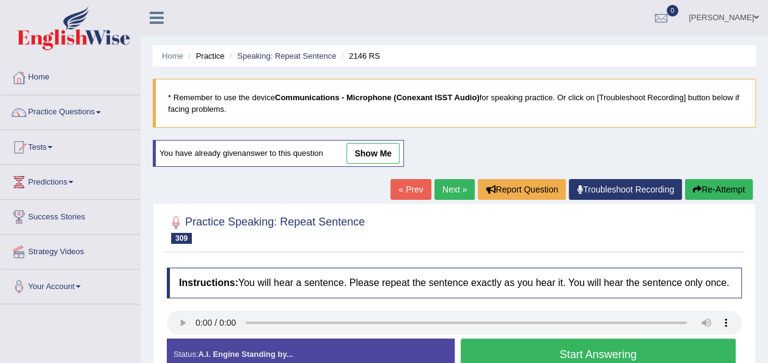
click at [508, 350] on button "Start Answering" at bounding box center [599, 354] width 276 height 31
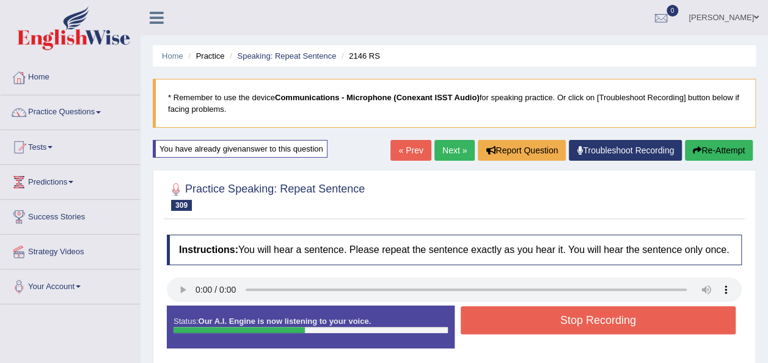
click at [486, 324] on button "Stop Recording" at bounding box center [599, 320] width 276 height 28
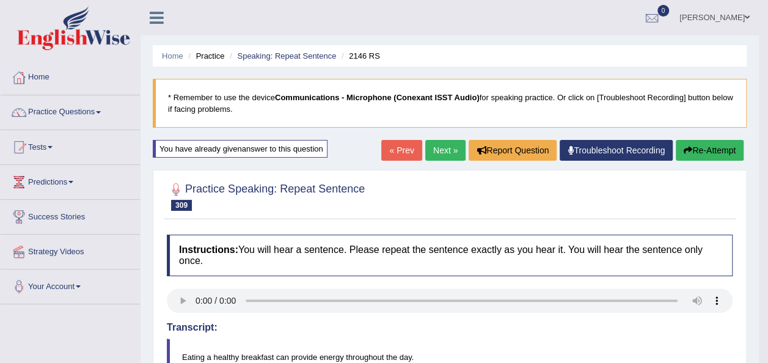
click at [433, 153] on link "Next »" at bounding box center [445, 150] width 40 height 21
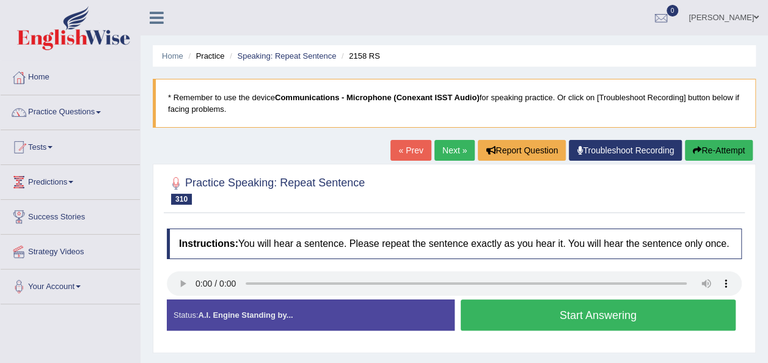
click at [512, 315] on button "Start Answering" at bounding box center [599, 314] width 276 height 31
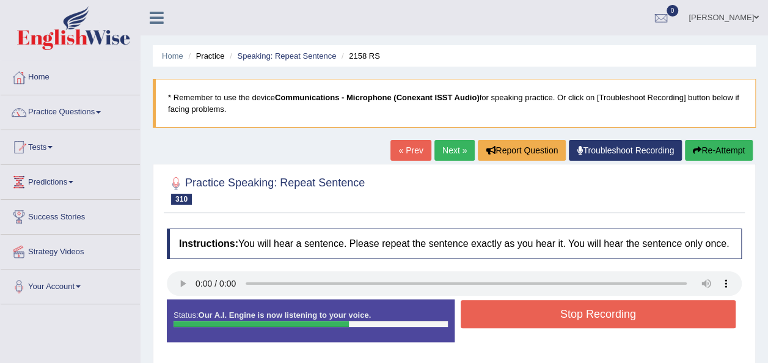
click at [512, 315] on button "Stop Recording" at bounding box center [599, 314] width 276 height 28
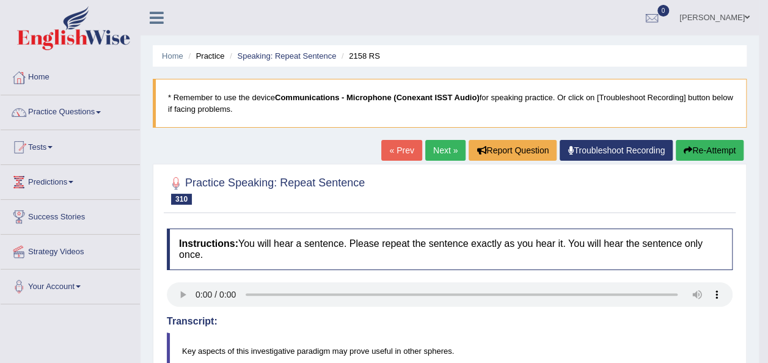
click at [713, 147] on button "Re-Attempt" at bounding box center [710, 150] width 68 height 21
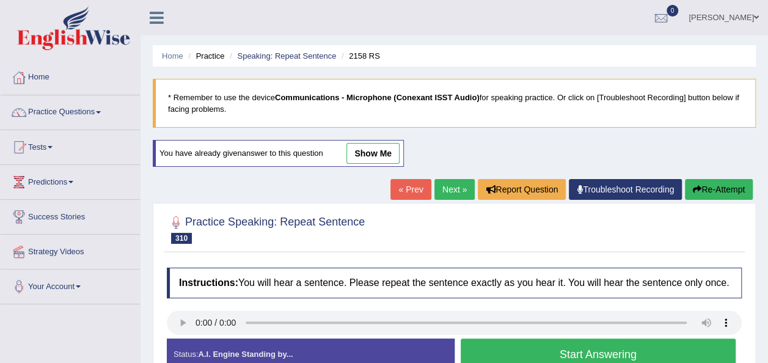
click at [505, 353] on button "Start Answering" at bounding box center [599, 354] width 276 height 31
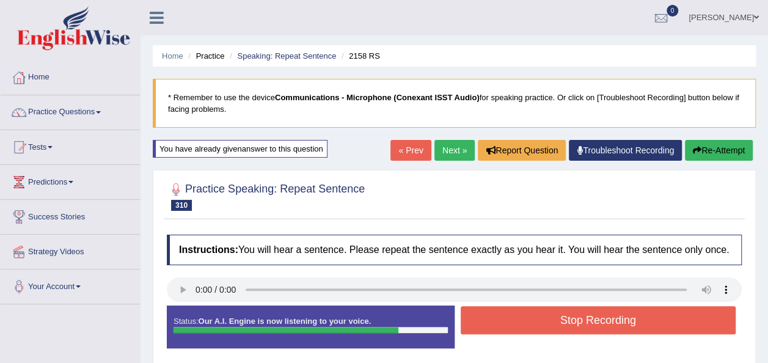
click at [527, 320] on button "Stop Recording" at bounding box center [599, 320] width 276 height 28
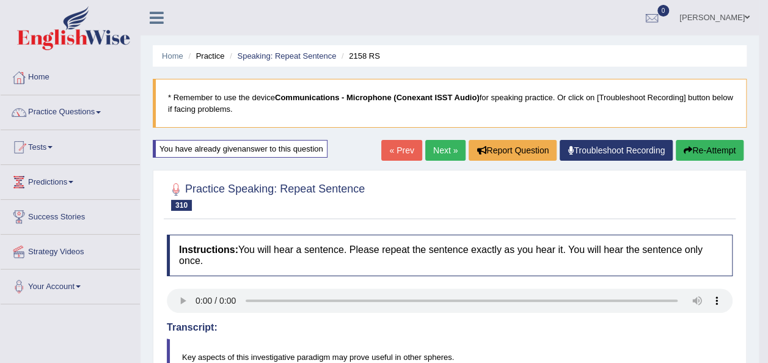
click at [433, 141] on link "Next »" at bounding box center [445, 150] width 40 height 21
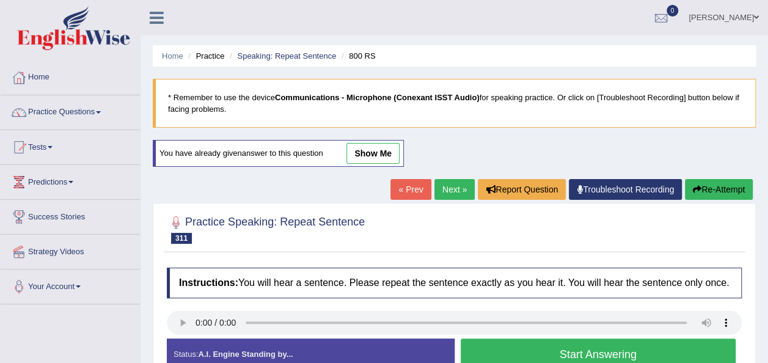
click at [522, 350] on button "Start Answering" at bounding box center [599, 354] width 276 height 31
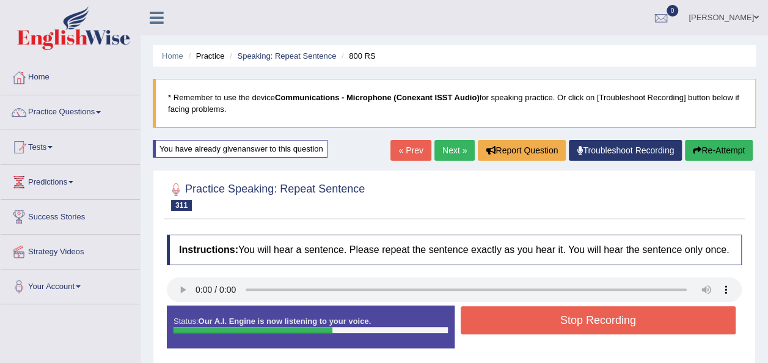
click at [503, 323] on button "Stop Recording" at bounding box center [599, 320] width 276 height 28
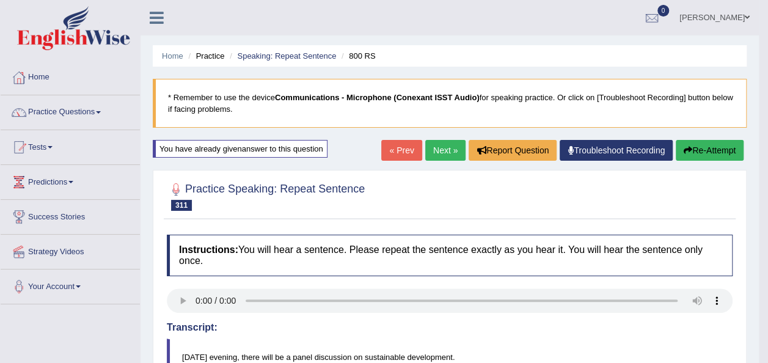
click at [436, 148] on link "Next »" at bounding box center [445, 150] width 40 height 21
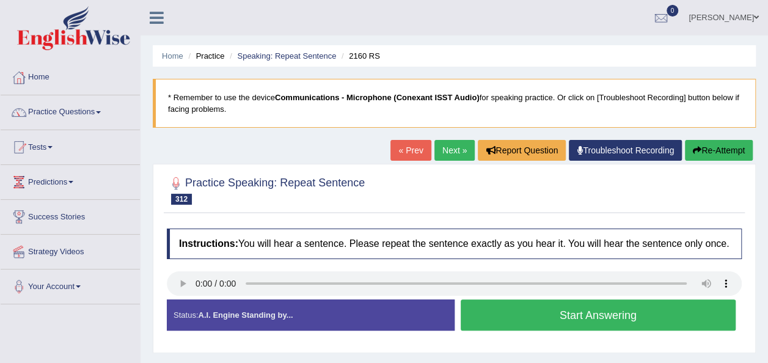
click at [519, 322] on button "Start Answering" at bounding box center [599, 314] width 276 height 31
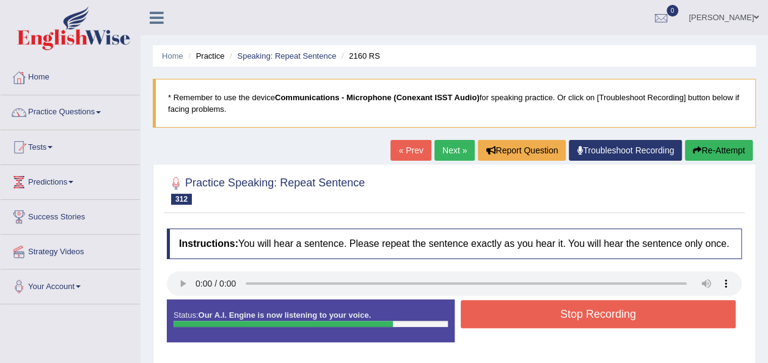
click at [631, 313] on button "Stop Recording" at bounding box center [599, 314] width 276 height 28
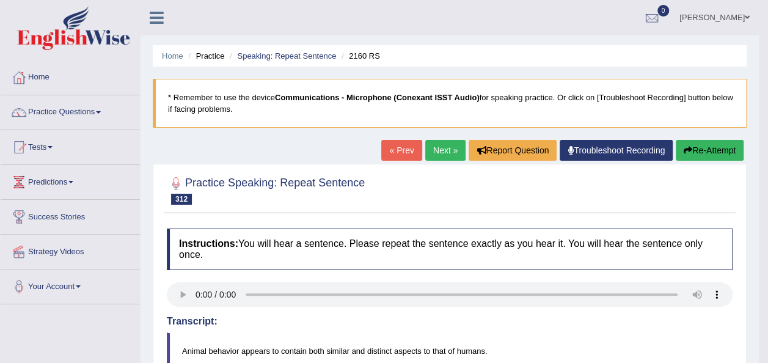
click at [698, 158] on button "Re-Attempt" at bounding box center [710, 150] width 68 height 21
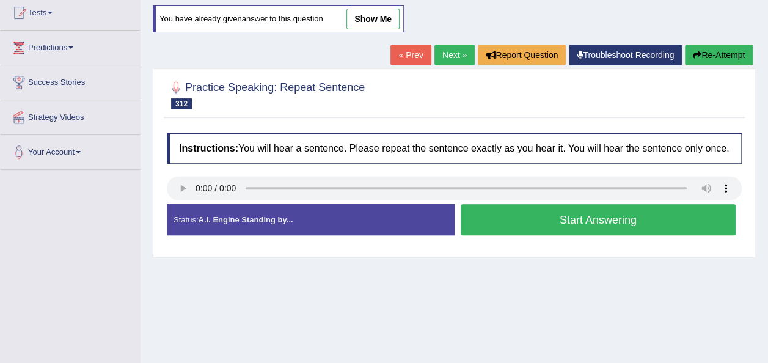
scroll to position [153, 0]
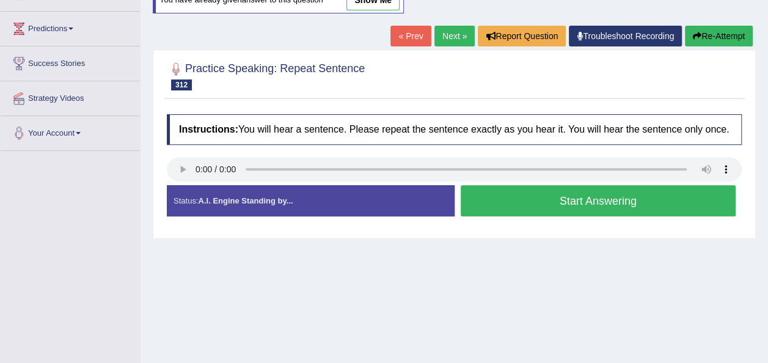
click at [593, 193] on button "Start Answering" at bounding box center [599, 200] width 276 height 31
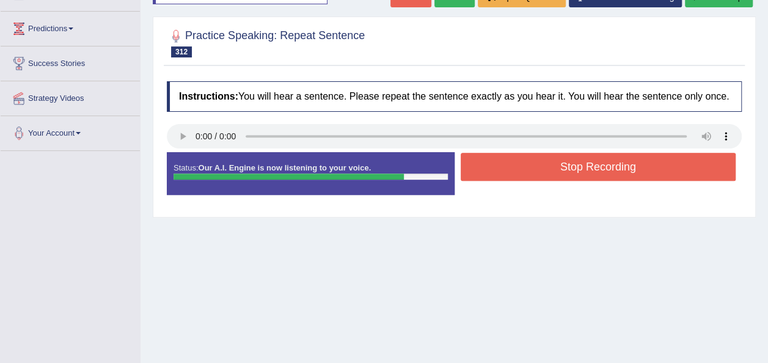
click at [562, 158] on button "Stop Recording" at bounding box center [599, 167] width 276 height 28
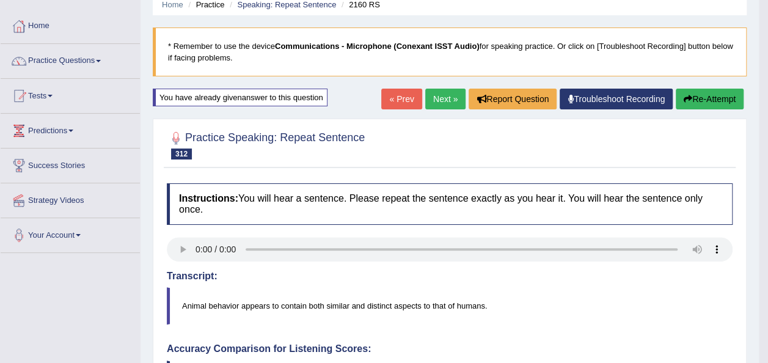
scroll to position [31, 0]
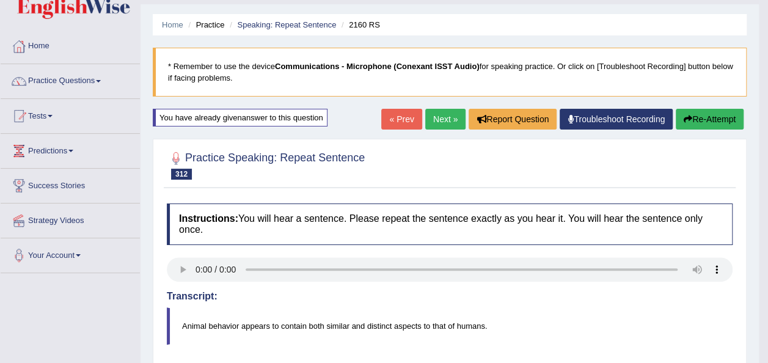
click at [439, 115] on link "Next »" at bounding box center [445, 119] width 40 height 21
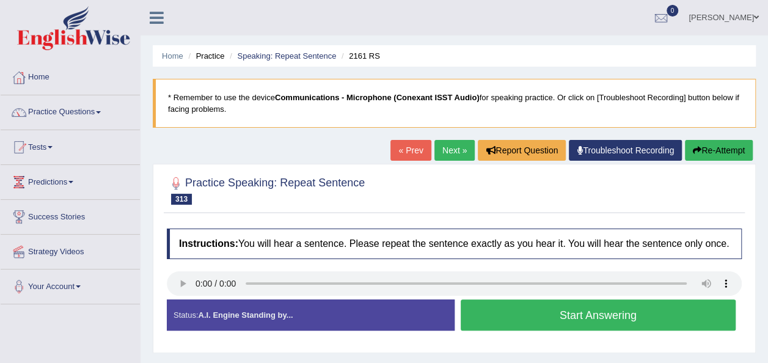
click at [504, 320] on button "Start Answering" at bounding box center [599, 314] width 276 height 31
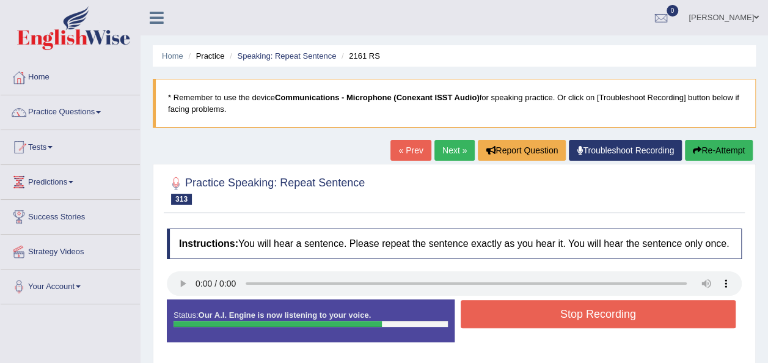
click at [504, 320] on button "Stop Recording" at bounding box center [599, 314] width 276 height 28
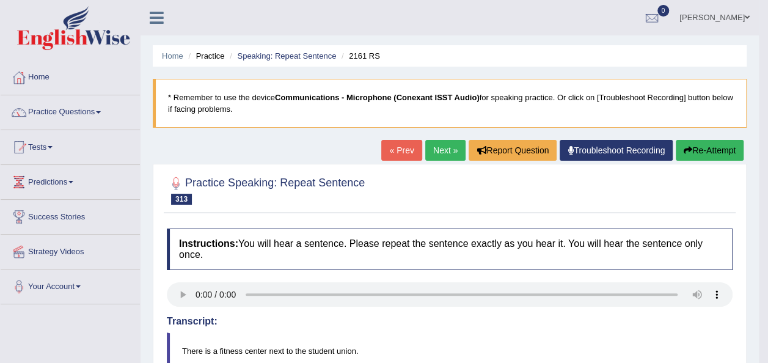
click at [435, 153] on link "Next »" at bounding box center [445, 150] width 40 height 21
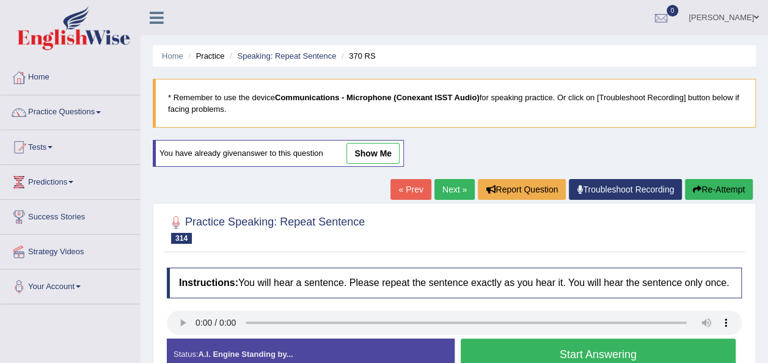
click at [627, 351] on button "Start Answering" at bounding box center [599, 354] width 276 height 31
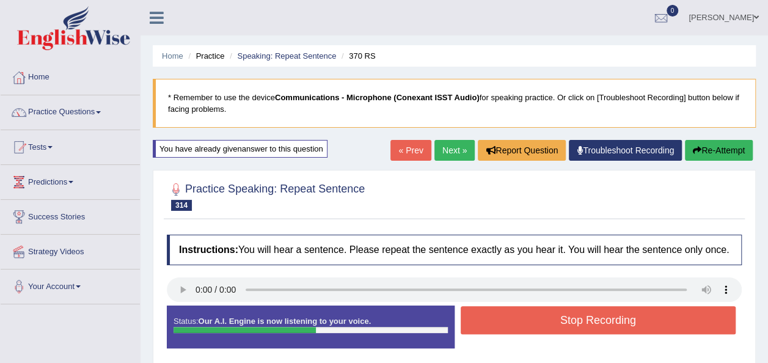
click at [529, 326] on button "Stop Recording" at bounding box center [599, 320] width 276 height 28
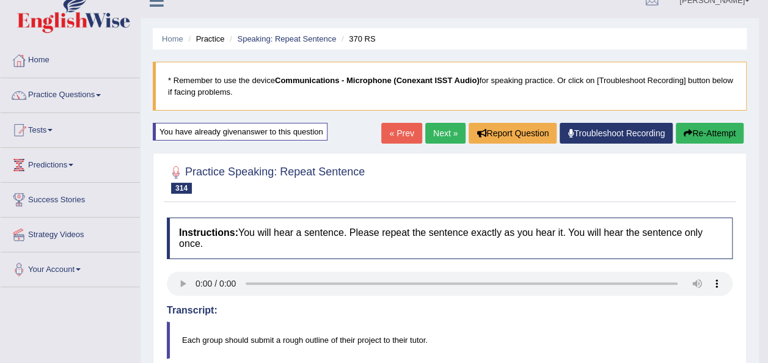
scroll to position [16, 0]
click at [708, 134] on button "Re-Attempt" at bounding box center [710, 133] width 68 height 21
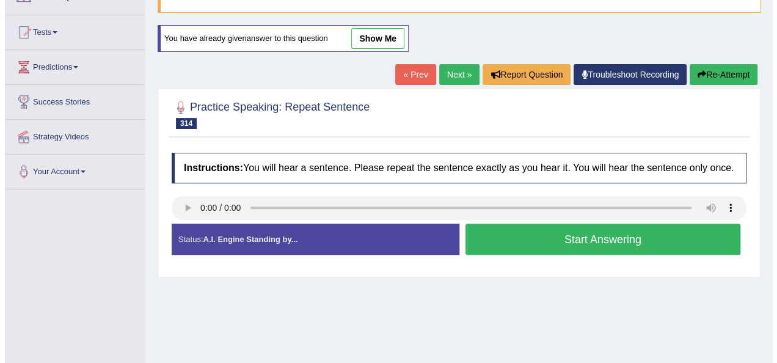
scroll to position [160, 0]
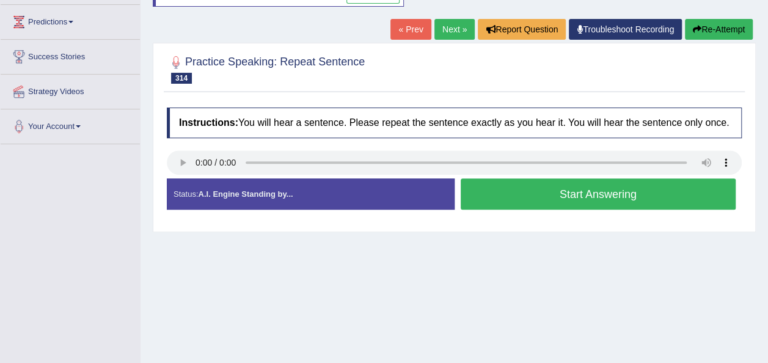
click at [574, 197] on button "Start Answering" at bounding box center [599, 193] width 276 height 31
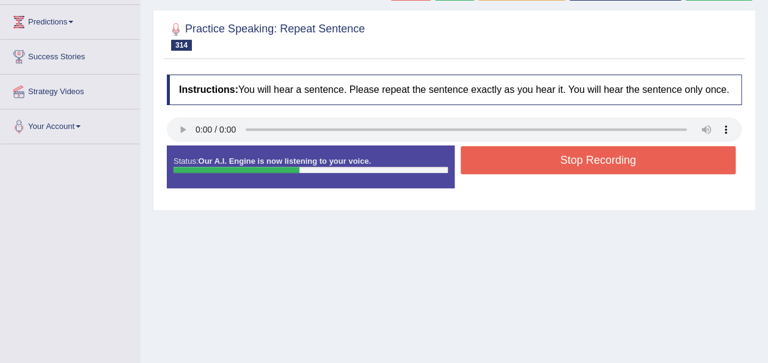
click at [552, 153] on button "Stop Recording" at bounding box center [599, 160] width 276 height 28
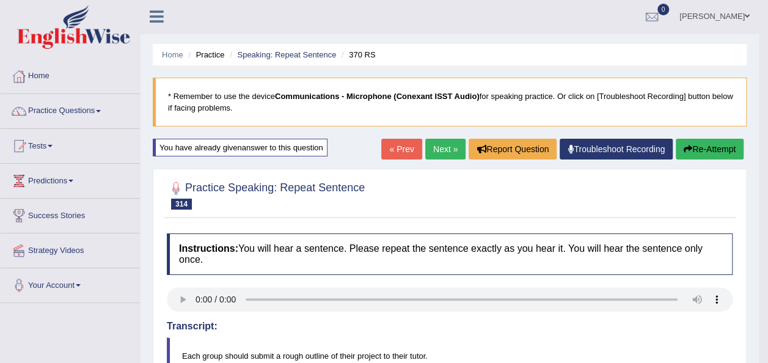
scroll to position [0, 0]
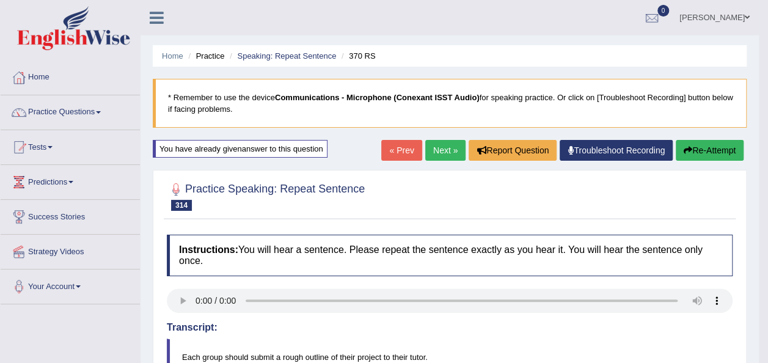
click at [450, 149] on link "Next »" at bounding box center [445, 150] width 40 height 21
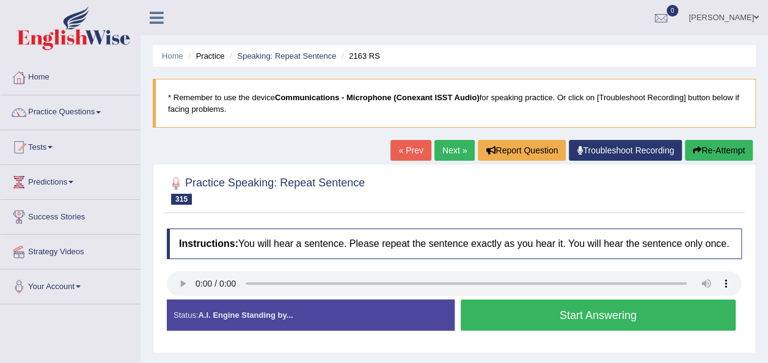
click at [481, 321] on button "Start Answering" at bounding box center [599, 314] width 276 height 31
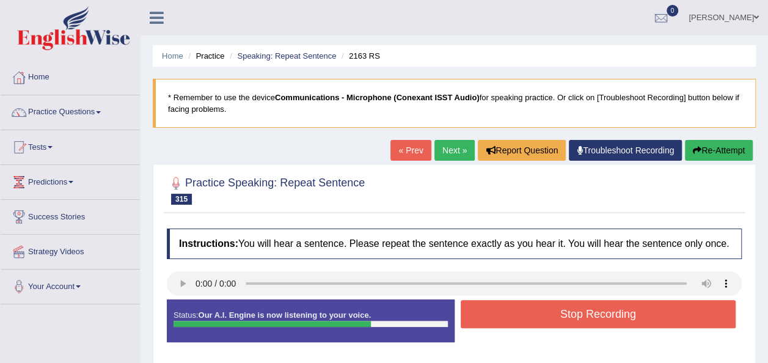
click at [481, 321] on button "Stop Recording" at bounding box center [599, 314] width 276 height 28
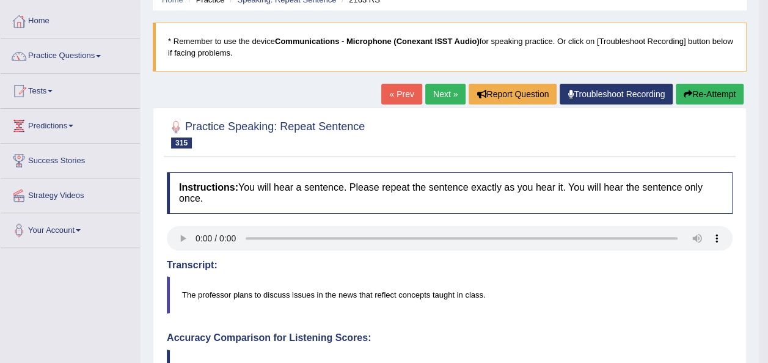
scroll to position [32, 0]
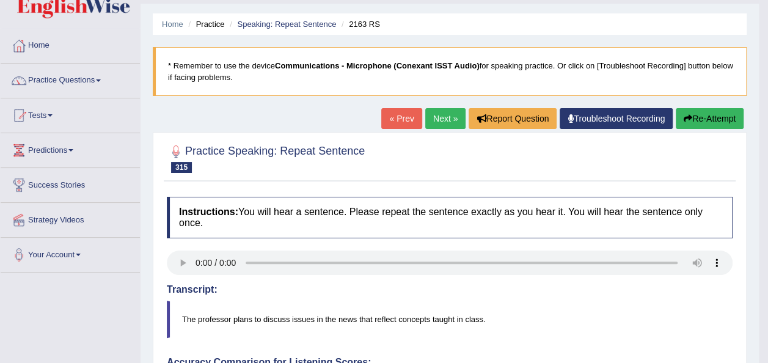
click at [704, 120] on button "Re-Attempt" at bounding box center [710, 118] width 68 height 21
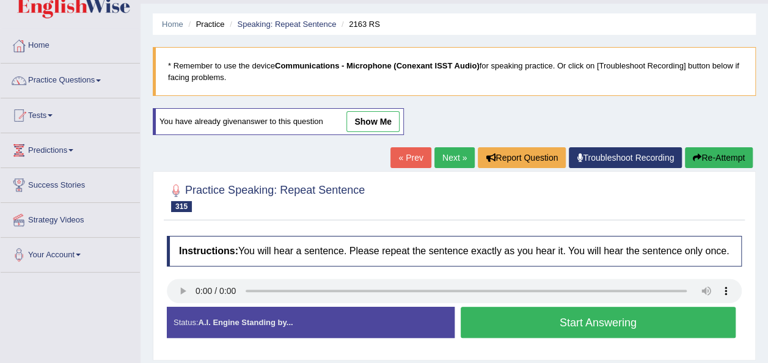
click at [526, 321] on button "Start Answering" at bounding box center [599, 322] width 276 height 31
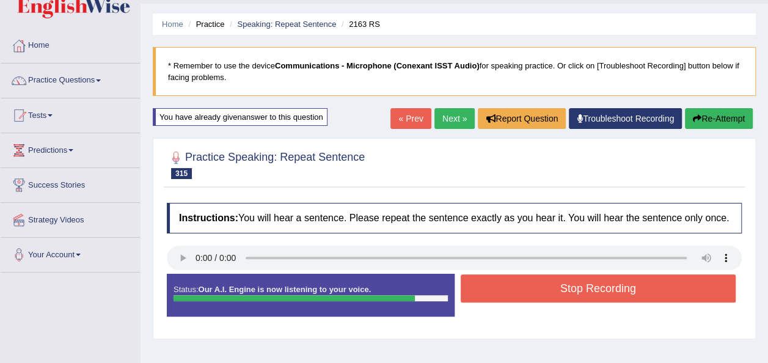
click at [510, 291] on button "Stop Recording" at bounding box center [599, 288] width 276 height 28
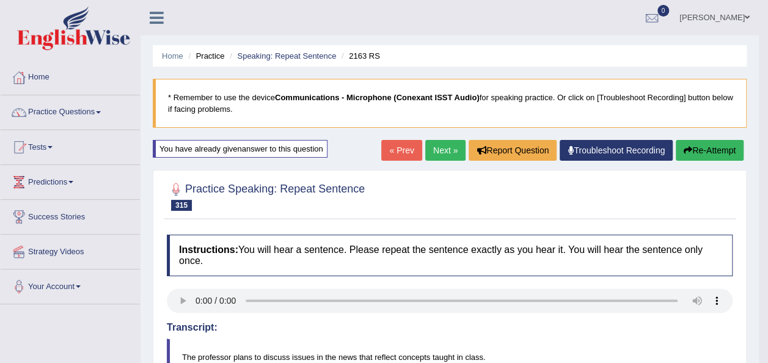
click at [437, 152] on link "Next »" at bounding box center [445, 150] width 40 height 21
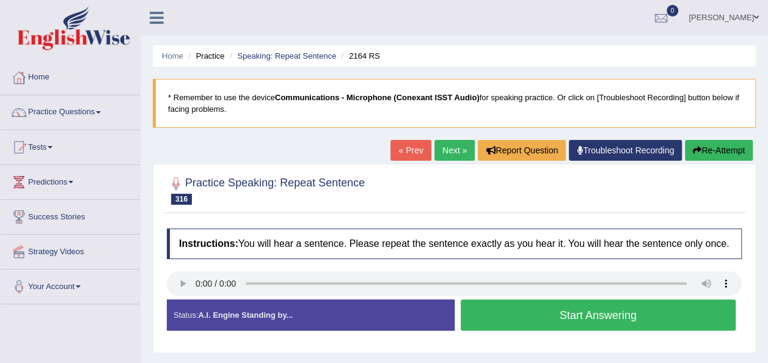
click at [528, 314] on button "Start Answering" at bounding box center [599, 314] width 276 height 31
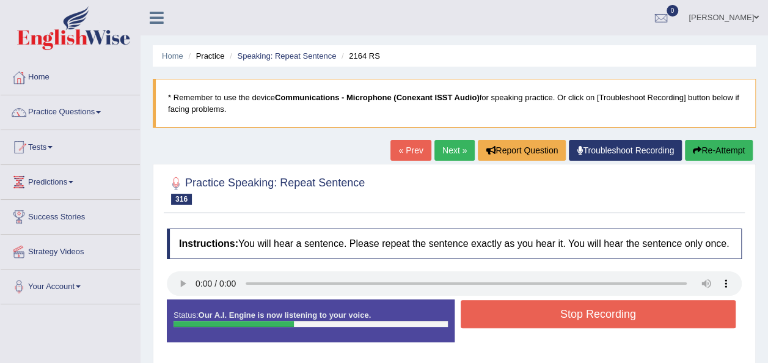
click at [528, 314] on button "Stop Recording" at bounding box center [599, 314] width 276 height 28
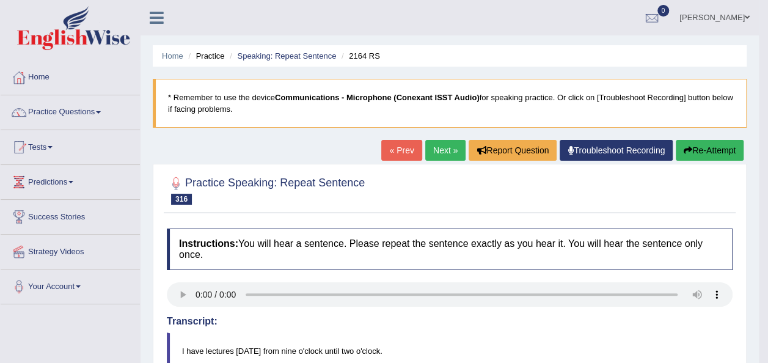
click at [705, 146] on button "Re-Attempt" at bounding box center [710, 150] width 68 height 21
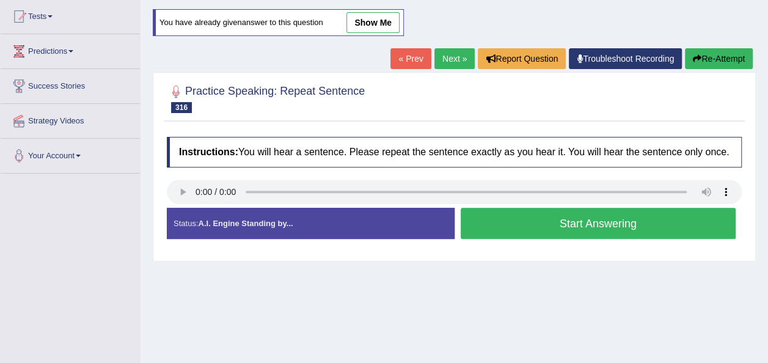
scroll to position [136, 0]
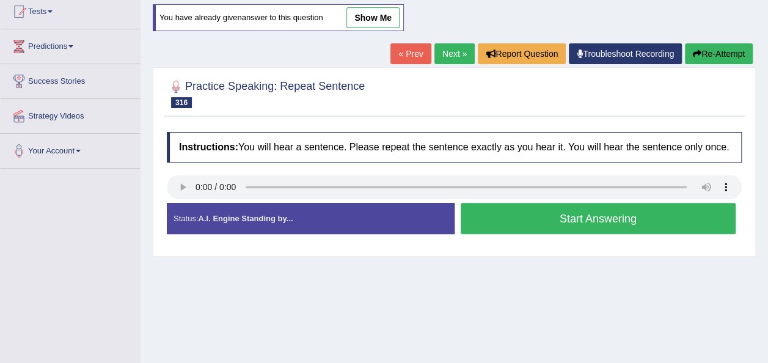
click at [551, 220] on button "Start Answering" at bounding box center [599, 218] width 276 height 31
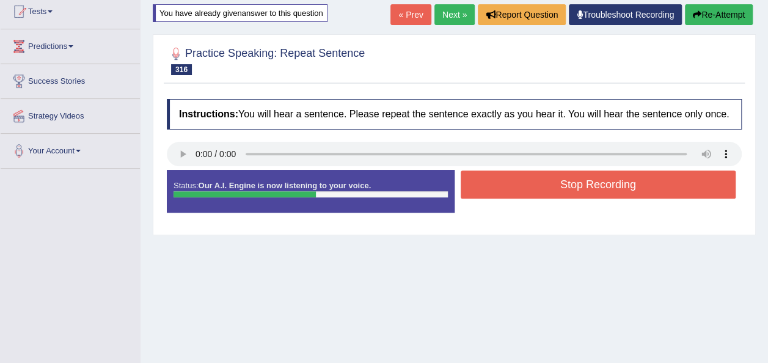
click at [517, 186] on button "Stop Recording" at bounding box center [599, 184] width 276 height 28
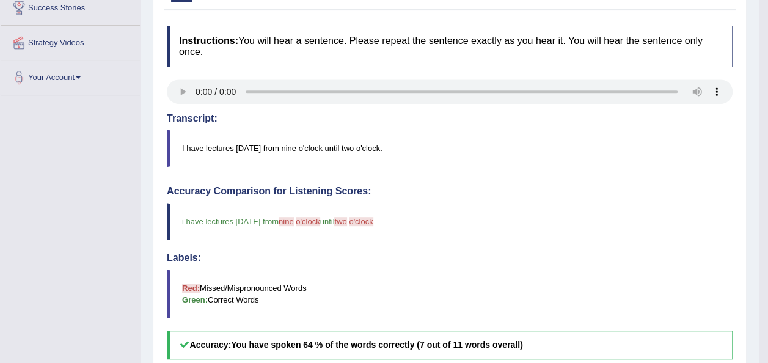
scroll to position [0, 0]
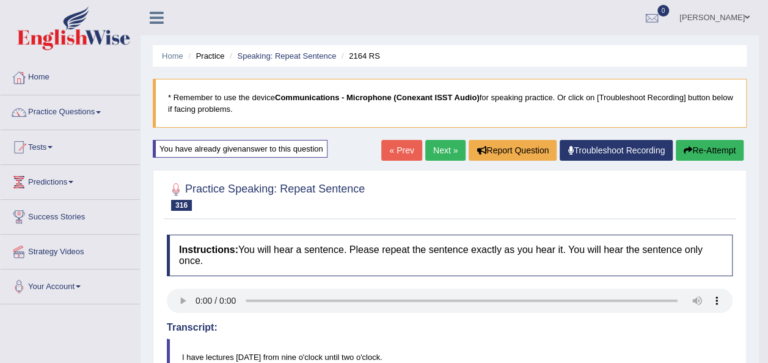
click at [444, 152] on link "Next »" at bounding box center [445, 150] width 40 height 21
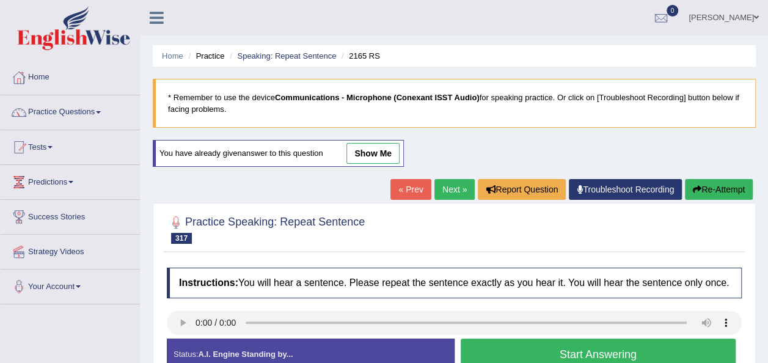
click at [569, 348] on button "Start Answering" at bounding box center [599, 354] width 276 height 31
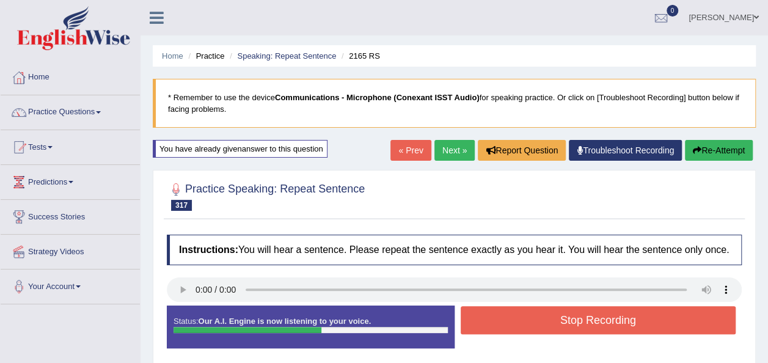
click at [540, 309] on button "Stop Recording" at bounding box center [599, 320] width 276 height 28
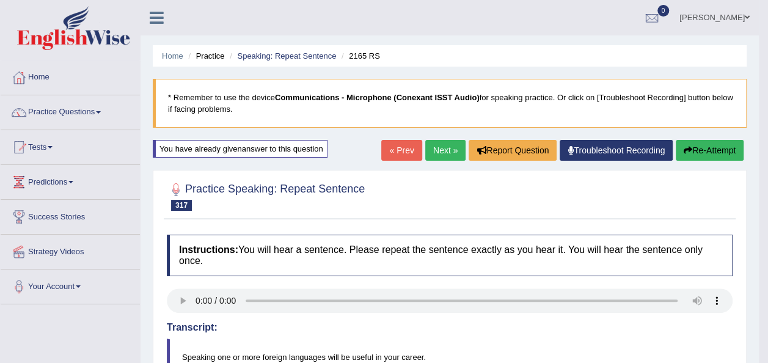
click at [441, 148] on link "Next »" at bounding box center [445, 150] width 40 height 21
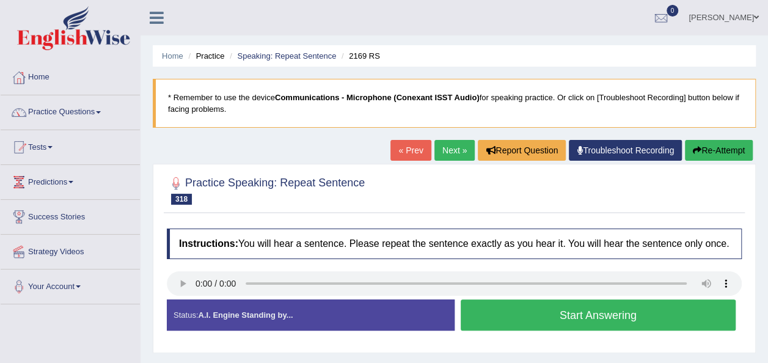
click at [505, 330] on div "Start Answering" at bounding box center [599, 316] width 288 height 34
click at [475, 310] on button "Start Answering" at bounding box center [599, 314] width 276 height 31
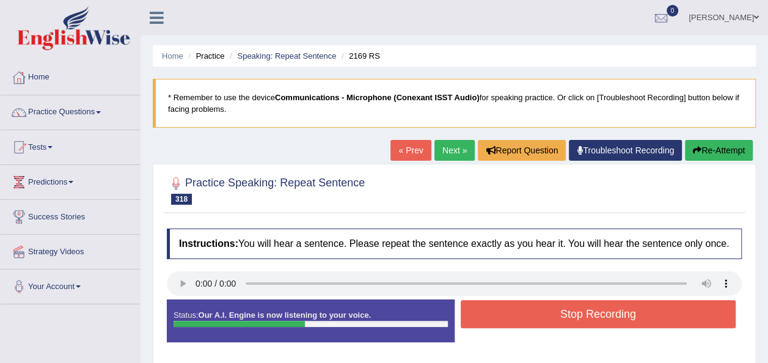
click at [475, 310] on button "Stop Recording" at bounding box center [599, 314] width 276 height 28
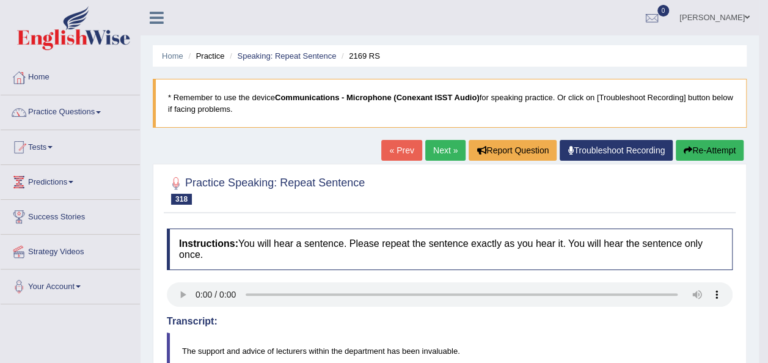
click at [695, 150] on button "Re-Attempt" at bounding box center [710, 150] width 68 height 21
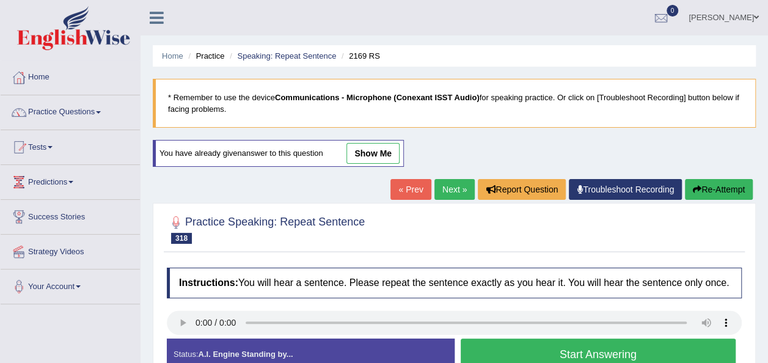
click at [466, 353] on button "Start Answering" at bounding box center [599, 354] width 276 height 31
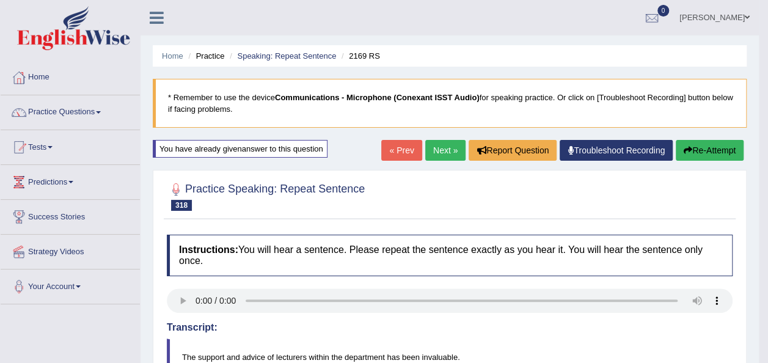
click at [698, 154] on button "Re-Attempt" at bounding box center [710, 150] width 68 height 21
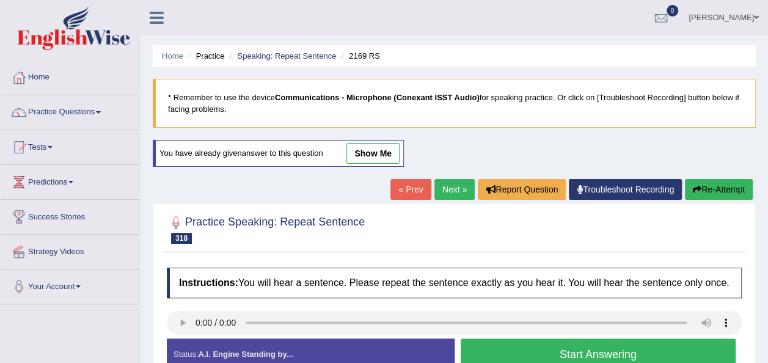
click at [505, 346] on button "Start Answering" at bounding box center [599, 354] width 276 height 31
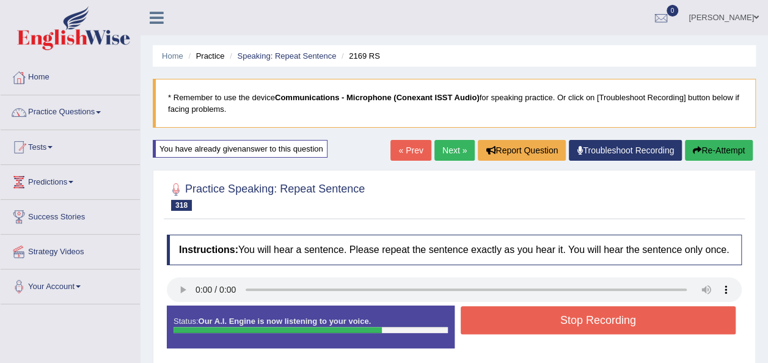
click at [705, 143] on button "Re-Attempt" at bounding box center [719, 150] width 68 height 21
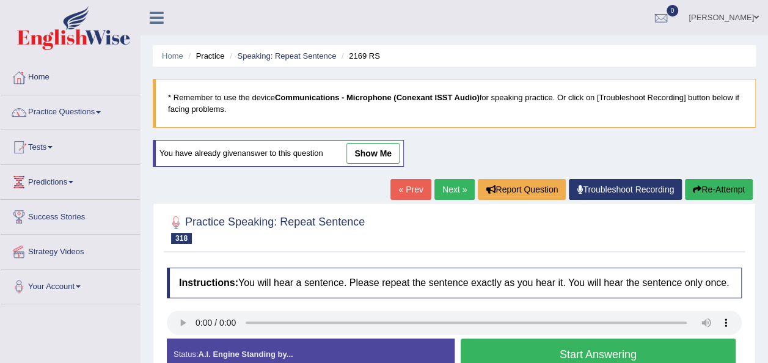
click at [511, 353] on button "Start Answering" at bounding box center [599, 354] width 276 height 31
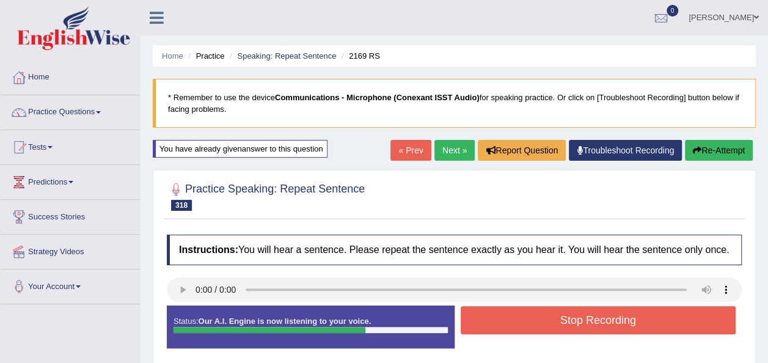
click at [533, 320] on button "Stop Recording" at bounding box center [599, 320] width 276 height 28
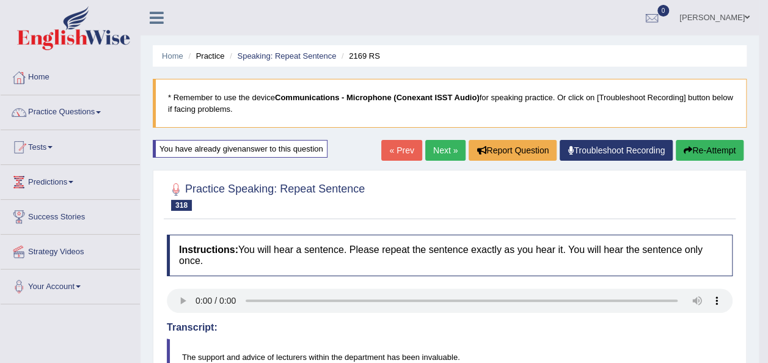
click at [440, 149] on link "Next »" at bounding box center [445, 150] width 40 height 21
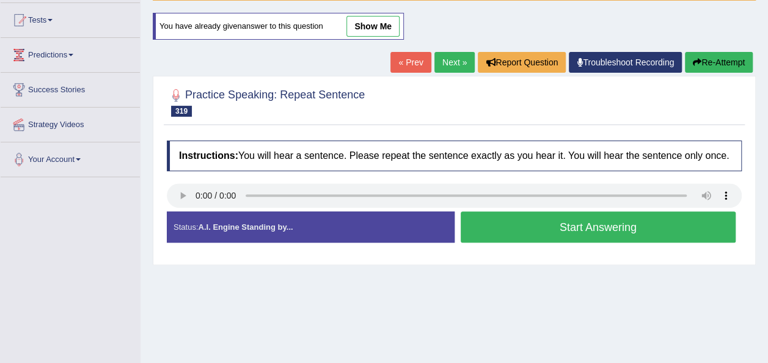
scroll to position [147, 0]
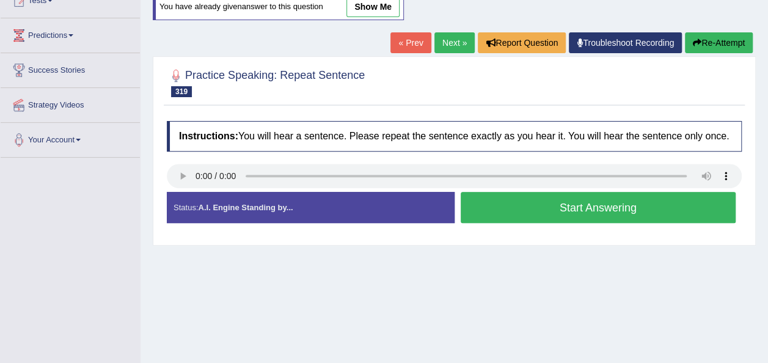
click at [498, 205] on button "Start Answering" at bounding box center [599, 207] width 276 height 31
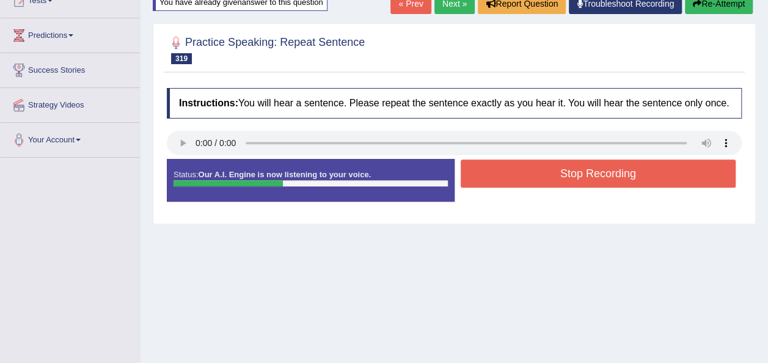
click at [494, 165] on button "Stop Recording" at bounding box center [599, 173] width 276 height 28
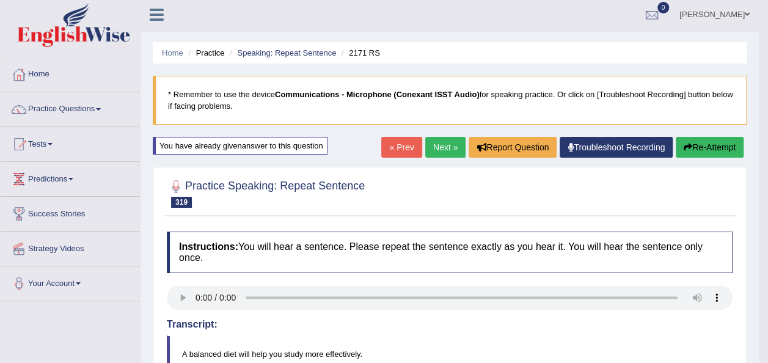
scroll to position [0, 0]
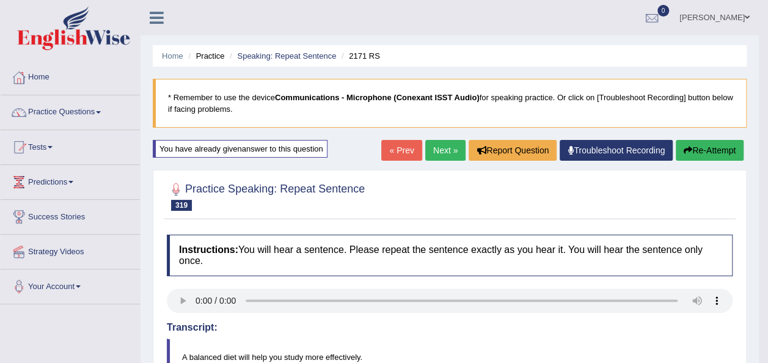
click at [440, 144] on link "Next »" at bounding box center [445, 150] width 40 height 21
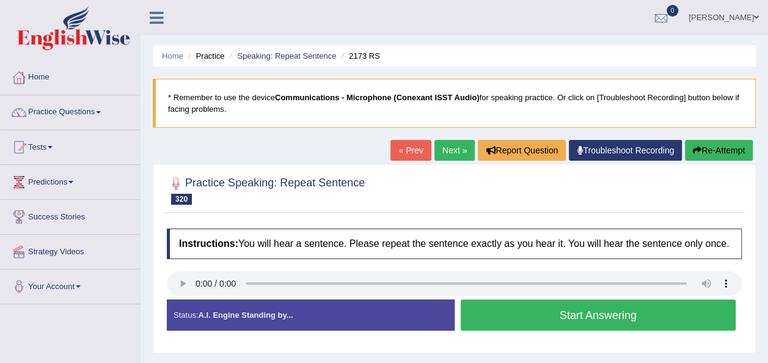
click at [512, 324] on button "Start Answering" at bounding box center [599, 314] width 276 height 31
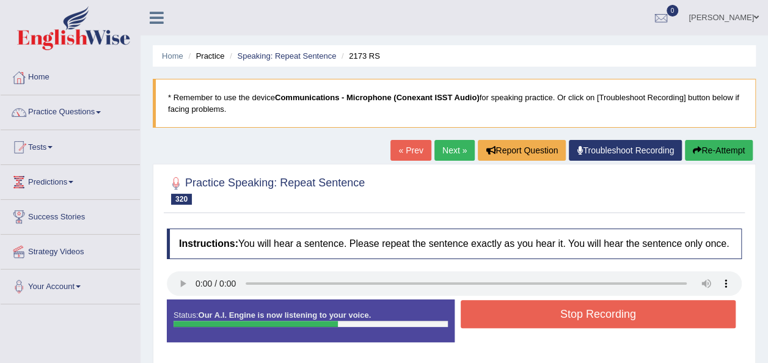
click at [602, 317] on button "Stop Recording" at bounding box center [599, 314] width 276 height 28
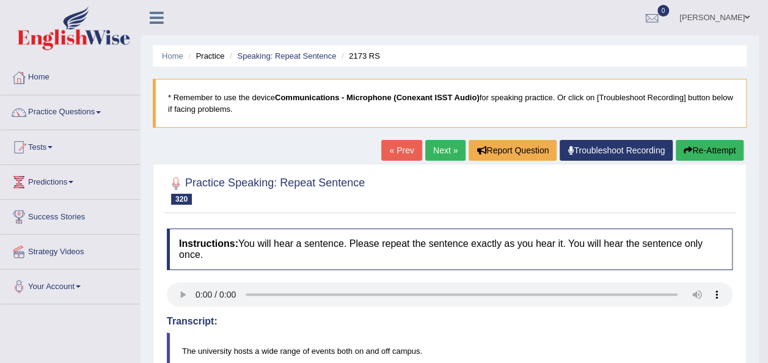
click at [710, 154] on button "Re-Attempt" at bounding box center [710, 150] width 68 height 21
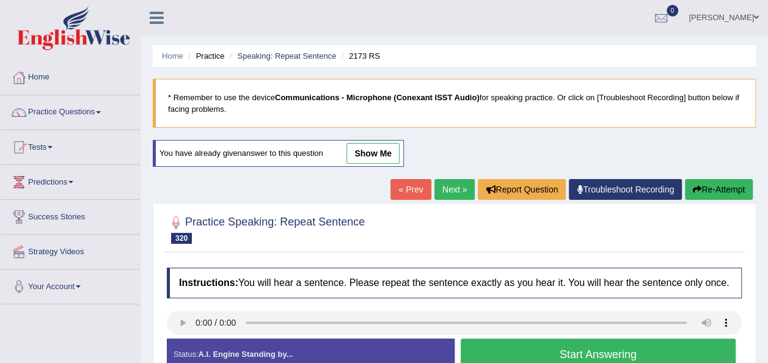
click at [508, 350] on button "Start Answering" at bounding box center [599, 354] width 276 height 31
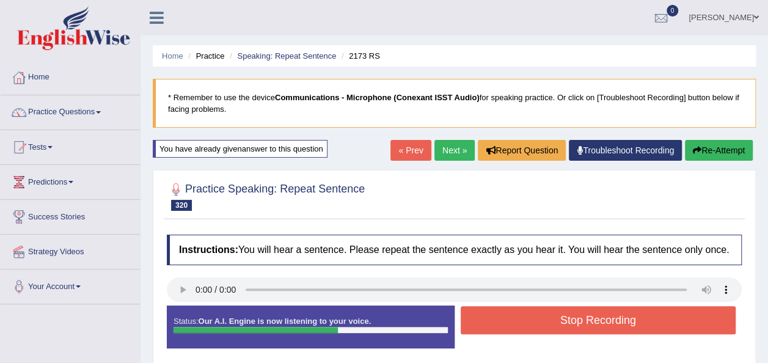
click at [517, 318] on button "Stop Recording" at bounding box center [599, 320] width 276 height 28
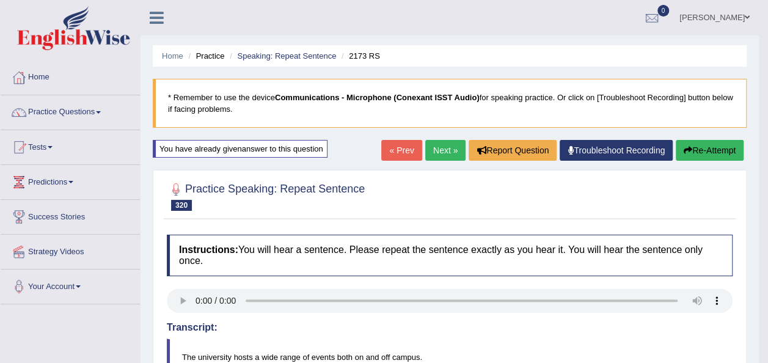
click at [437, 150] on link "Next »" at bounding box center [445, 150] width 40 height 21
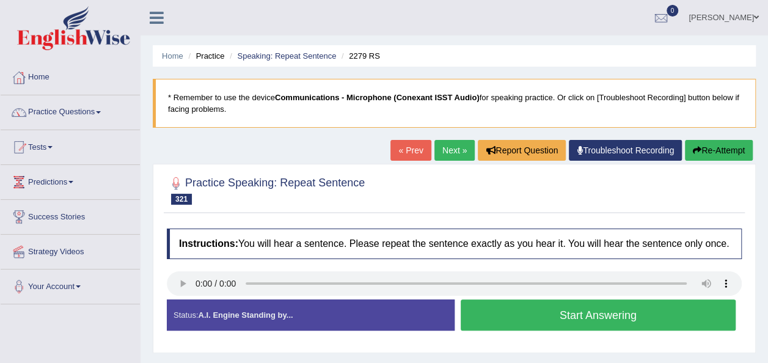
click at [536, 308] on button "Start Answering" at bounding box center [599, 314] width 276 height 31
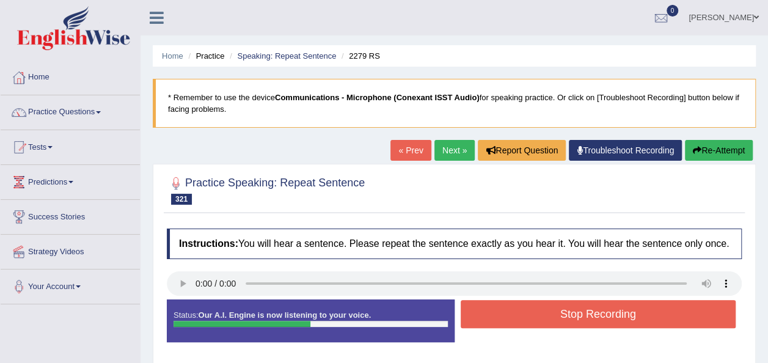
click at [536, 308] on button "Stop Recording" at bounding box center [599, 314] width 276 height 28
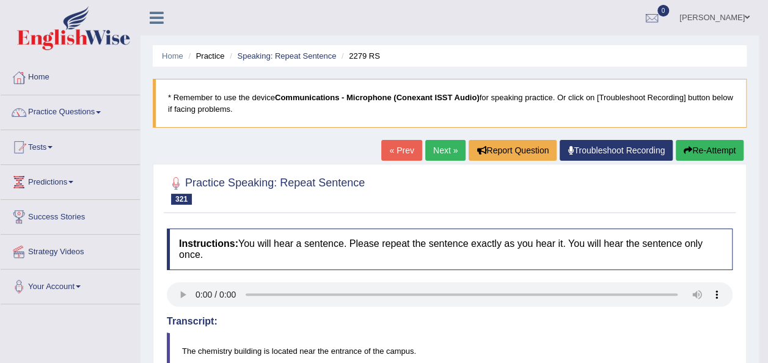
click at [433, 148] on link "Next »" at bounding box center [445, 150] width 40 height 21
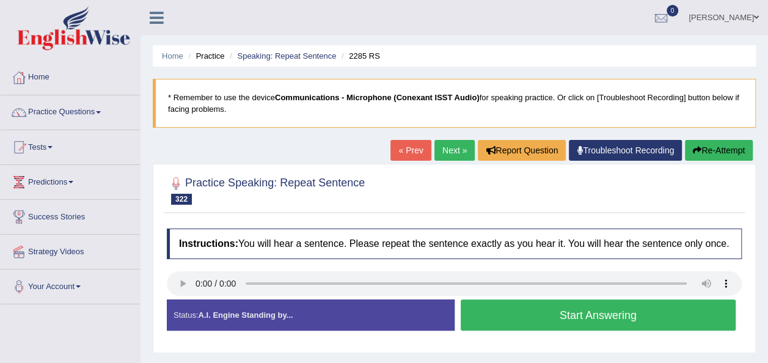
click at [488, 321] on button "Start Answering" at bounding box center [599, 314] width 276 height 31
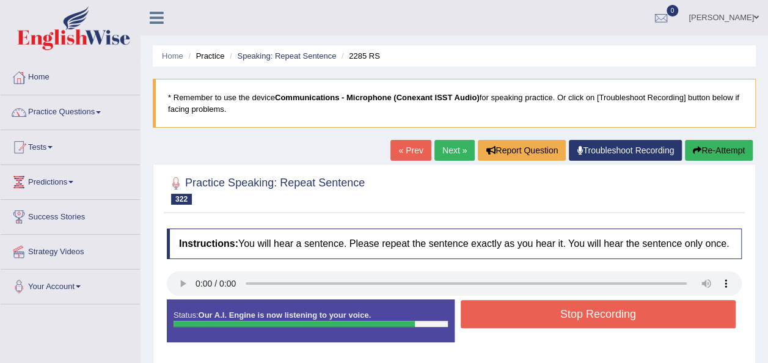
click at [488, 321] on button "Stop Recording" at bounding box center [599, 314] width 276 height 28
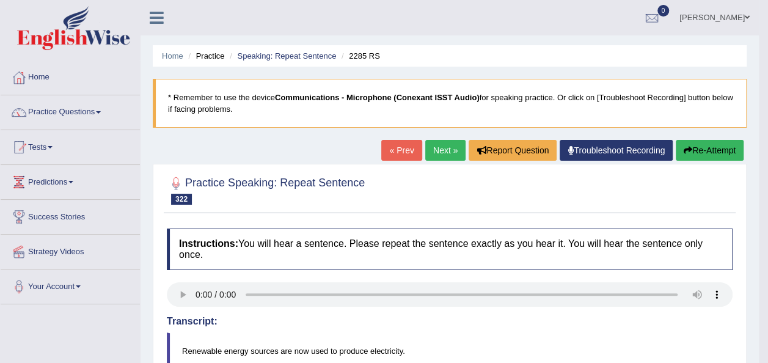
click at [444, 156] on link "Next »" at bounding box center [445, 150] width 40 height 21
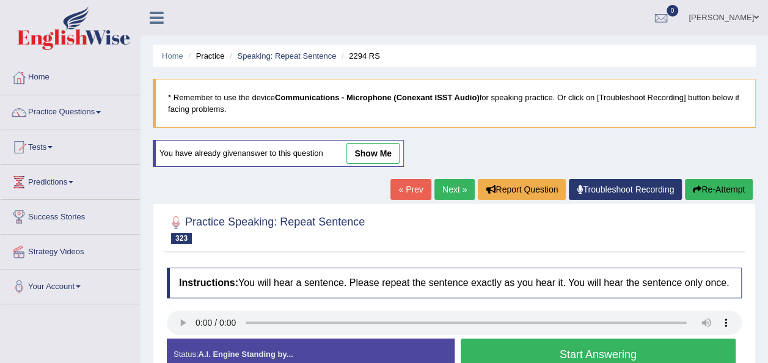
click at [488, 349] on button "Start Answering" at bounding box center [599, 354] width 276 height 31
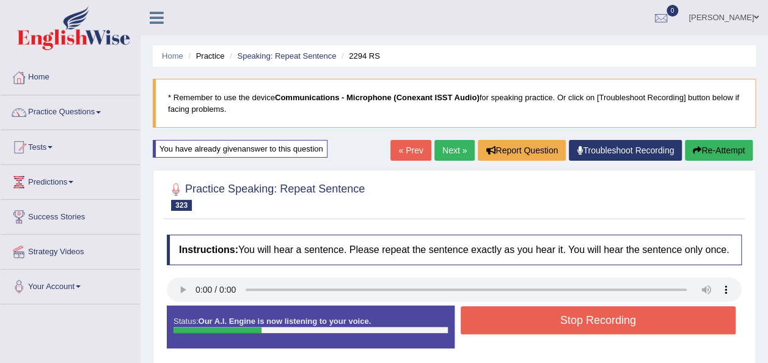
click at [491, 314] on button "Stop Recording" at bounding box center [599, 320] width 276 height 28
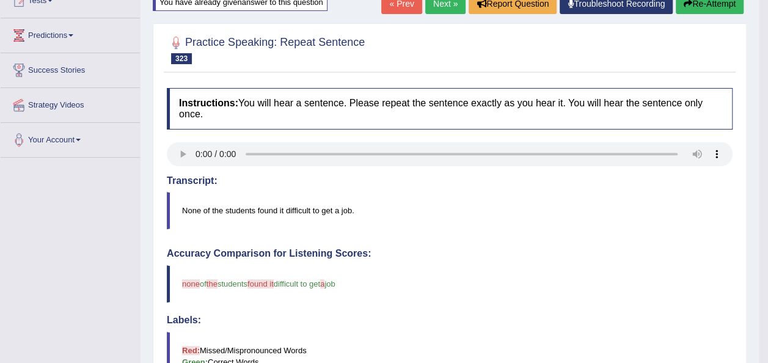
scroll to position [122, 0]
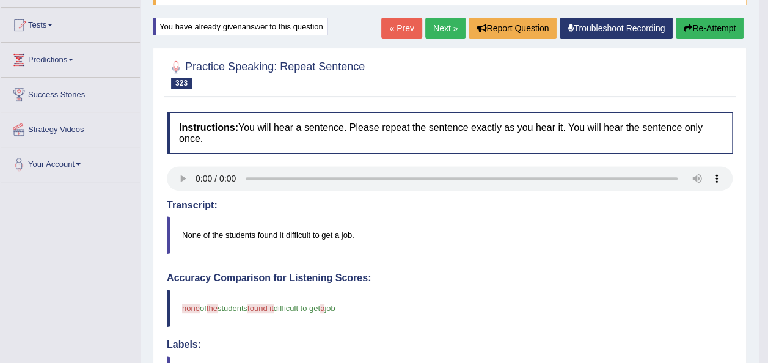
click at [704, 27] on button "Re-Attempt" at bounding box center [710, 28] width 68 height 21
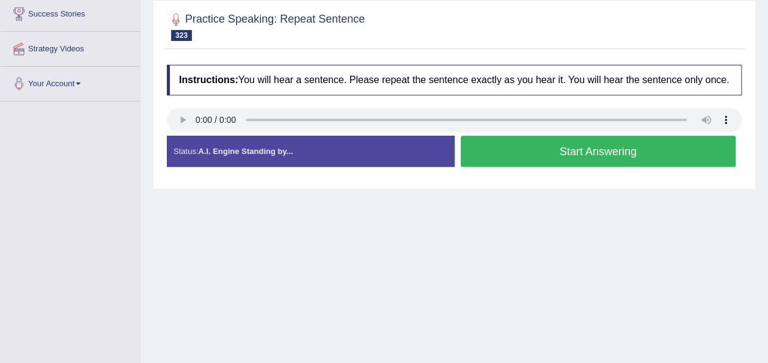
scroll to position [230, 0]
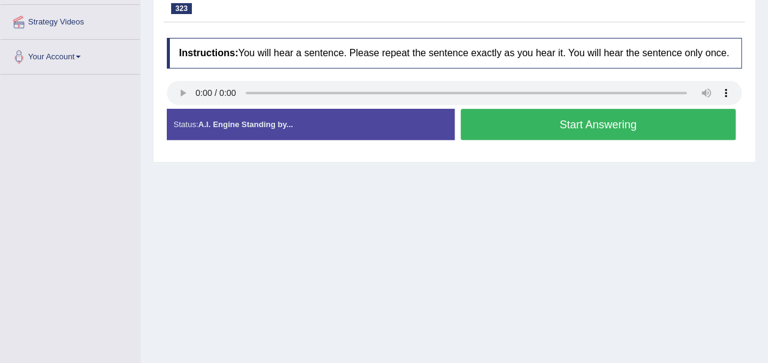
click at [503, 124] on button "Start Answering" at bounding box center [599, 124] width 276 height 31
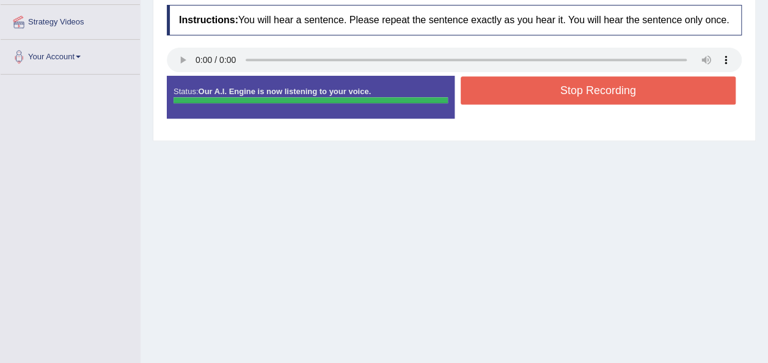
click at [514, 92] on button "Stop Recording" at bounding box center [599, 90] width 276 height 28
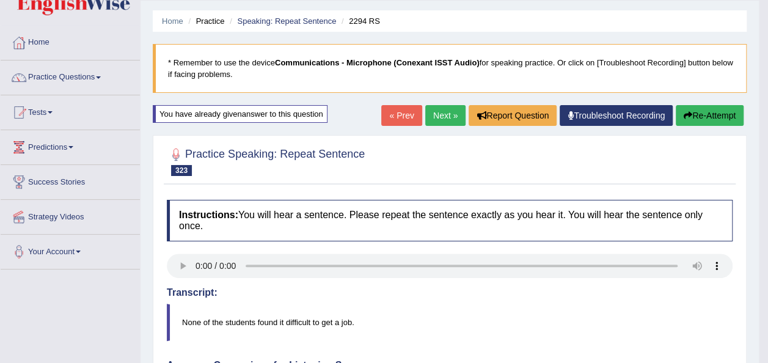
scroll to position [34, 0]
click at [436, 116] on link "Next »" at bounding box center [445, 116] width 40 height 21
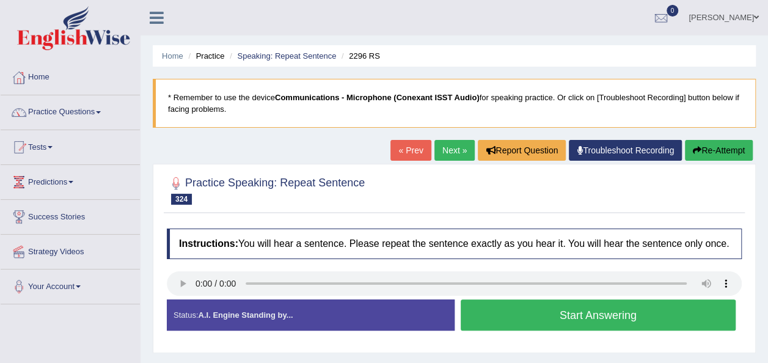
click at [510, 312] on button "Start Answering" at bounding box center [599, 314] width 276 height 31
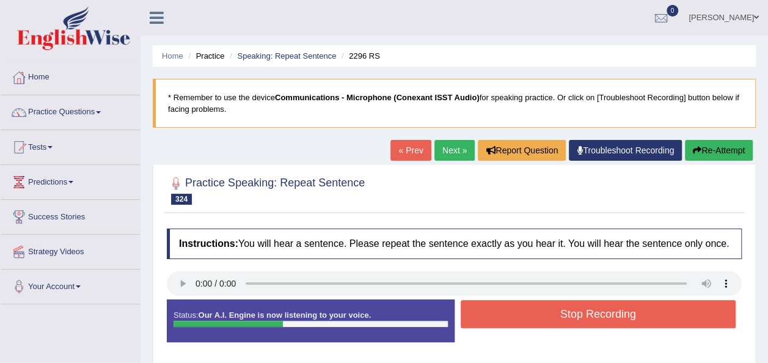
click at [510, 312] on button "Stop Recording" at bounding box center [599, 314] width 276 height 28
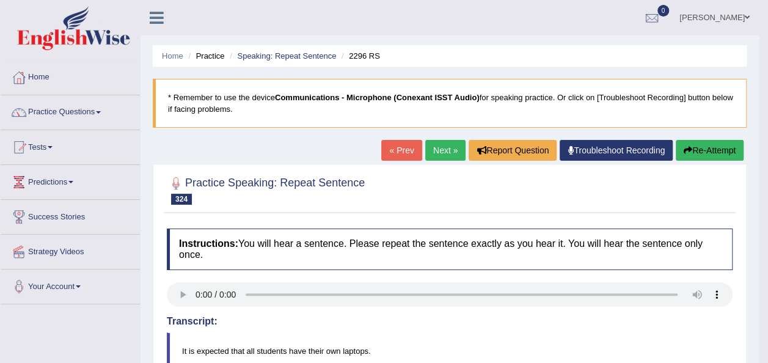
click at [445, 150] on link "Next »" at bounding box center [445, 150] width 40 height 21
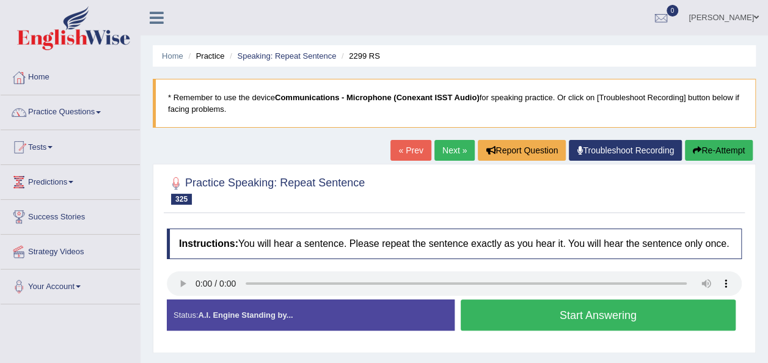
click at [534, 317] on button "Start Answering" at bounding box center [599, 314] width 276 height 31
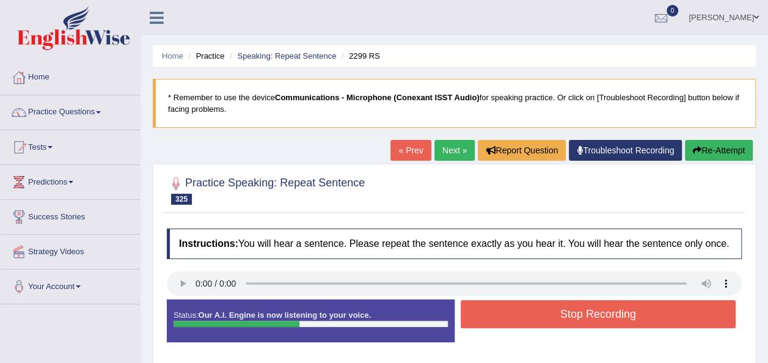
click at [534, 317] on button "Stop Recording" at bounding box center [599, 314] width 276 height 28
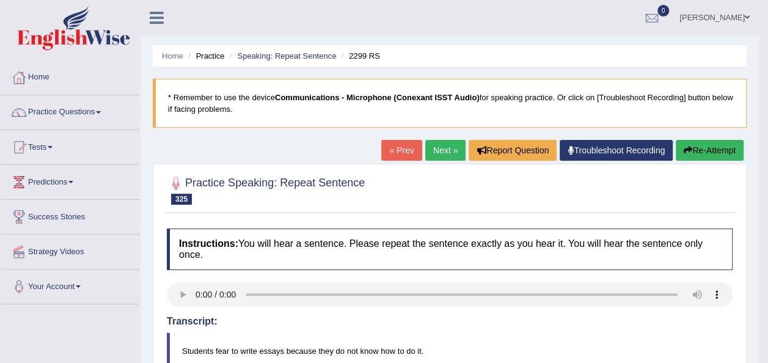
click at [717, 144] on button "Re-Attempt" at bounding box center [710, 150] width 68 height 21
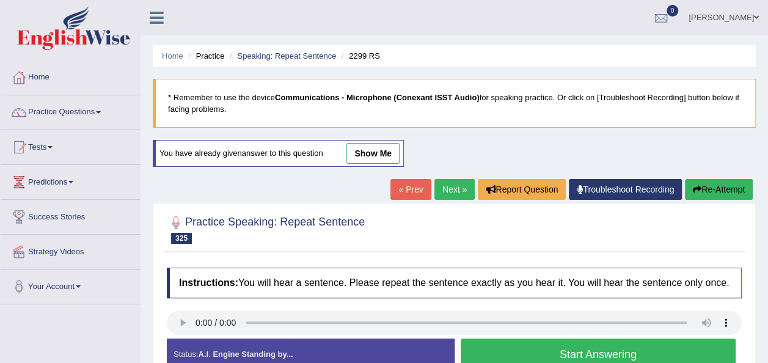
click at [497, 346] on button "Start Answering" at bounding box center [599, 354] width 276 height 31
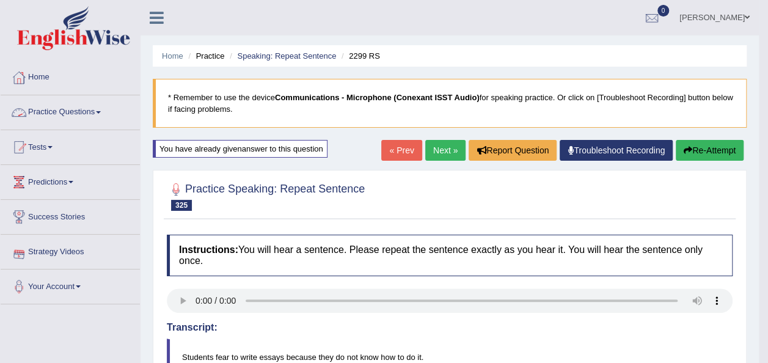
click at [100, 114] on link "Practice Questions" at bounding box center [70, 110] width 139 height 31
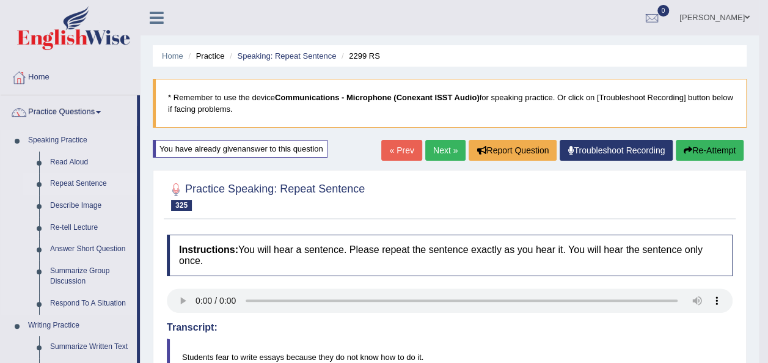
click at [87, 182] on link "Repeat Sentence" at bounding box center [91, 184] width 92 height 22
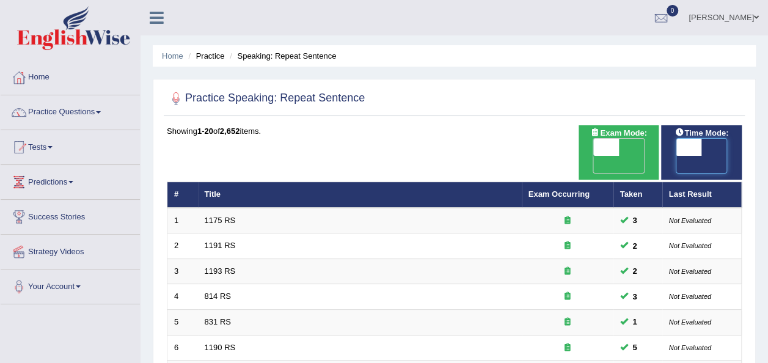
click at [693, 148] on span at bounding box center [689, 147] width 26 height 17
checkbox input "true"
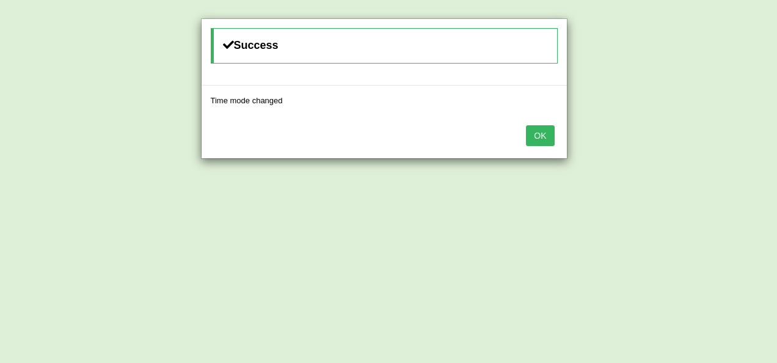
click at [540, 136] on button "OK" at bounding box center [540, 135] width 28 height 21
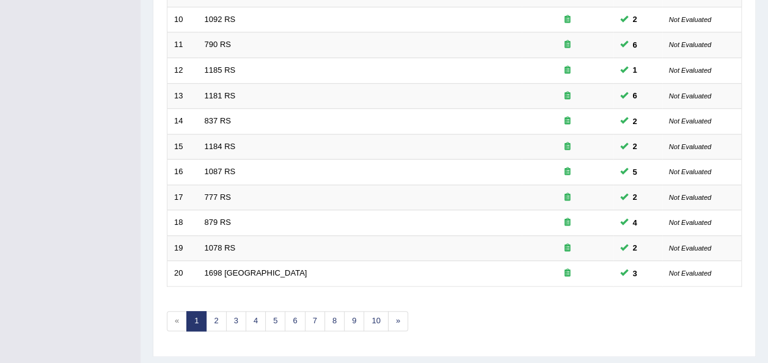
scroll to position [440, 0]
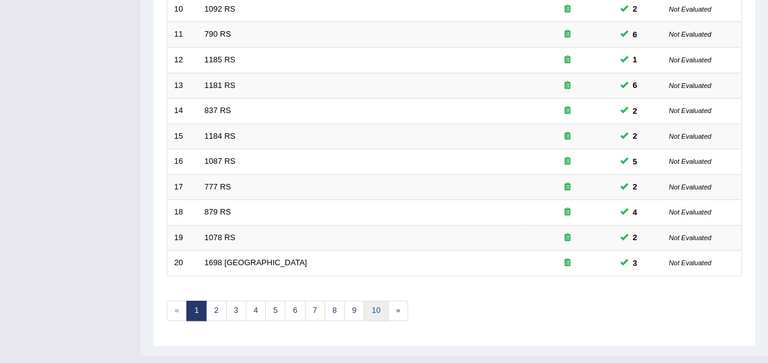
click at [375, 301] on link "10" at bounding box center [376, 311] width 24 height 20
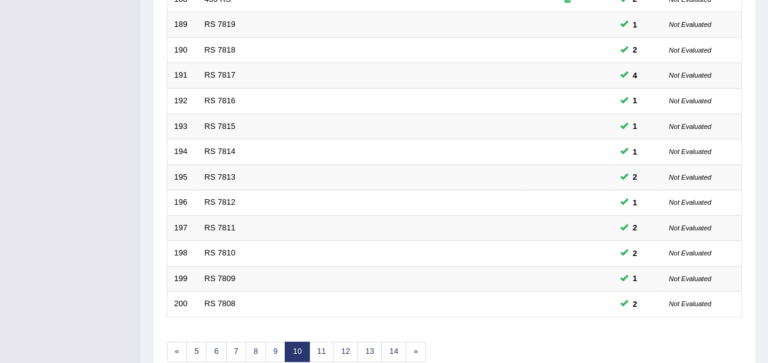
scroll to position [440, 0]
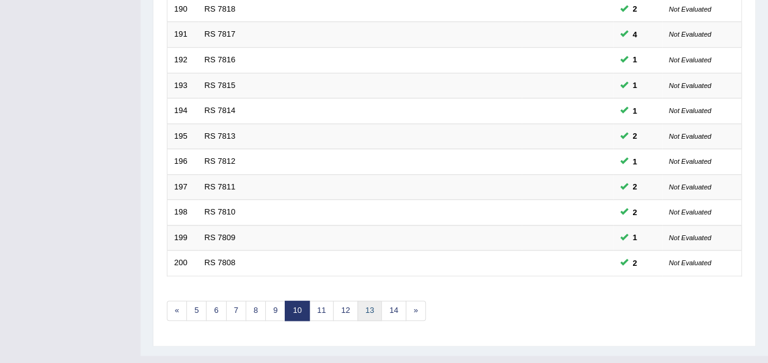
click at [375, 301] on link "13" at bounding box center [369, 311] width 24 height 20
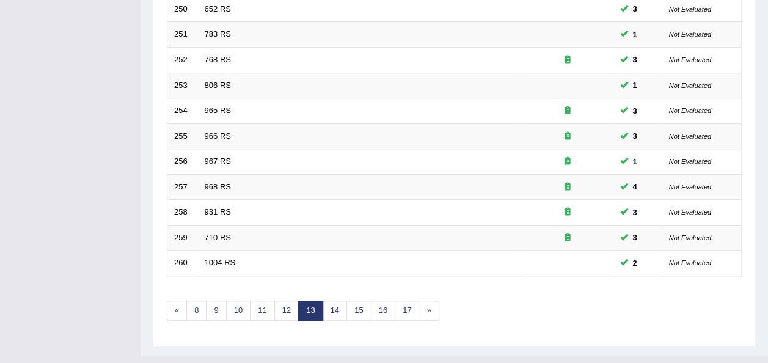
scroll to position [440, 0]
click at [386, 301] on link "16" at bounding box center [383, 311] width 24 height 20
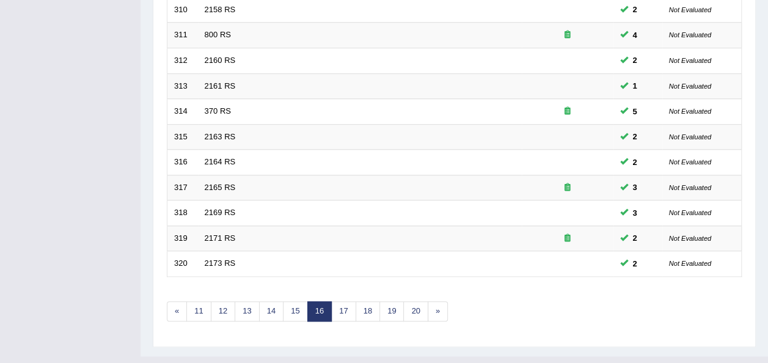
scroll to position [440, 0]
click at [392, 301] on link "19" at bounding box center [391, 311] width 24 height 20
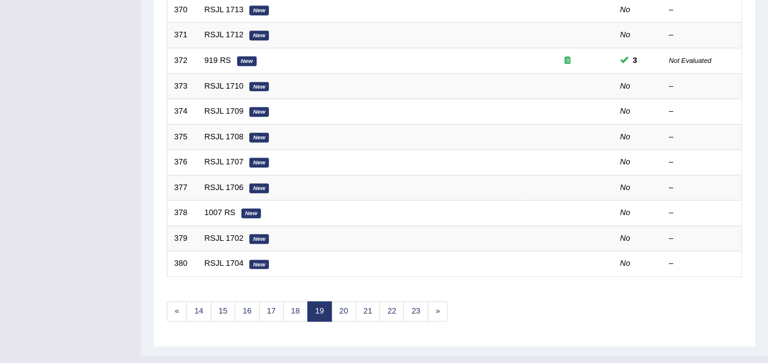
scroll to position [440, 0]
click at [290, 301] on link "18" at bounding box center [295, 311] width 24 height 20
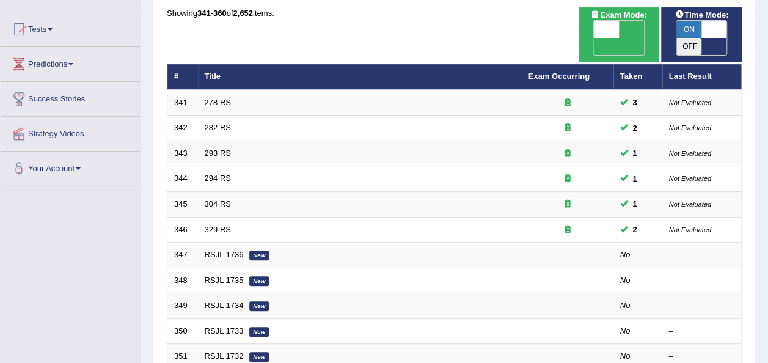
scroll to position [171, 0]
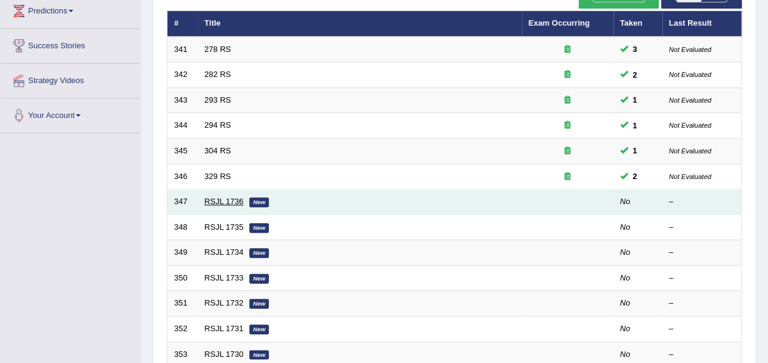
click at [215, 197] on link "RSJL 1736" at bounding box center [224, 201] width 39 height 9
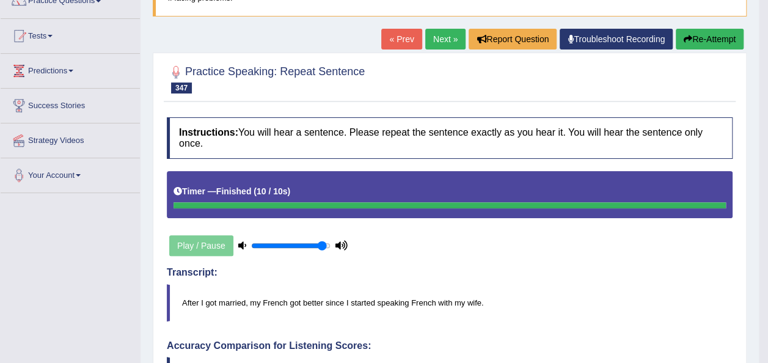
scroll to position [101, 0]
